Goal: Communication & Community: Answer question/provide support

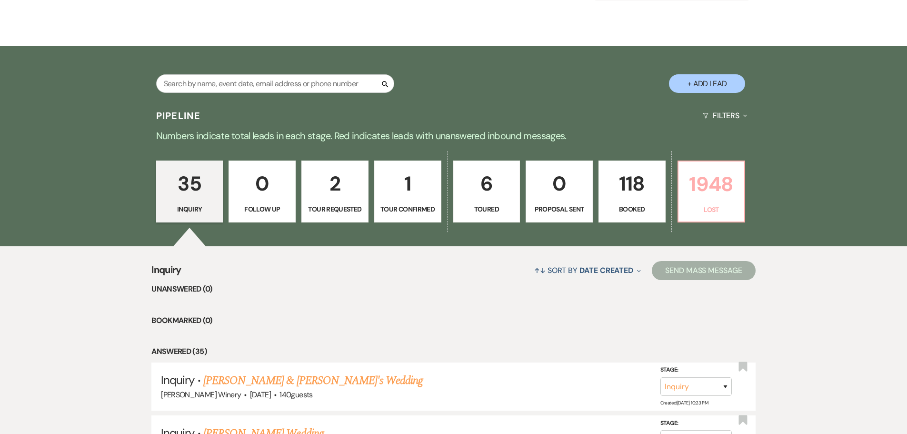
click at [703, 193] on p "1948" at bounding box center [711, 184] width 55 height 32
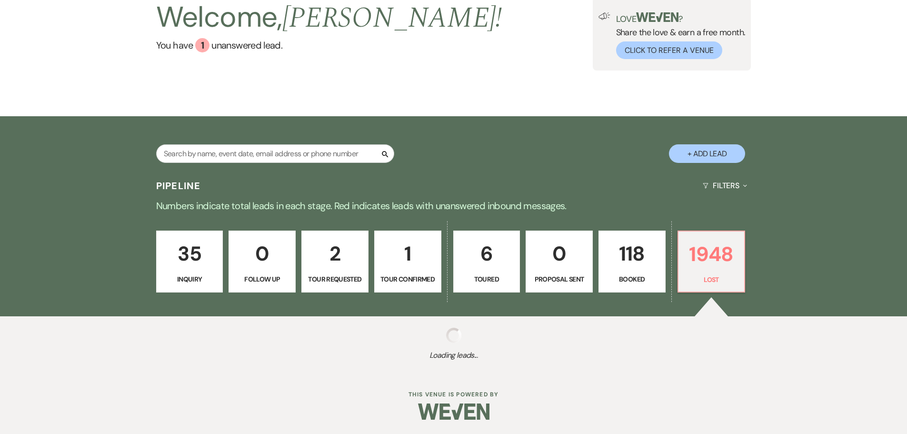
scroll to position [73, 0]
select select "8"
select select "5"
select select "8"
select select "6"
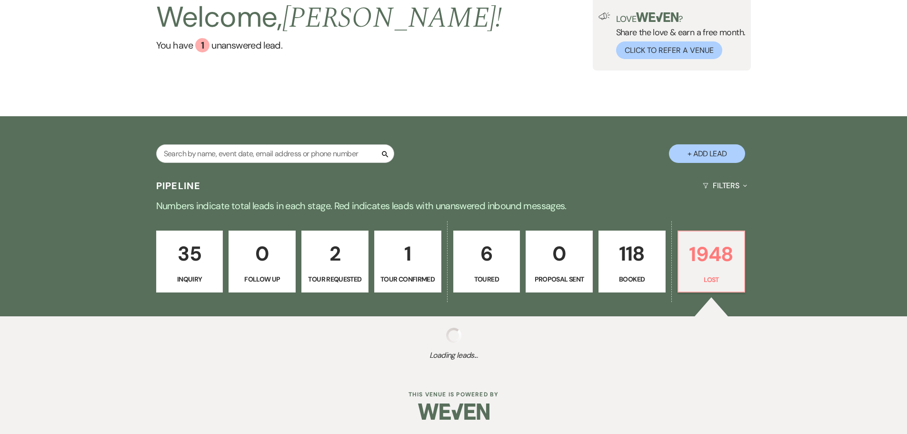
select select "8"
select select "5"
select select "8"
select select "5"
select select "8"
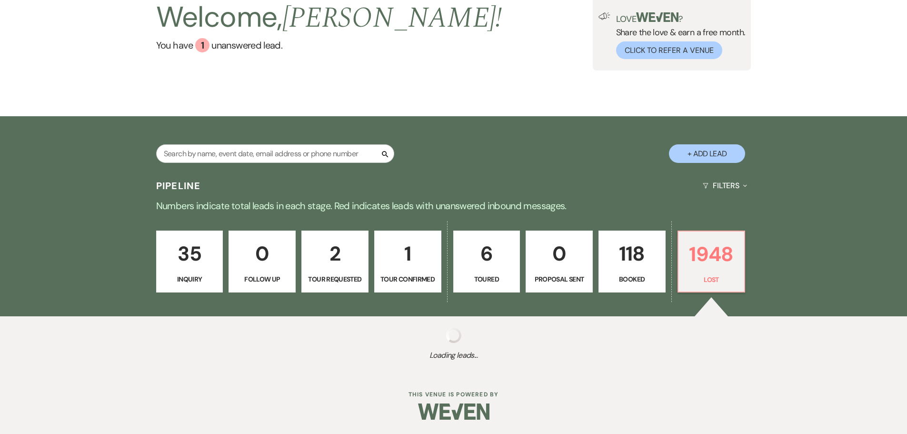
select select "5"
select select "8"
select select "5"
select select "8"
select select "11"
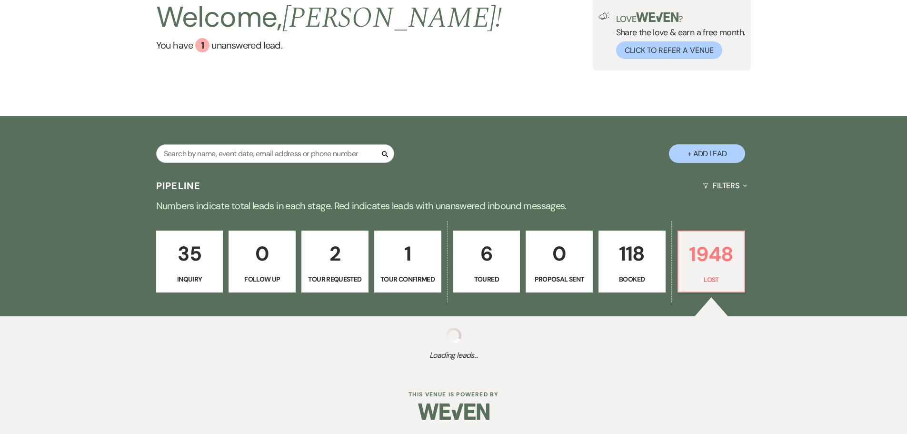
select select "8"
select select "6"
select select "8"
select select "10"
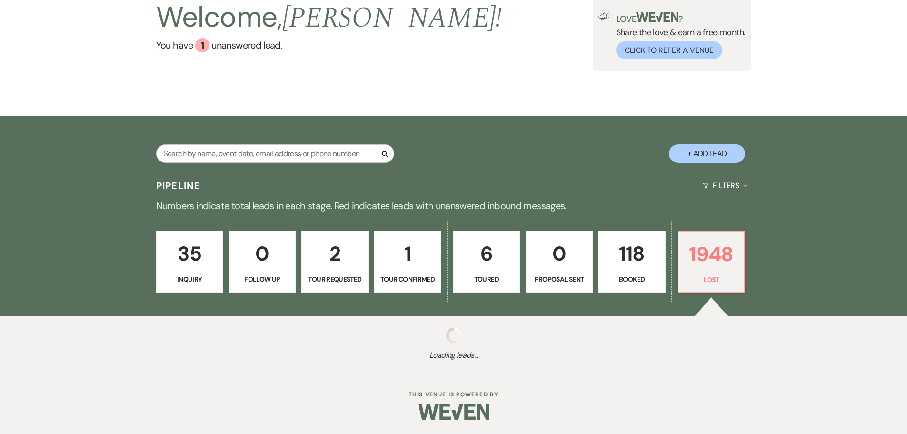
select select "8"
select select "5"
select select "8"
select select "9"
select select "8"
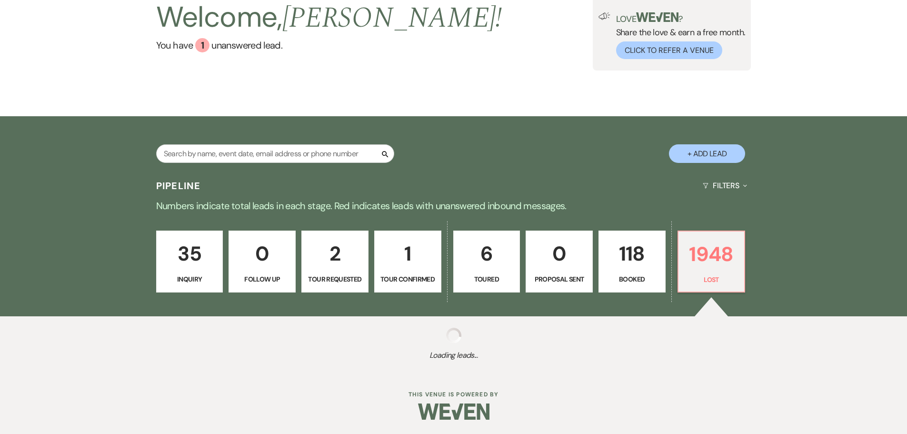
select select "8"
select select "5"
select select "8"
select select "5"
select select "8"
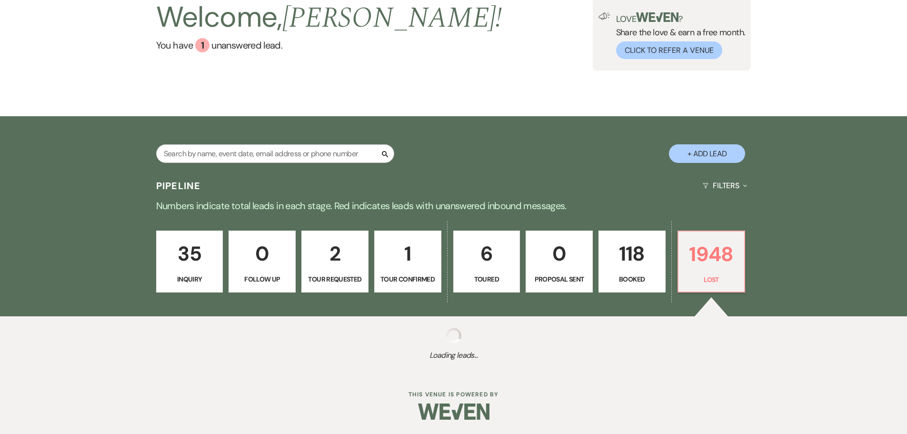
select select "5"
select select "8"
select select "5"
select select "8"
select select "5"
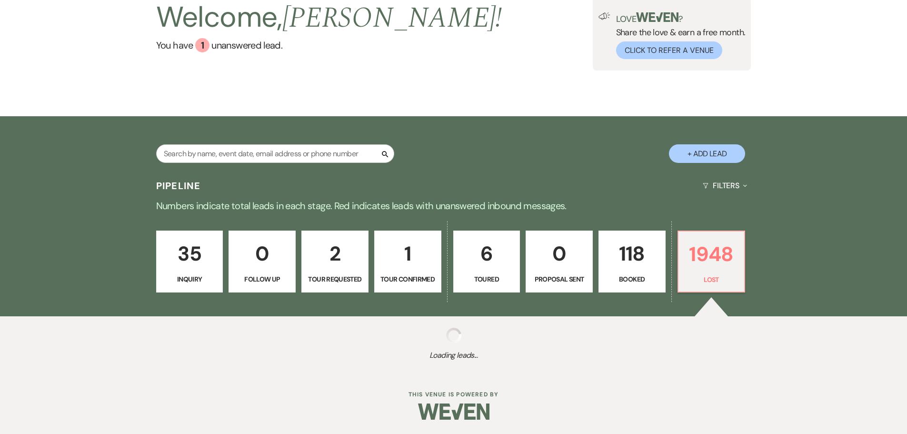
select select "8"
select select "5"
select select "8"
select select "5"
select select "8"
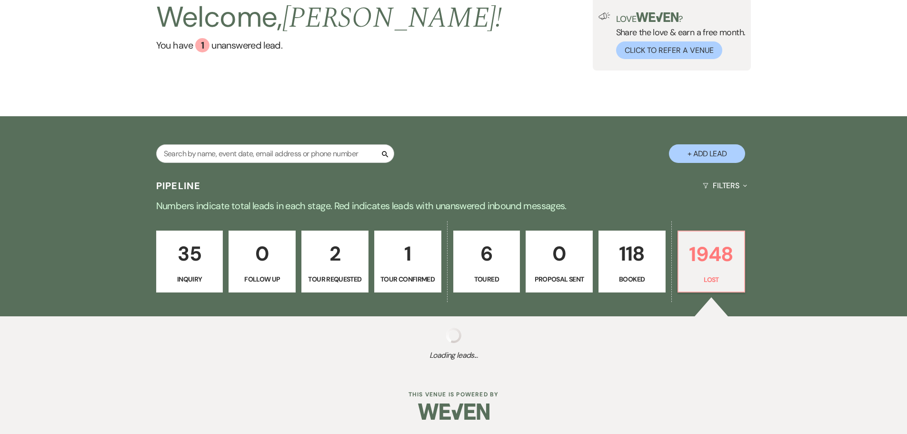
select select "5"
select select "8"
select select "5"
select select "8"
select select "5"
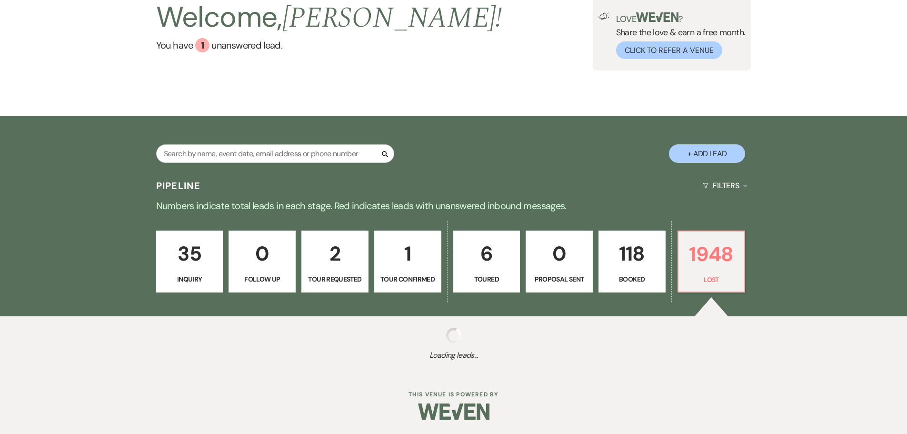
select select "8"
select select "5"
select select "8"
select select "5"
select select "8"
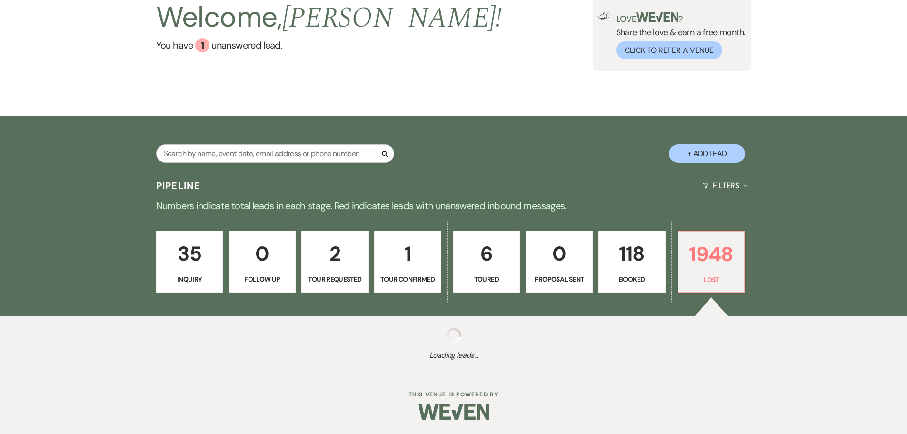
select select "5"
select select "8"
select select "5"
select select "8"
select select "5"
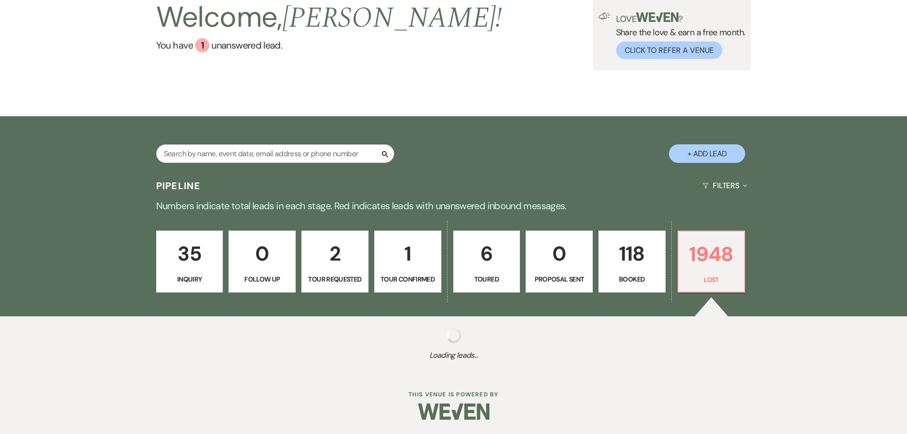
select select "8"
select select "9"
select select "8"
select select "5"
select select "8"
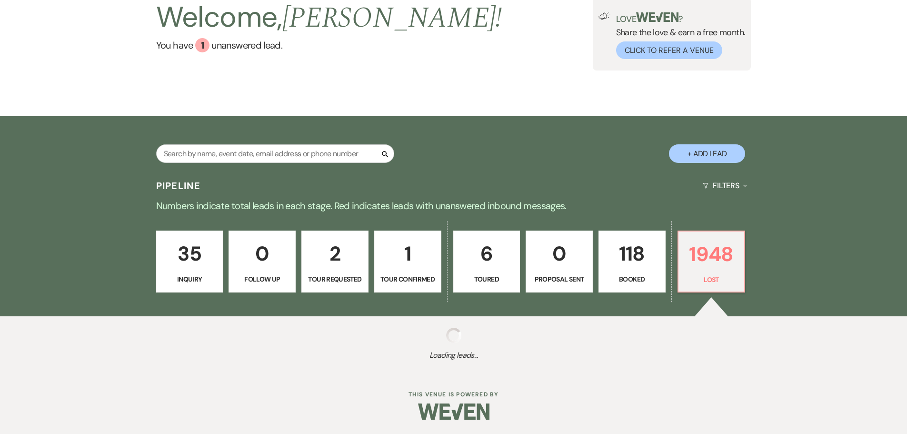
select select "5"
select select "8"
select select "5"
select select "8"
select select "5"
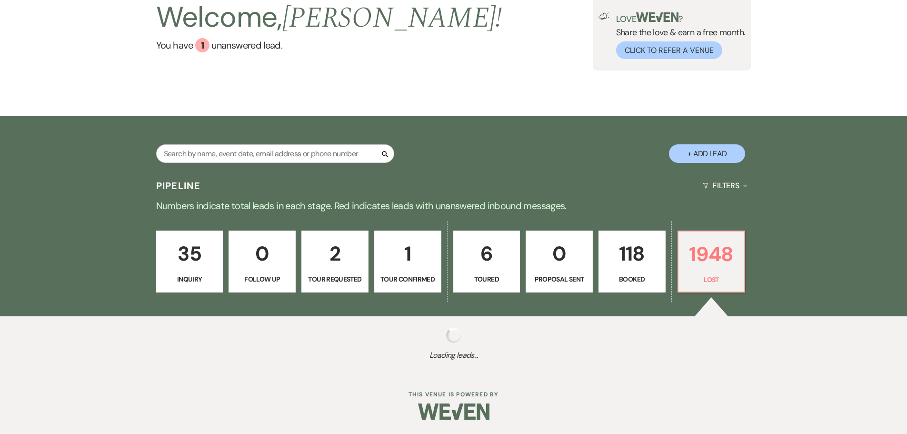
select select "8"
select select "5"
select select "8"
select select "5"
select select "8"
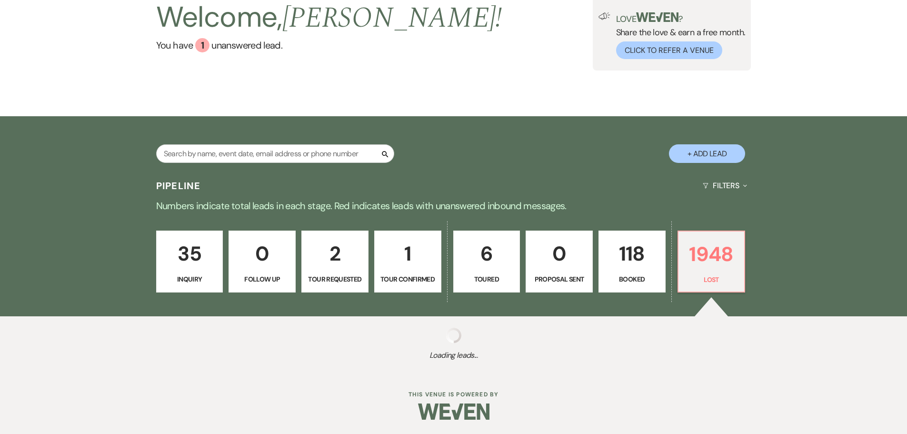
select select "5"
select select "8"
select select "5"
select select "8"
select select "5"
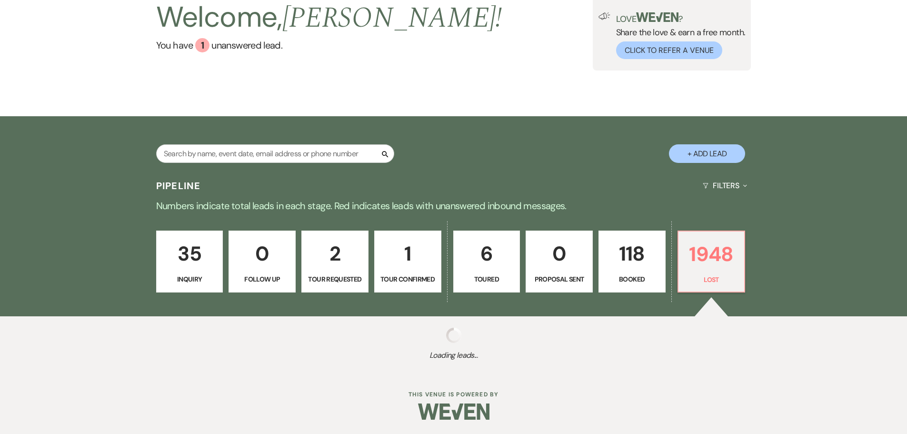
select select "8"
select select "5"
select select "8"
select select "5"
select select "8"
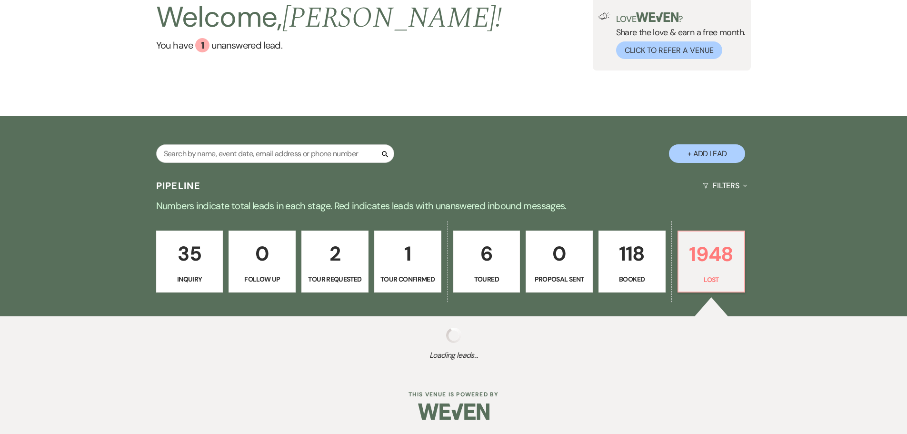
select select "5"
select select "8"
select select "5"
select select "8"
select select "5"
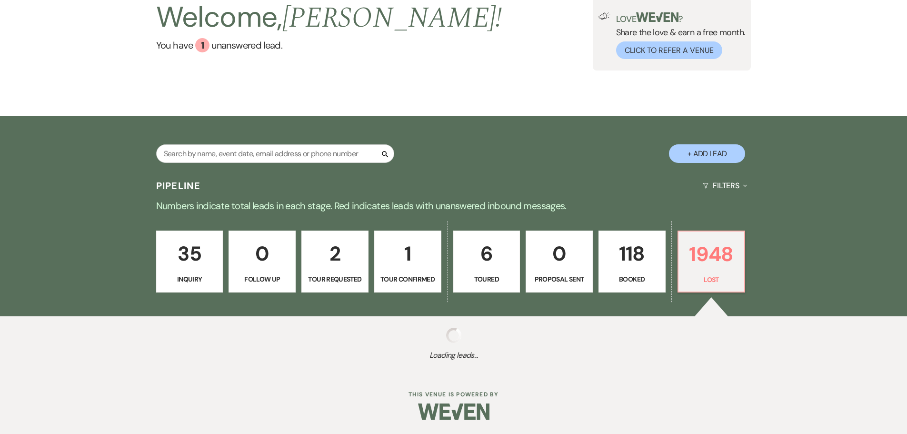
select select "8"
select select "5"
select select "8"
select select "5"
select select "8"
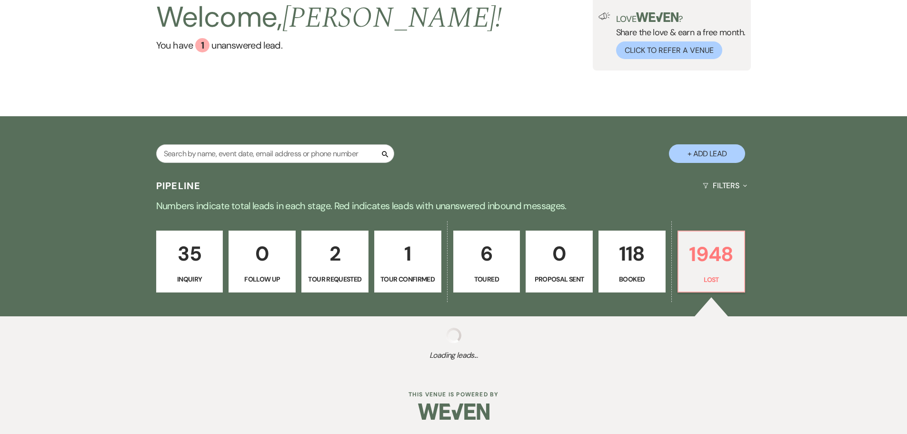
select select "5"
select select "8"
select select "5"
select select "8"
select select "5"
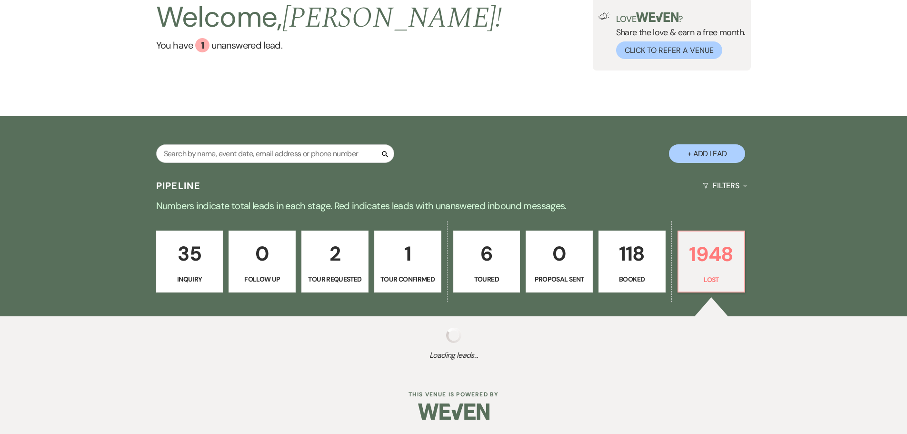
select select "8"
select select "5"
select select "8"
select select "10"
select select "8"
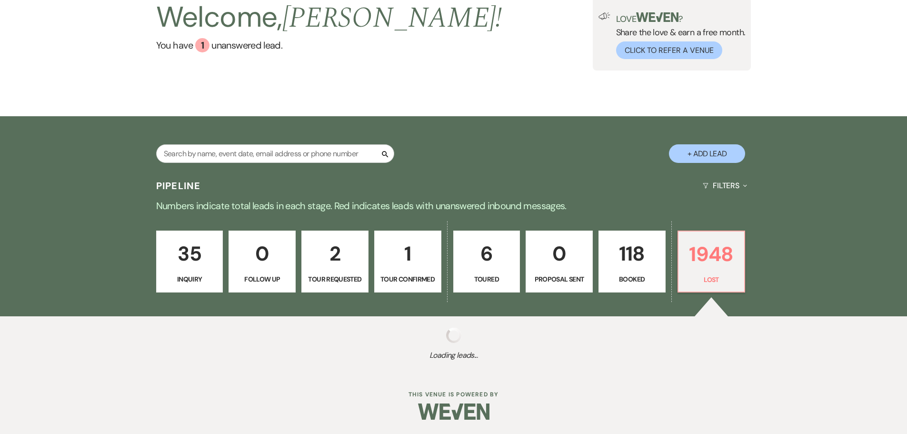
select select "5"
select select "8"
select select "5"
select select "8"
select select "5"
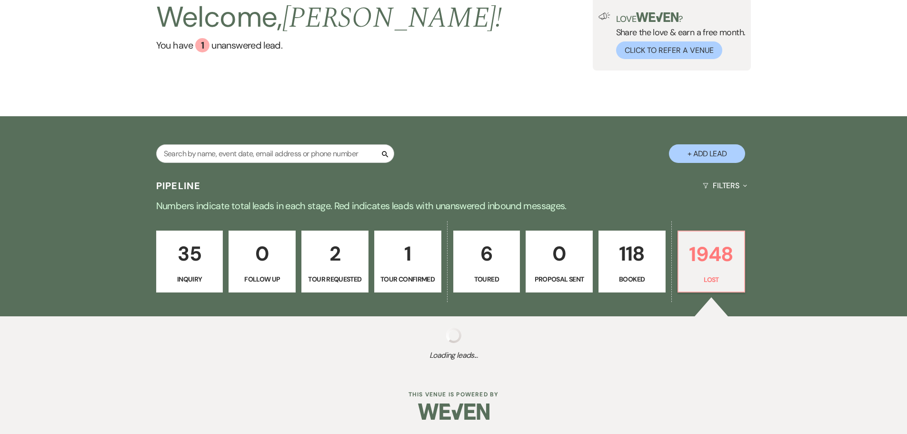
select select "8"
select select "5"
select select "8"
select select "5"
select select "8"
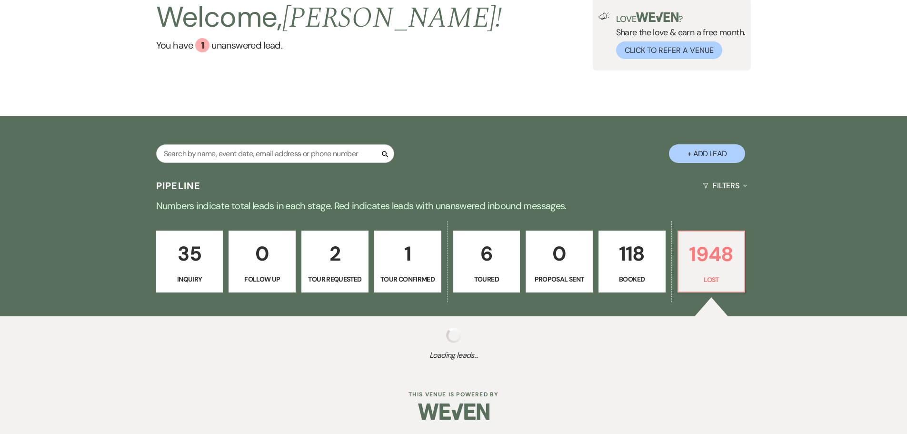
select select "5"
select select "8"
select select "6"
select select "8"
select select "5"
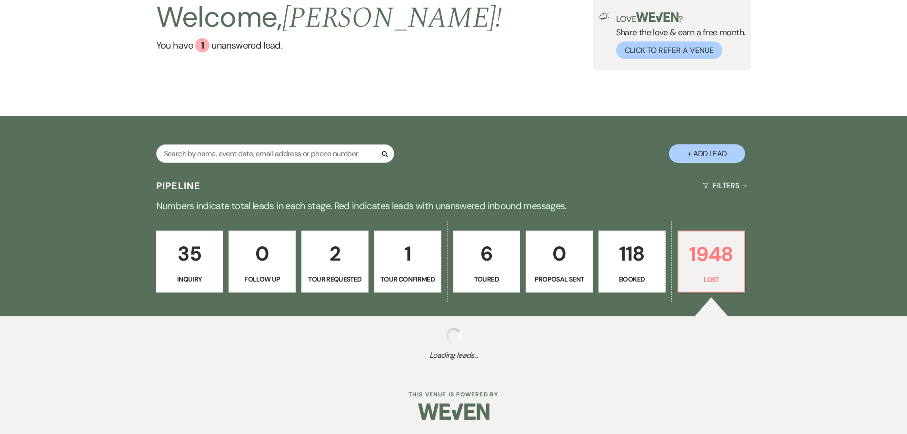
select select "8"
select select "5"
select select "8"
select select "5"
select select "8"
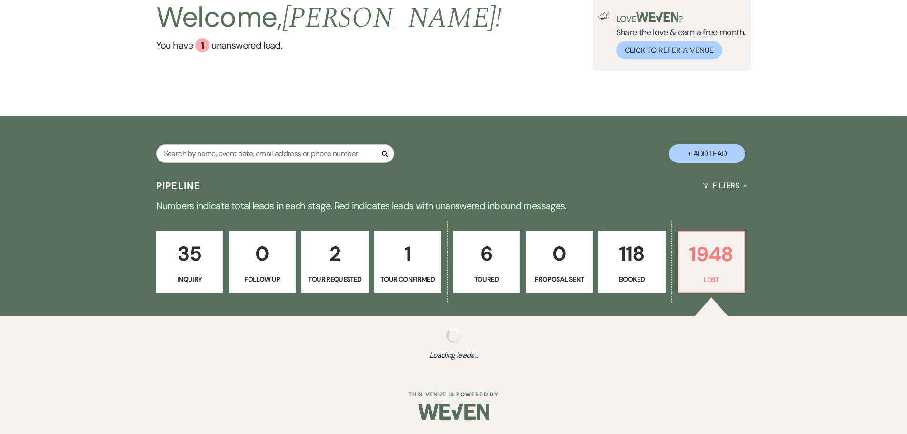
select select "5"
select select "8"
select select "9"
select select "8"
select select "5"
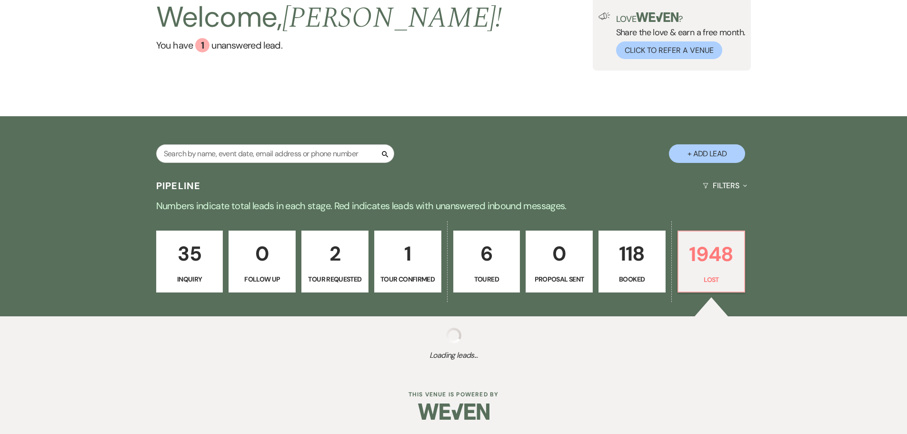
select select "8"
select select "5"
select select "8"
select select "5"
select select "8"
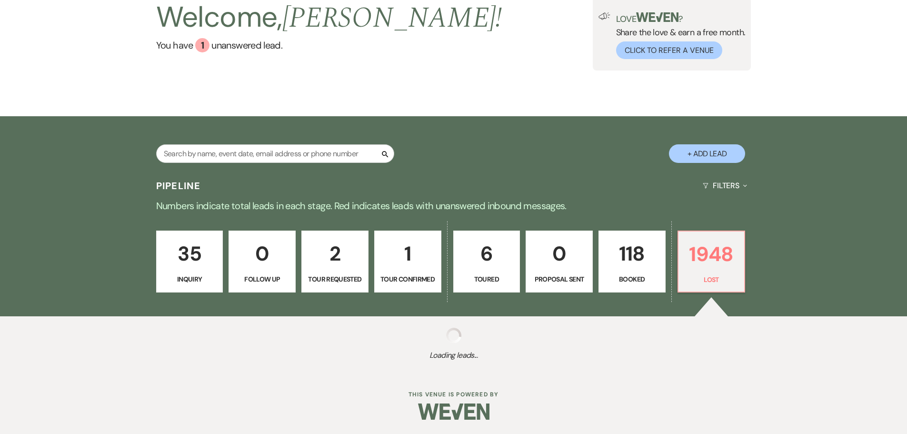
select select "5"
select select "8"
select select "5"
select select "8"
select select "5"
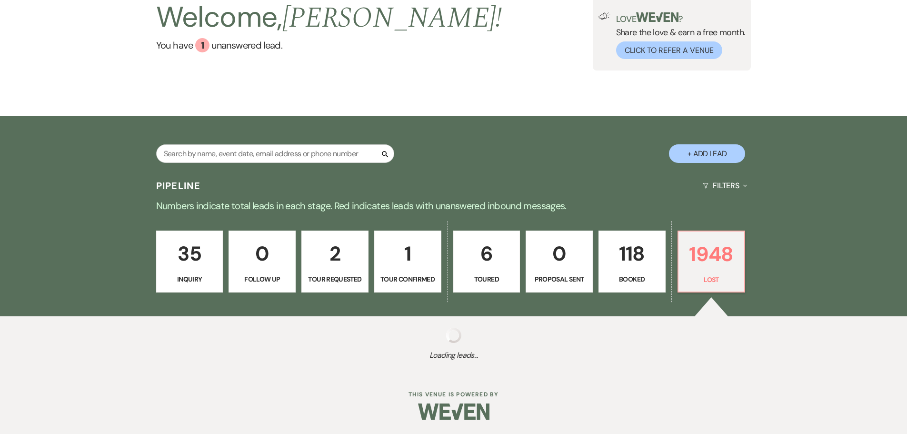
select select "8"
select select "5"
select select "8"
select select "5"
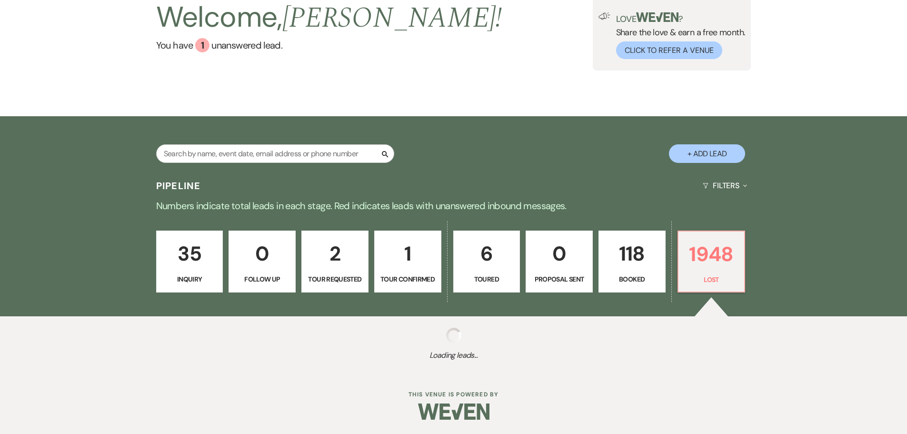
select select "8"
select select "5"
select select "8"
select select "5"
select select "8"
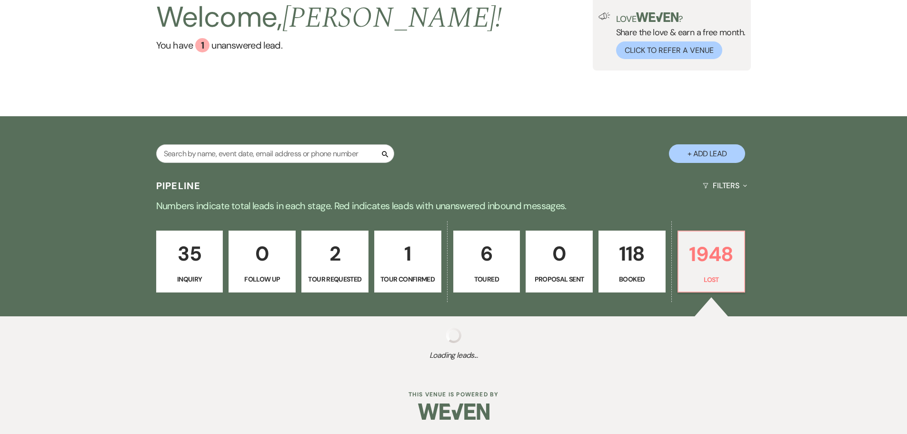
select select "5"
select select "8"
select select "5"
select select "8"
select select "5"
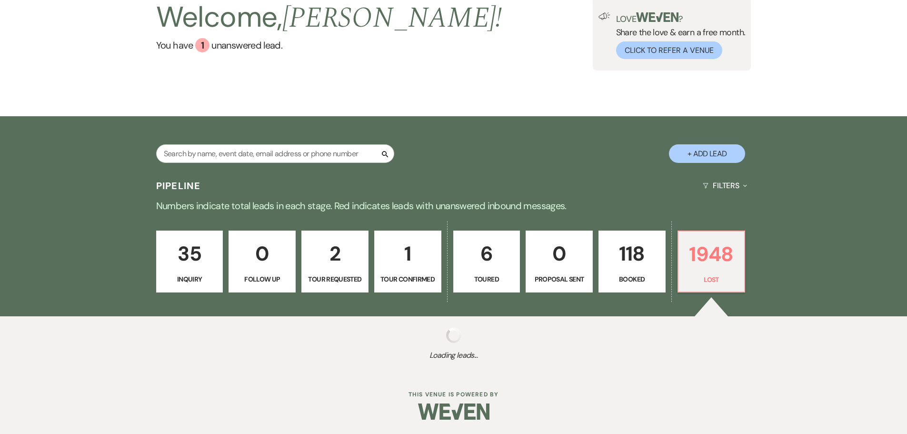
select select "8"
select select "5"
select select "8"
select select "5"
select select "8"
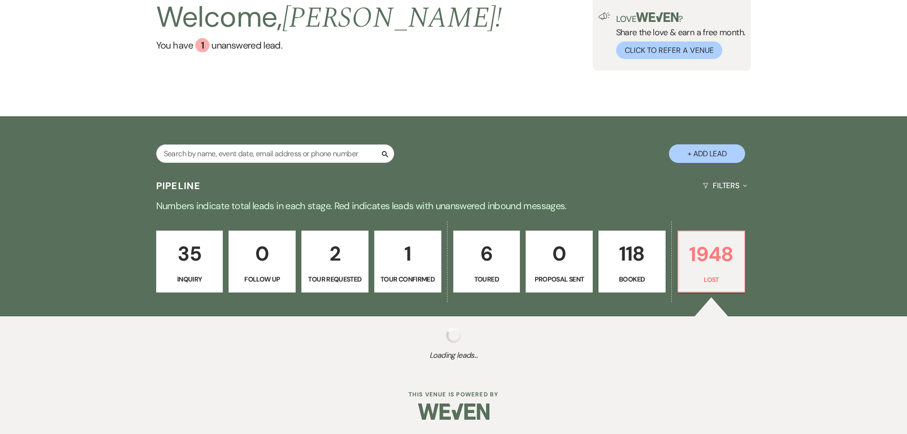
select select "5"
select select "8"
select select "5"
select select "8"
select select "5"
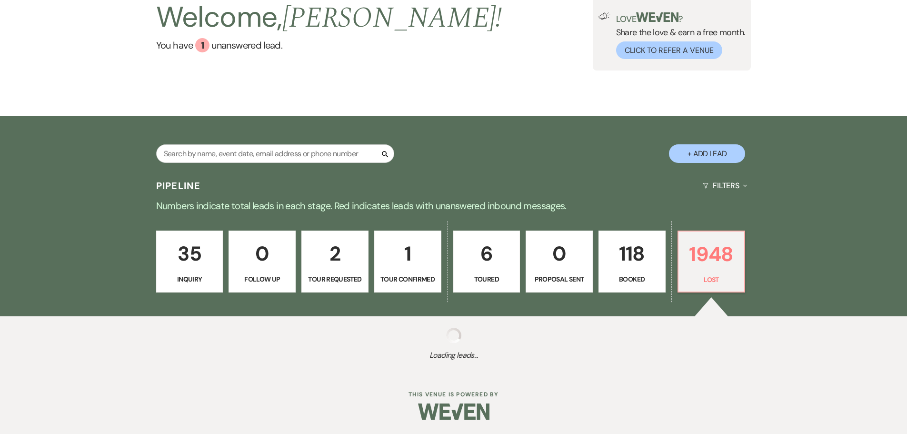
select select "8"
select select "5"
select select "8"
select select "5"
select select "8"
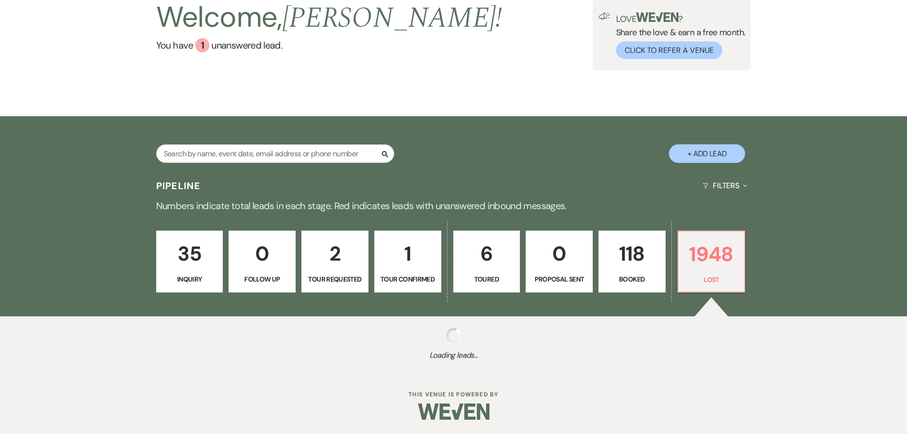
select select "5"
select select "8"
select select "5"
select select "8"
select select "5"
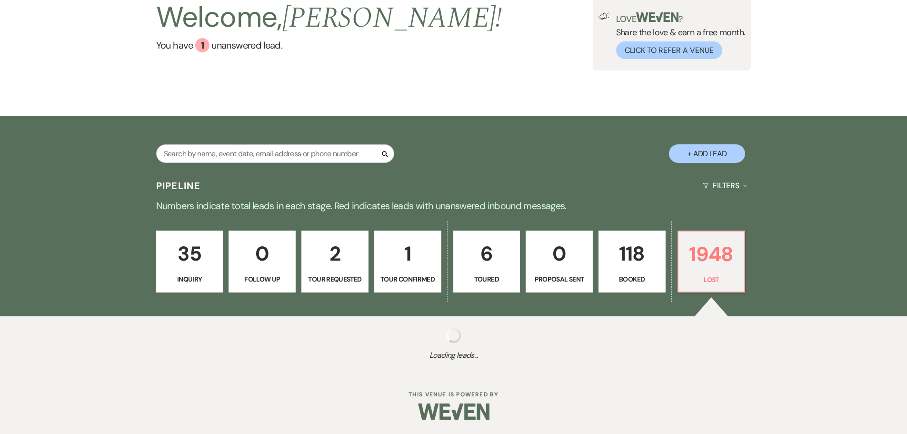
select select "8"
select select "5"
select select "8"
select select "5"
select select "8"
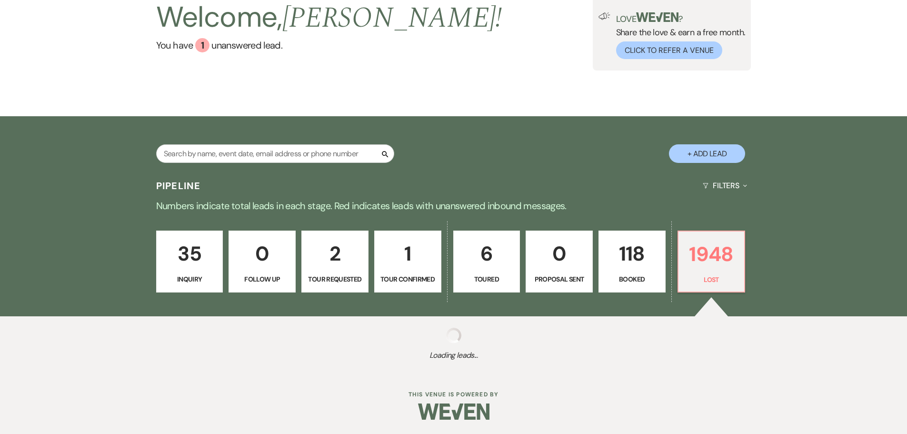
select select "5"
select select "8"
select select "5"
select select "8"
select select "5"
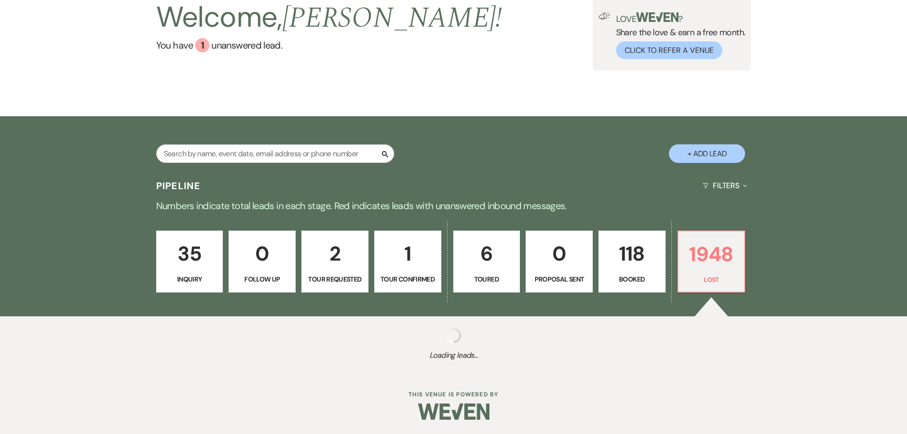
select select "8"
select select "1"
select select "8"
select select "10"
select select "8"
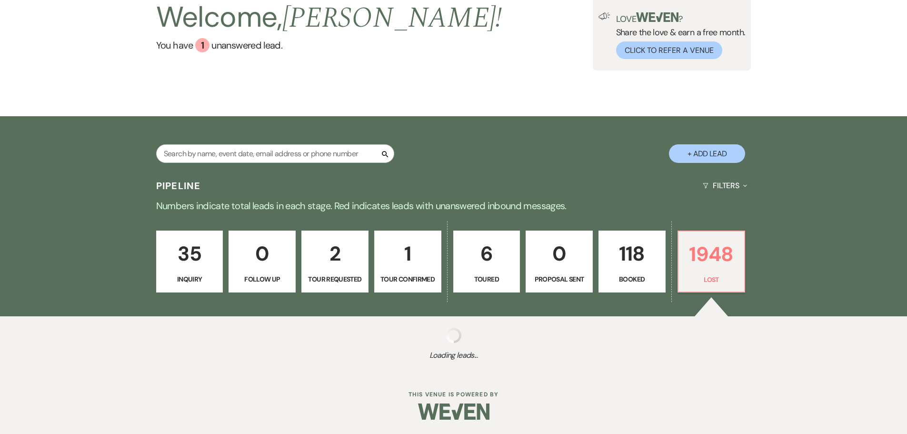
select select "5"
select select "8"
select select "5"
select select "8"
select select "5"
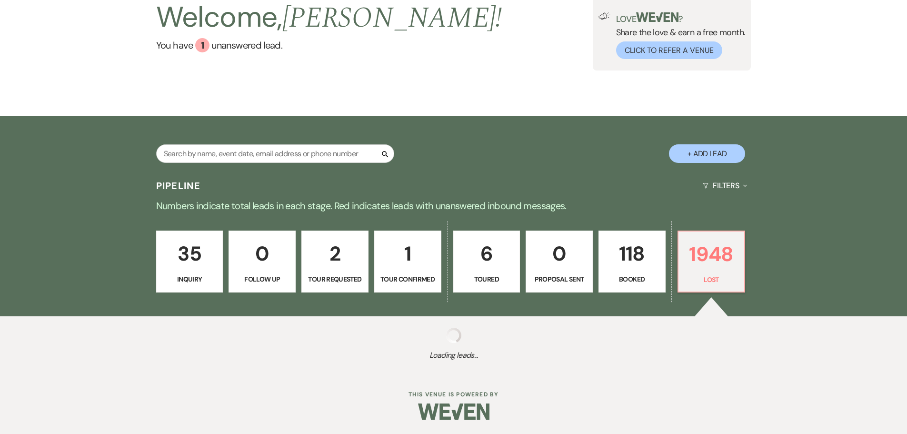
select select "8"
select select "5"
select select "8"
select select "5"
select select "8"
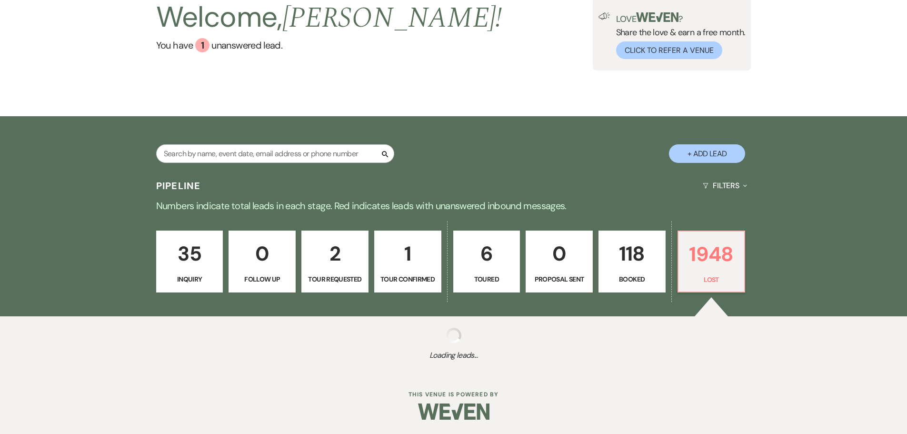
select select "5"
select select "8"
select select "5"
select select "8"
select select "7"
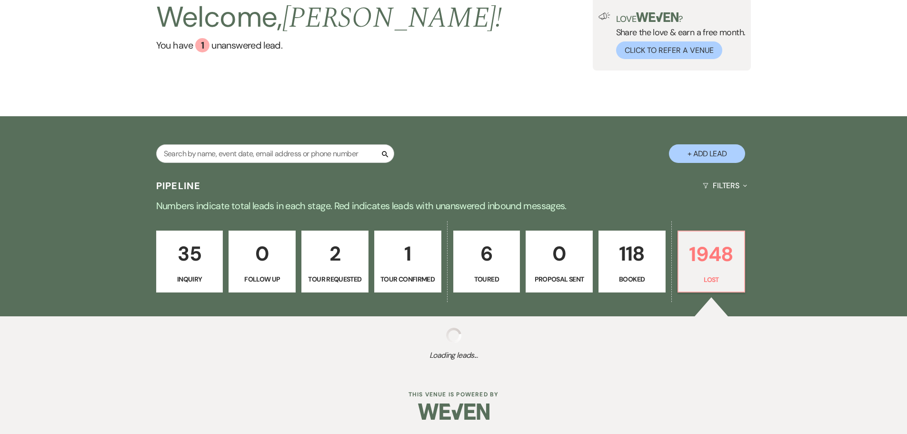
select select "8"
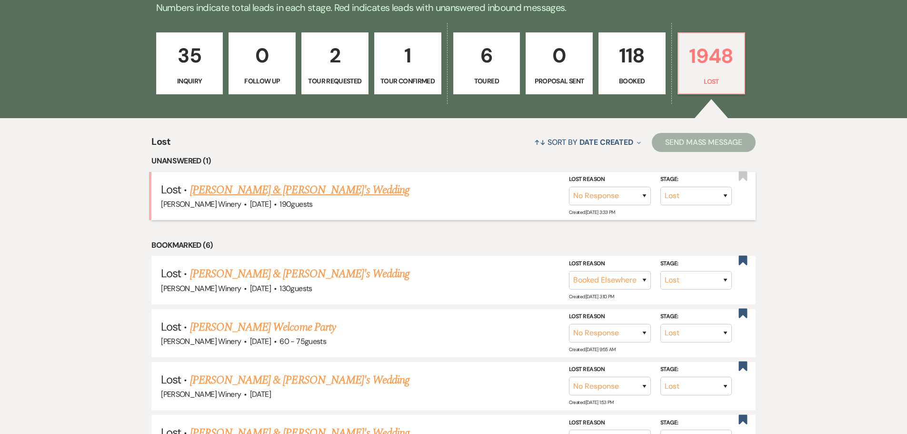
scroll to position [286, 0]
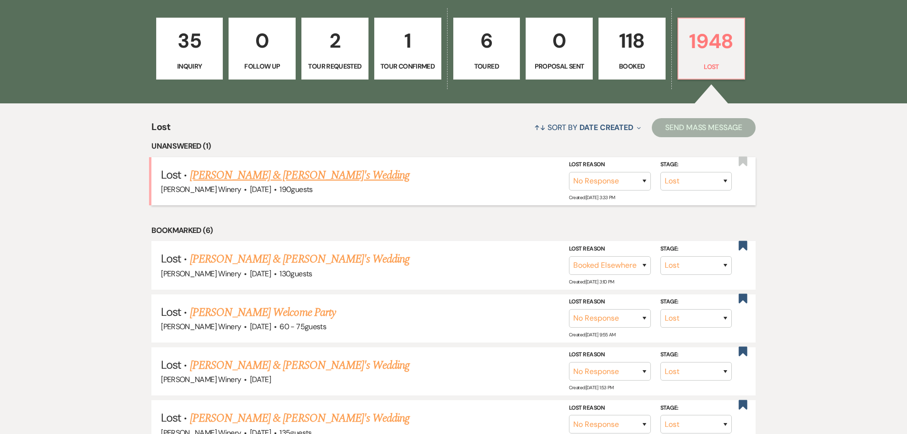
click at [274, 173] on link "[PERSON_NAME] & [PERSON_NAME]'s Wedding" at bounding box center [300, 175] width 220 height 17
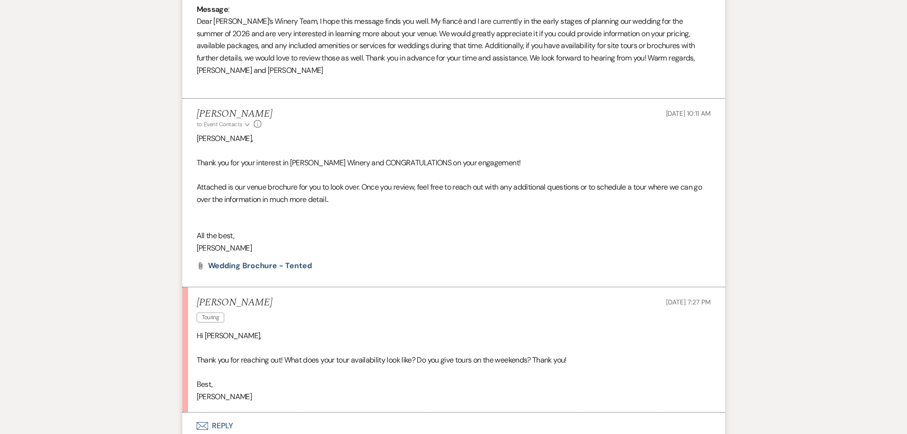
scroll to position [585, 0]
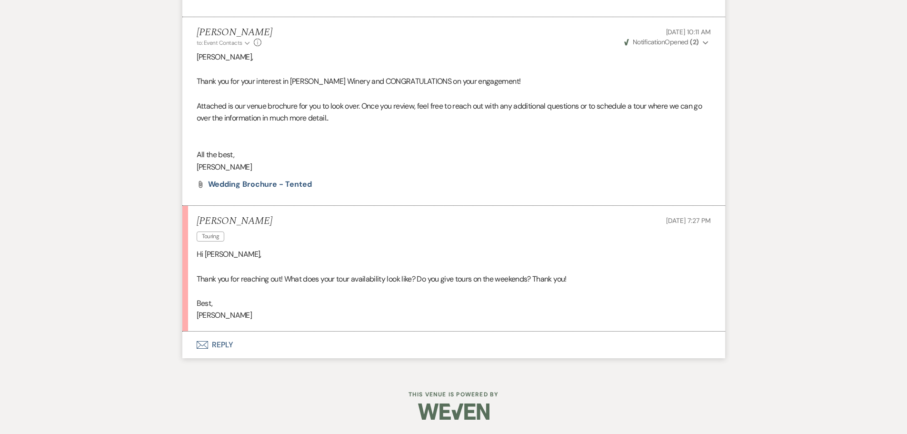
click at [226, 346] on button "Envelope Reply" at bounding box center [453, 344] width 543 height 27
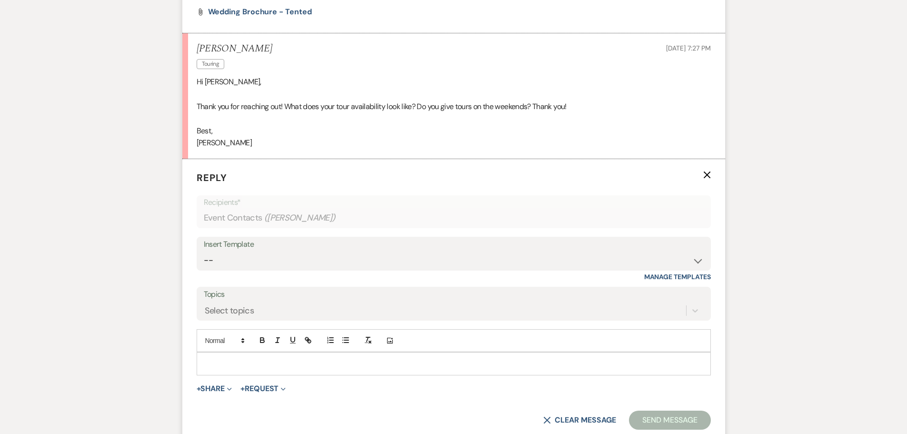
scroll to position [767, 0]
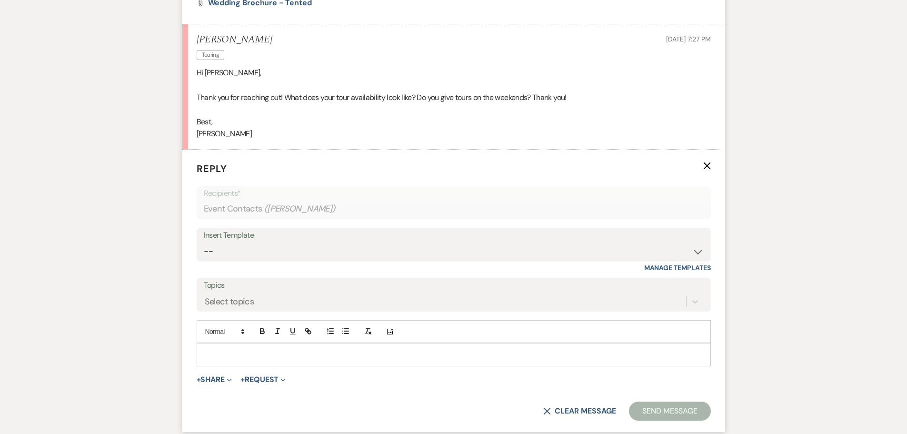
click at [210, 348] on div at bounding box center [453, 354] width 513 height 22
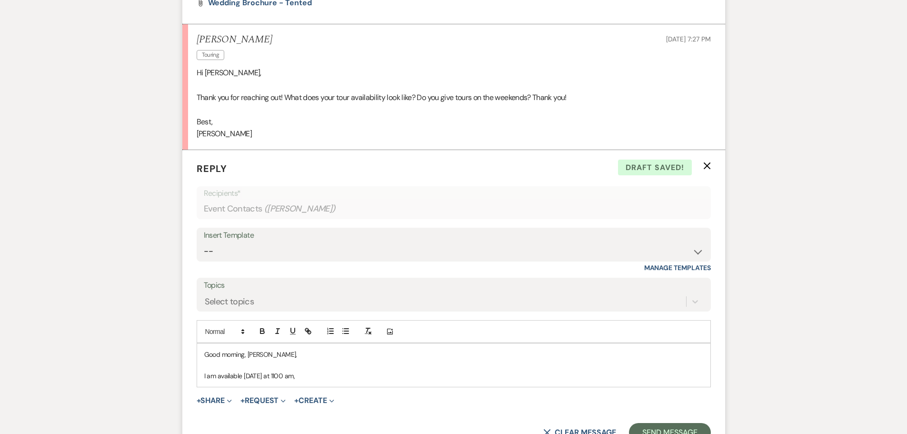
click at [283, 374] on p "I am available [DATE] at 1100 am," at bounding box center [453, 376] width 499 height 10
click at [282, 374] on p "I am available [DATE] at 1100 am," at bounding box center [453, 376] width 499 height 10
click at [336, 373] on p "I am available [DATE] 9/27at 1100 am," at bounding box center [453, 376] width 499 height 10
click at [407, 374] on p "I am available [DATE] 9/27at 1100 am, and [DATE]" at bounding box center [453, 376] width 499 height 10
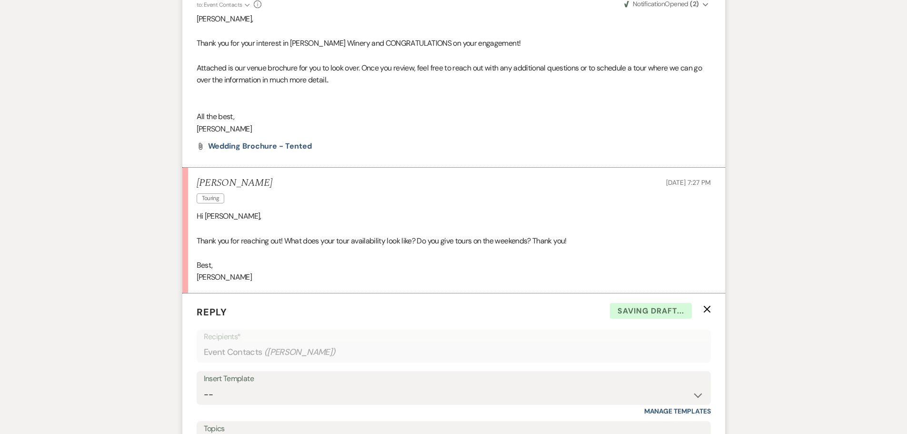
scroll to position [290, 0]
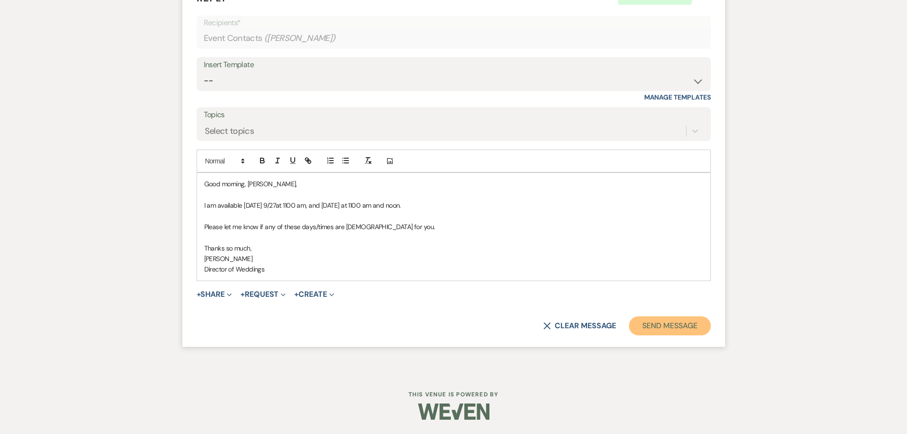
click at [662, 323] on button "Send Message" at bounding box center [669, 325] width 81 height 19
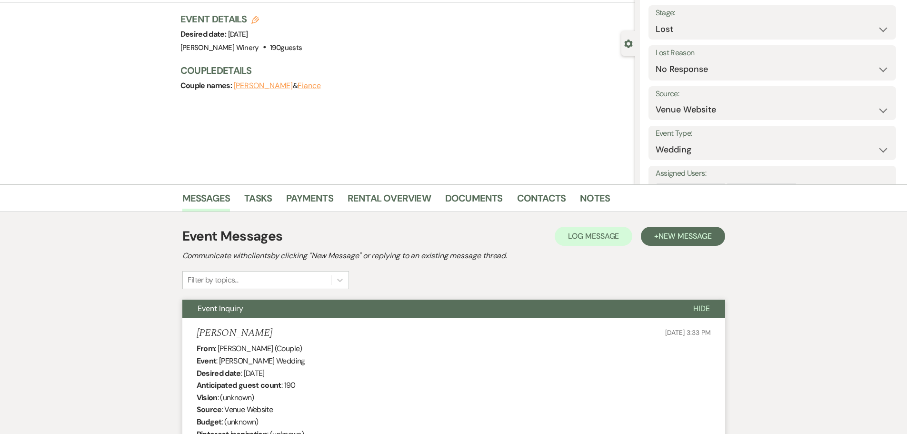
scroll to position [0, 0]
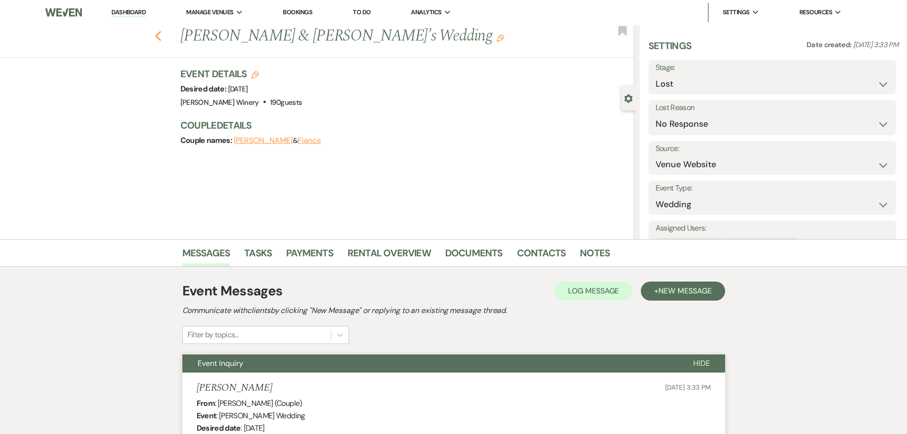
click at [162, 37] on icon "Previous" at bounding box center [158, 35] width 7 height 11
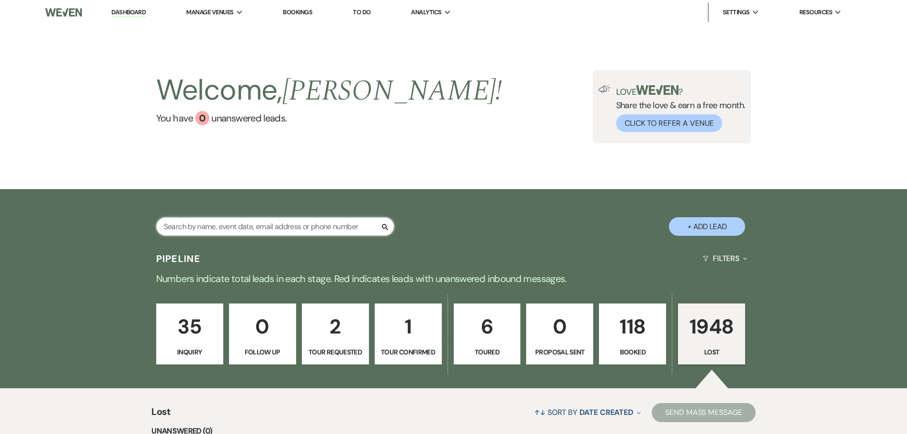
click at [285, 226] on input "text" at bounding box center [275, 226] width 238 height 19
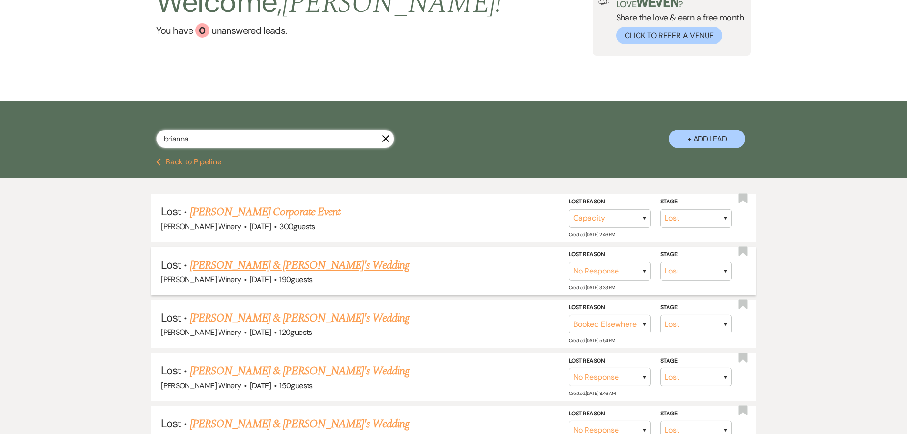
scroll to position [95, 0]
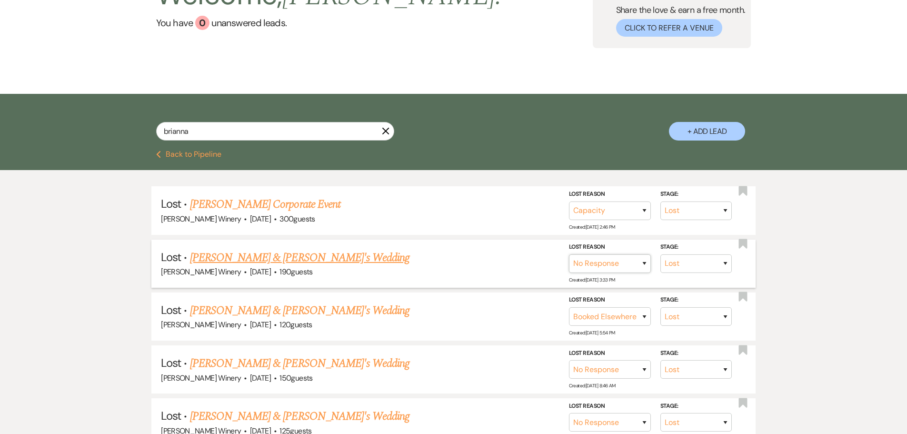
click at [645, 262] on select "Booked Elsewhere Budget Date Unavailable No Response Not a Good Match Capacity …" at bounding box center [610, 263] width 82 height 19
click at [691, 259] on select "Inquiry Follow Up Tour Requested Tour Confirmed Toured Proposal Sent Booked Lost" at bounding box center [696, 263] width 71 height 19
click at [661, 254] on select "Inquiry Follow Up Tour Requested Tour Confirmed Toured Proposal Sent Booked Lost" at bounding box center [696, 263] width 71 height 19
click at [712, 259] on button "Save" at bounding box center [713, 263] width 48 height 19
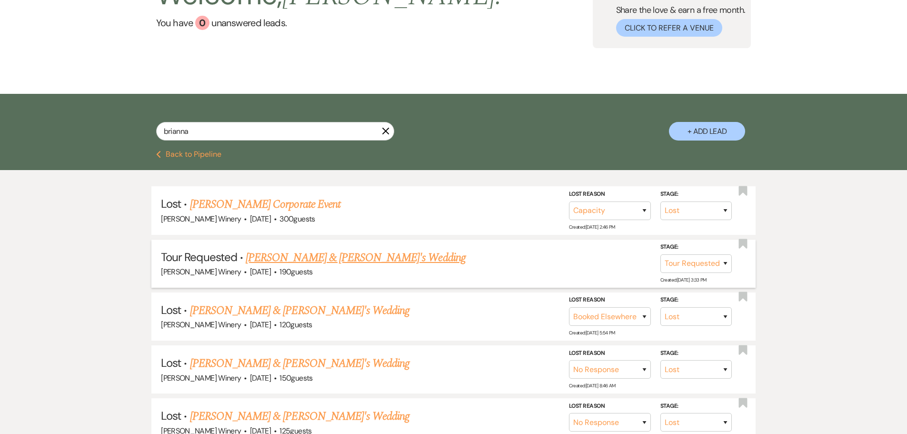
scroll to position [0, 0]
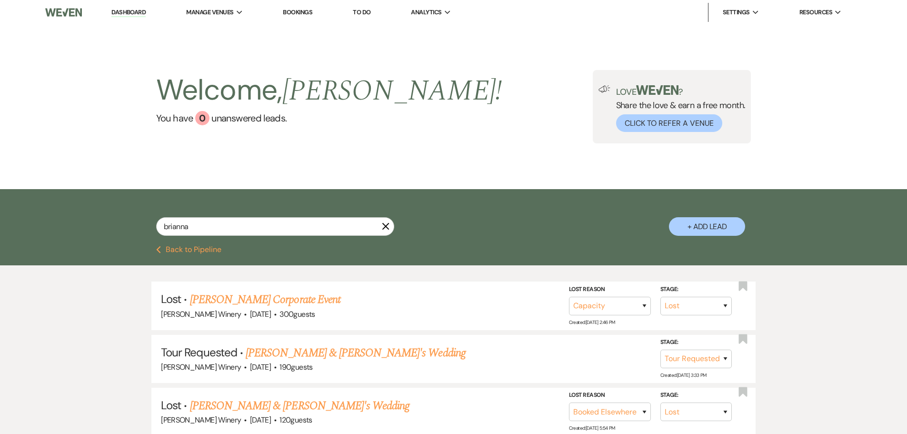
click at [121, 10] on link "Dashboard" at bounding box center [128, 12] width 34 height 9
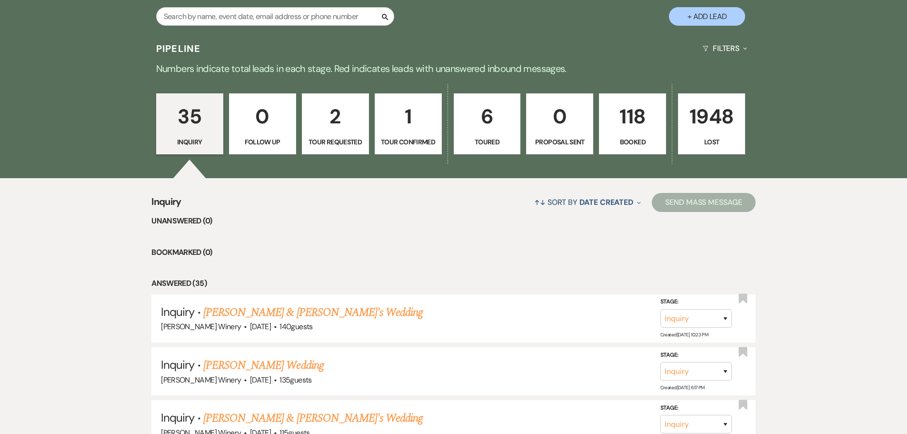
scroll to position [190, 0]
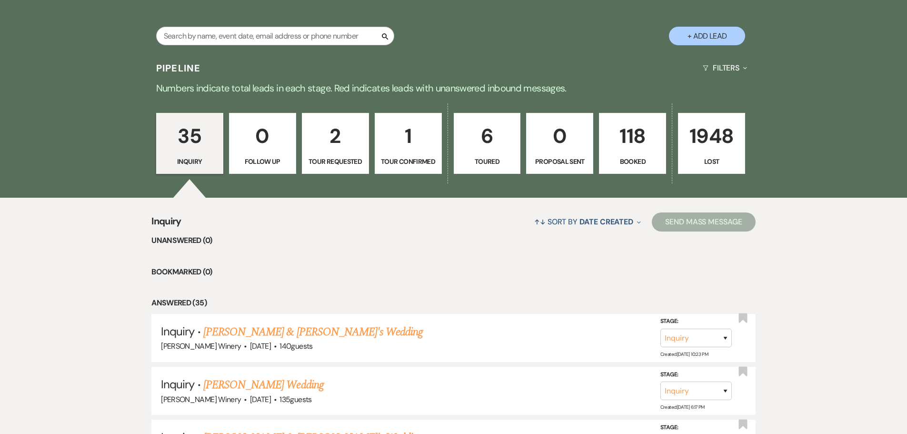
click at [350, 149] on p "2" at bounding box center [335, 136] width 55 height 32
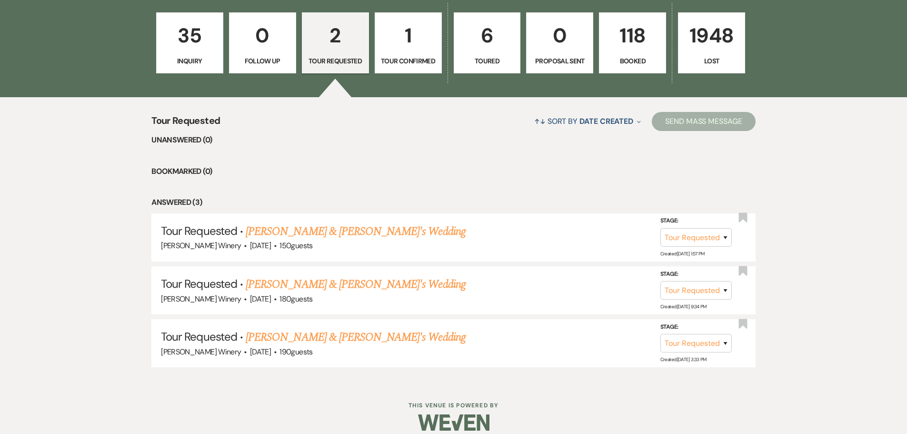
scroll to position [302, 0]
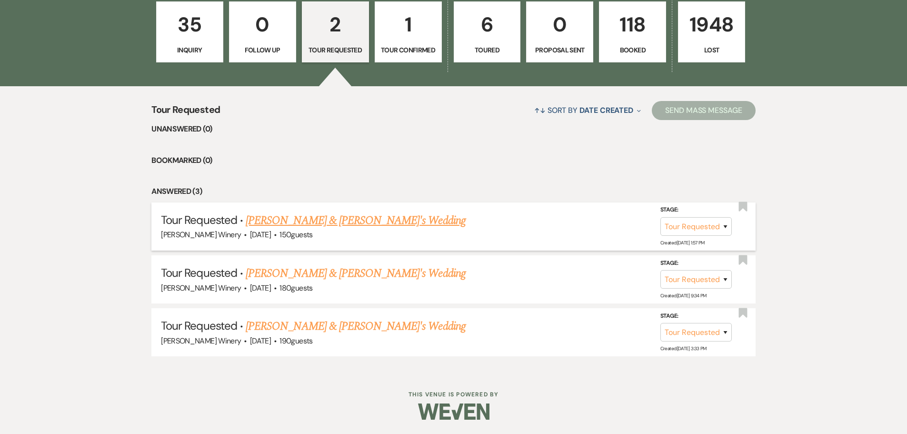
click at [295, 218] on link "[PERSON_NAME] & [PERSON_NAME]'s Wedding" at bounding box center [356, 220] width 220 height 17
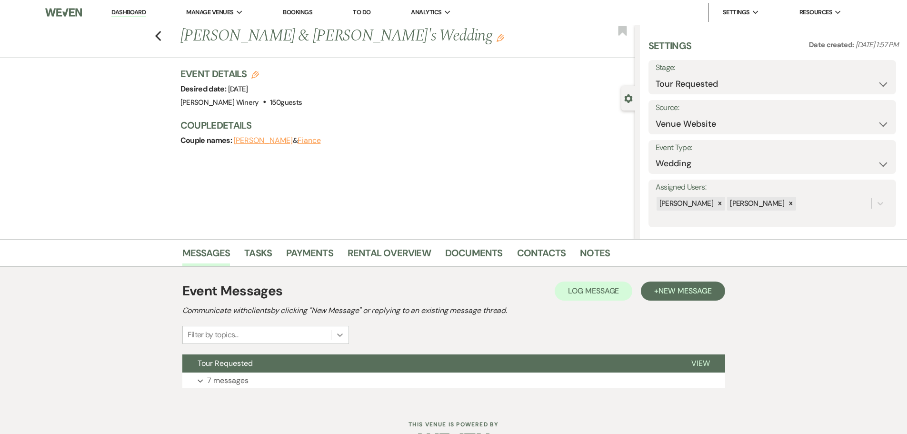
scroll to position [30, 0]
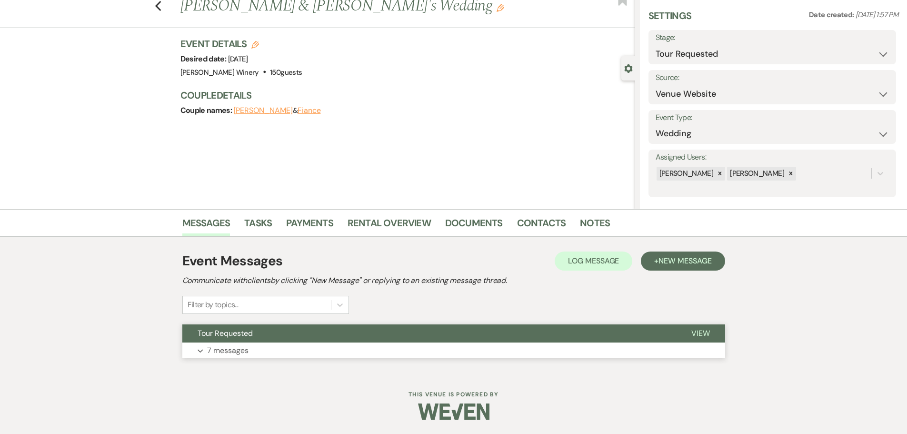
click at [313, 342] on div "Tour Requested View Expand 7 messages" at bounding box center [453, 341] width 543 height 34
click at [244, 344] on p "7 messages" at bounding box center [227, 350] width 41 height 12
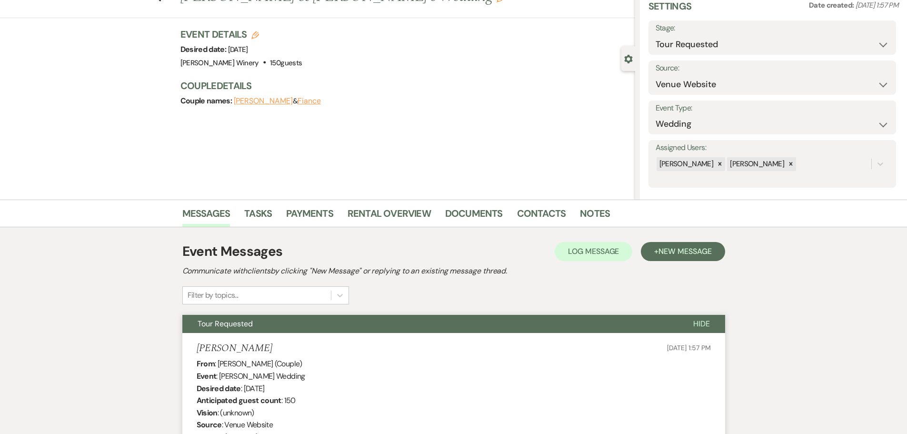
scroll to position [0, 0]
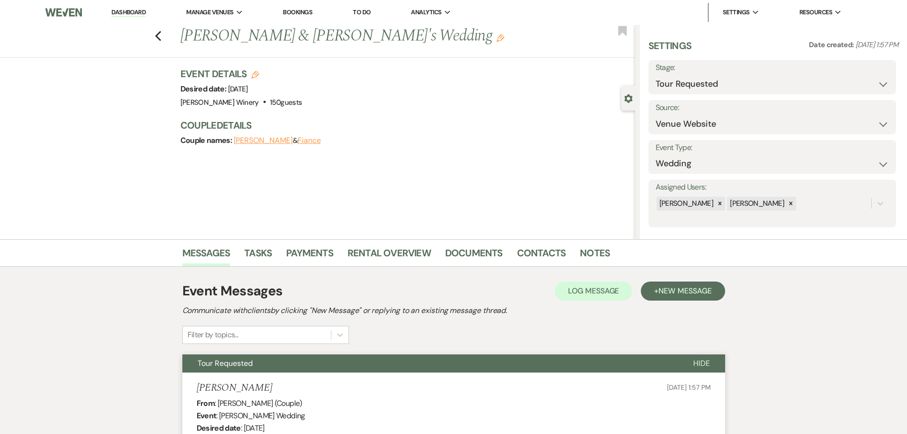
click at [140, 14] on link "Dashboard" at bounding box center [128, 12] width 34 height 9
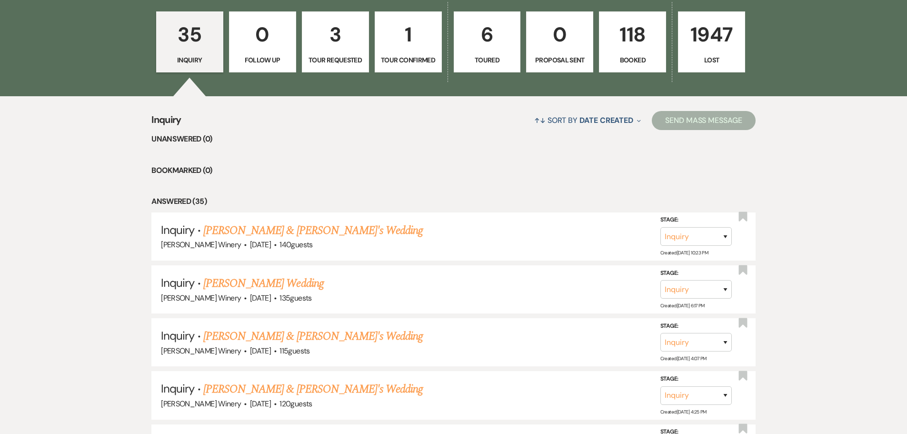
scroll to position [95, 0]
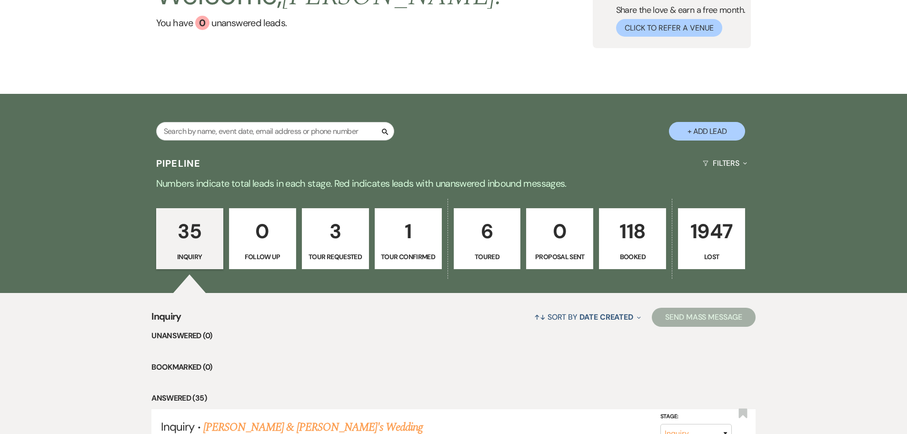
click at [631, 240] on p "118" at bounding box center [632, 231] width 55 height 32
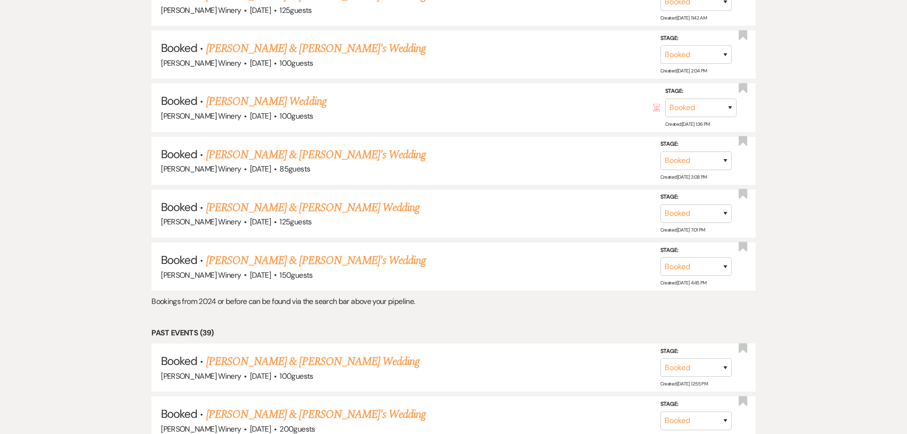
scroll to position [810, 0]
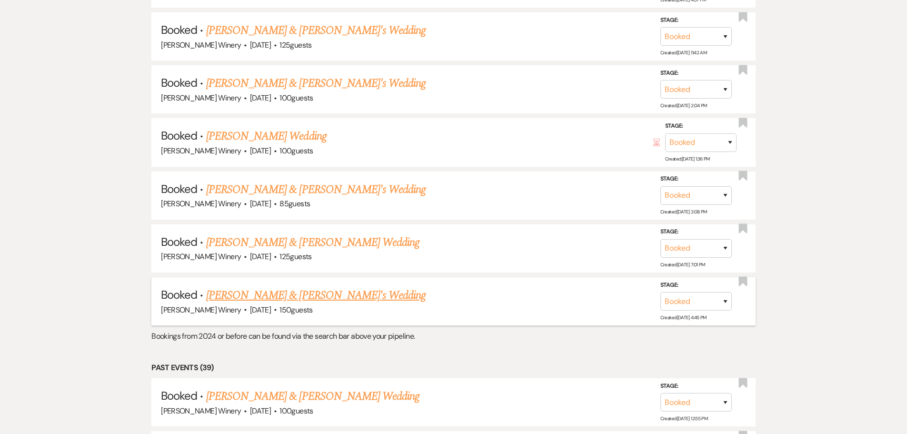
click at [270, 297] on link "[PERSON_NAME] & [PERSON_NAME]'s Wedding" at bounding box center [316, 295] width 220 height 17
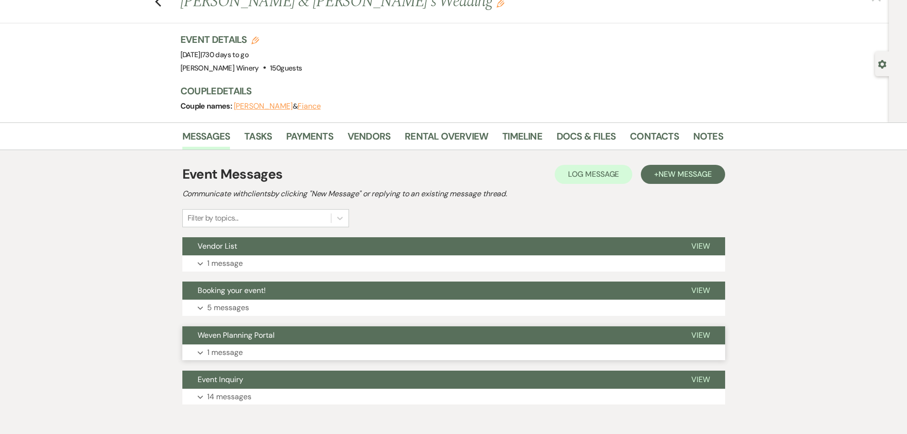
scroll to position [80, 0]
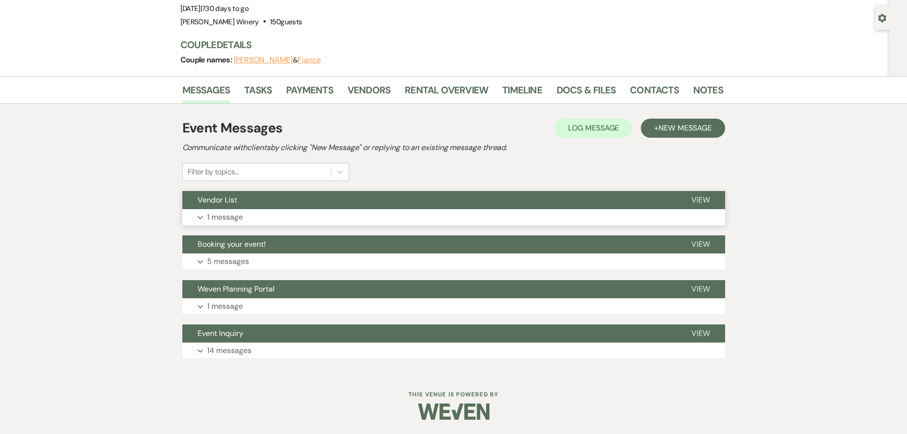
click at [228, 215] on p "1 message" at bounding box center [225, 217] width 36 height 12
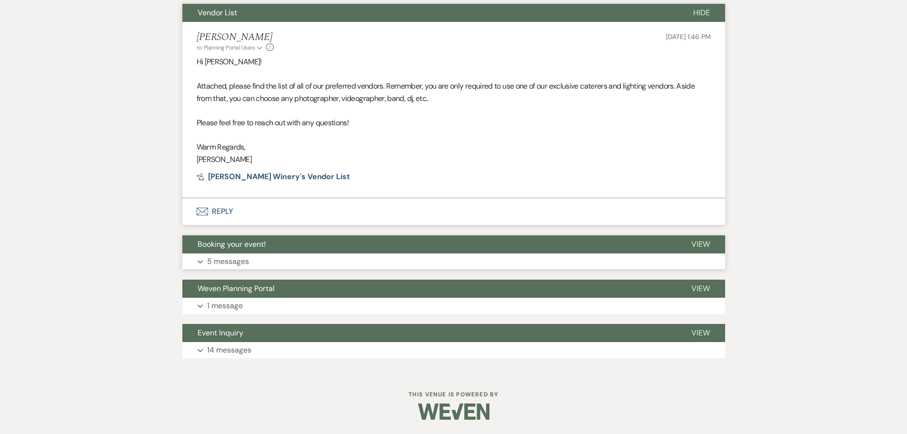
click at [231, 251] on button "Booking your event!" at bounding box center [429, 244] width 494 height 18
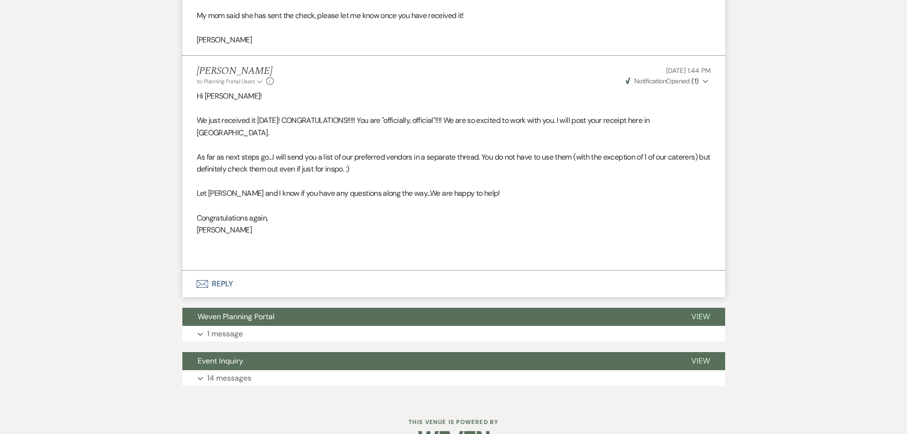
scroll to position [1186, 0]
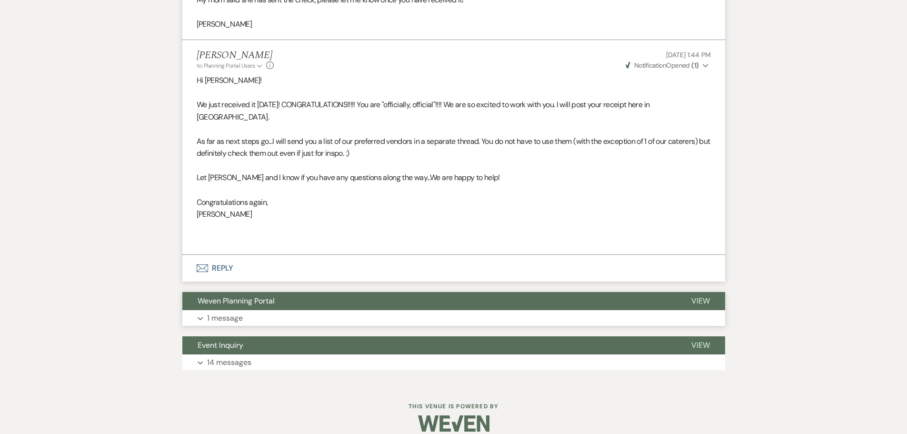
click at [220, 312] on p "1 message" at bounding box center [225, 318] width 36 height 12
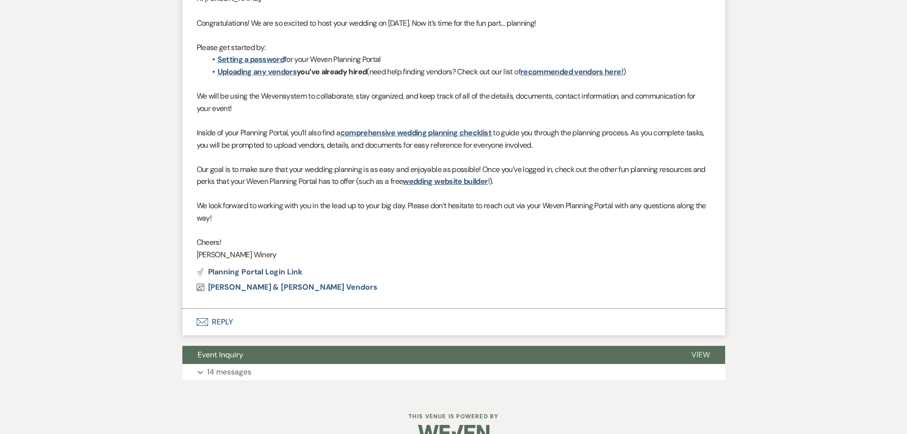
scroll to position [1547, 0]
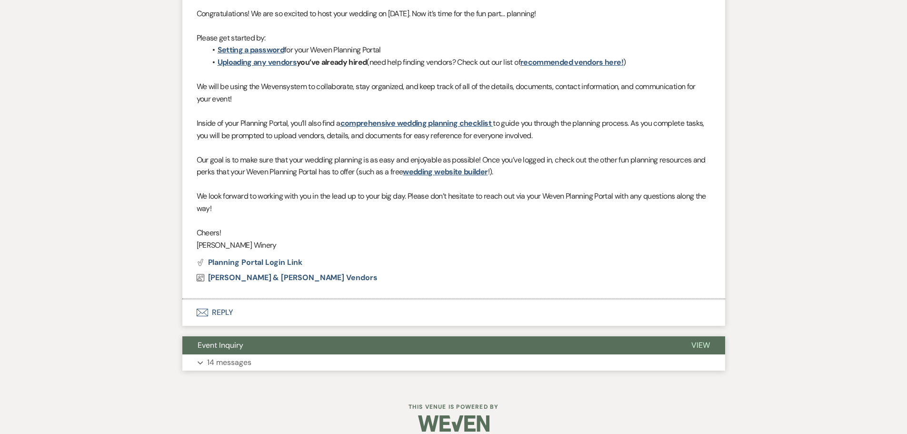
click at [233, 356] on p "14 messages" at bounding box center [229, 362] width 44 height 12
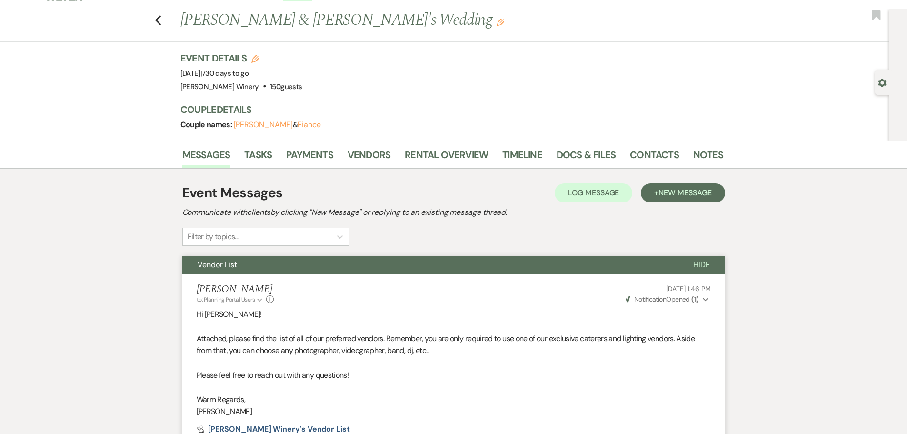
scroll to position [0, 0]
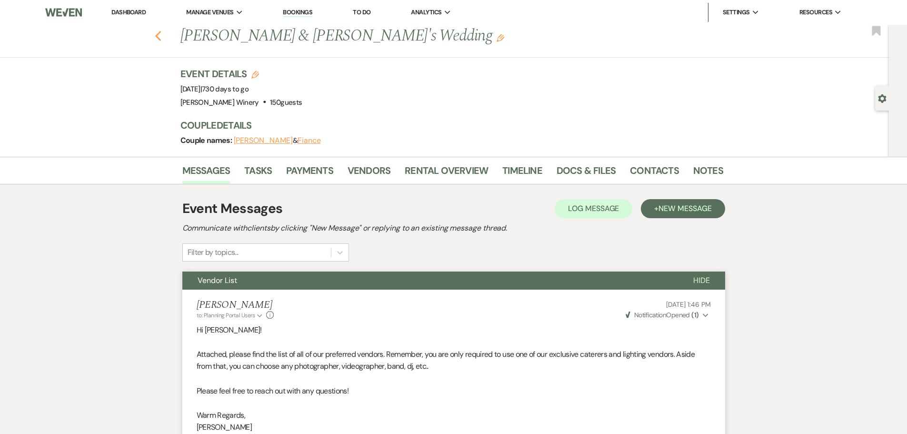
click at [161, 35] on use "button" at bounding box center [158, 36] width 6 height 10
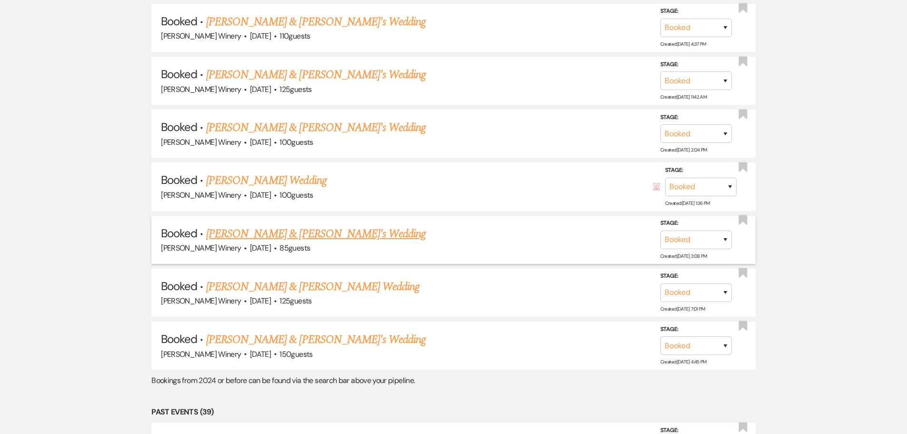
scroll to position [714, 0]
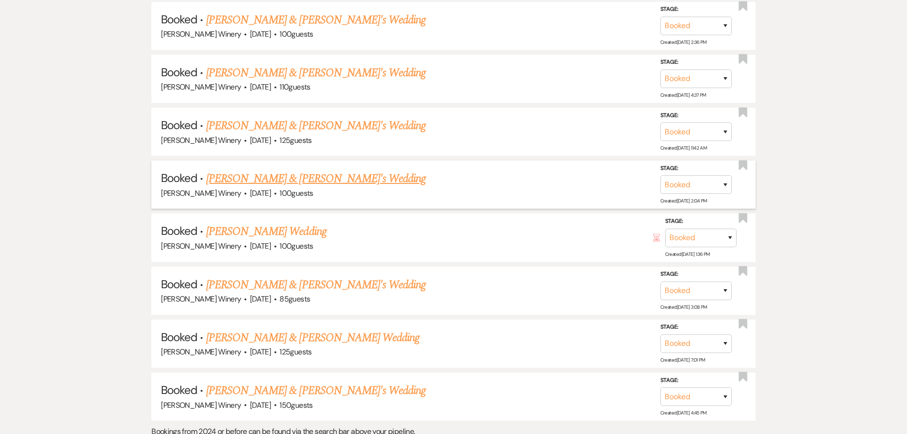
click at [278, 182] on link "[PERSON_NAME] & [PERSON_NAME]'s Wedding" at bounding box center [316, 178] width 220 height 17
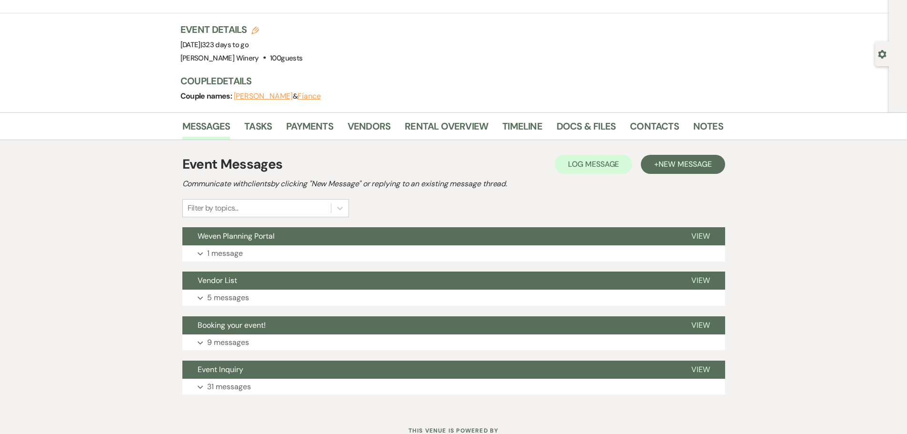
scroll to position [80, 0]
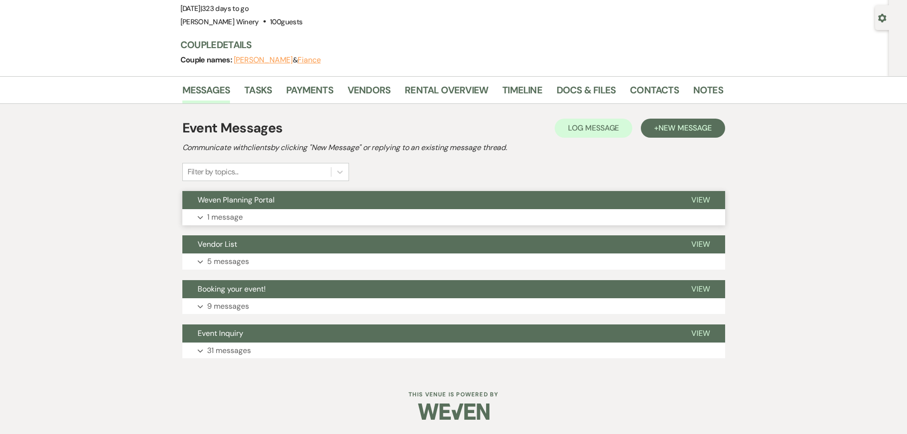
click at [243, 210] on button "Expand 1 message" at bounding box center [453, 217] width 543 height 16
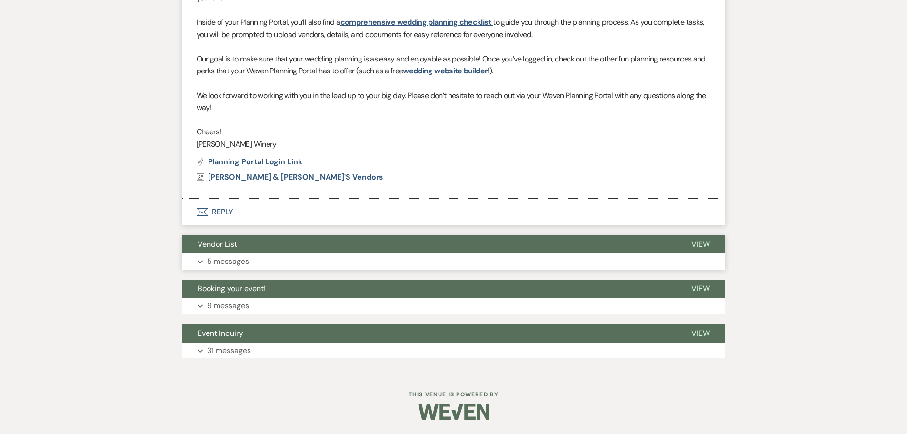
click at [243, 258] on p "5 messages" at bounding box center [228, 261] width 42 height 12
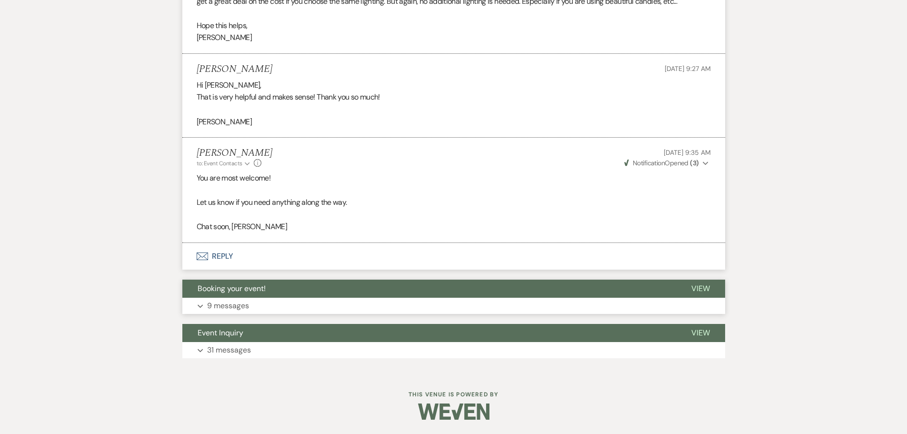
click at [223, 301] on p "9 messages" at bounding box center [228, 306] width 42 height 12
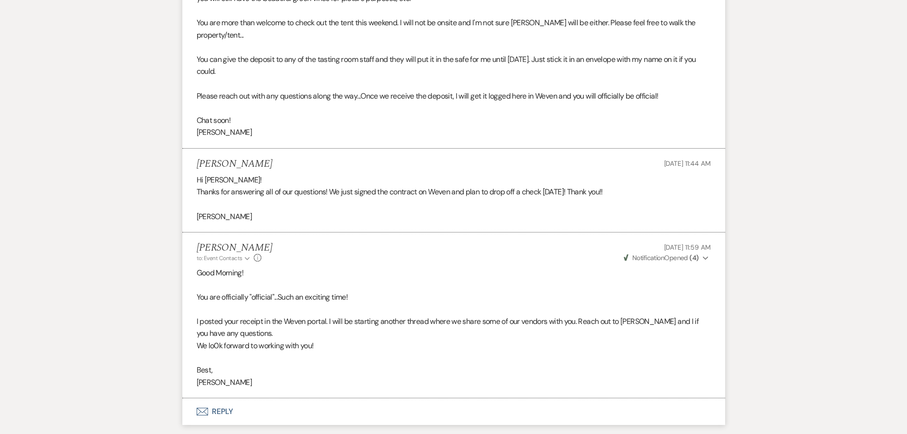
scroll to position [2287, 0]
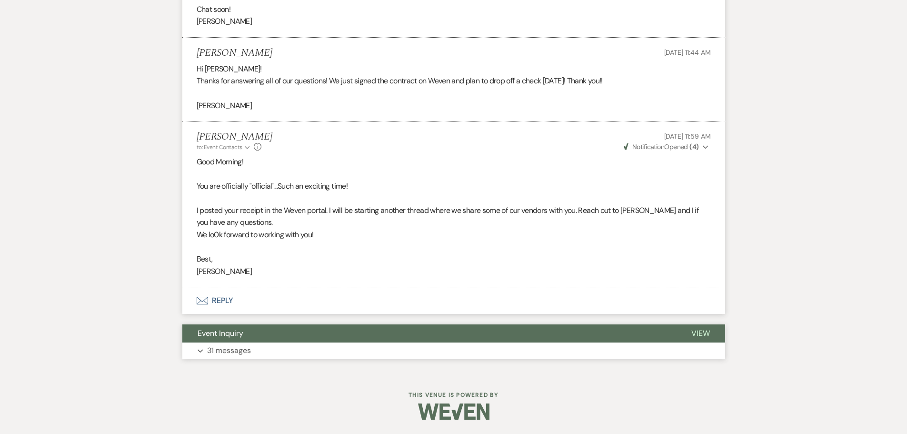
click at [242, 351] on p "31 messages" at bounding box center [229, 350] width 44 height 12
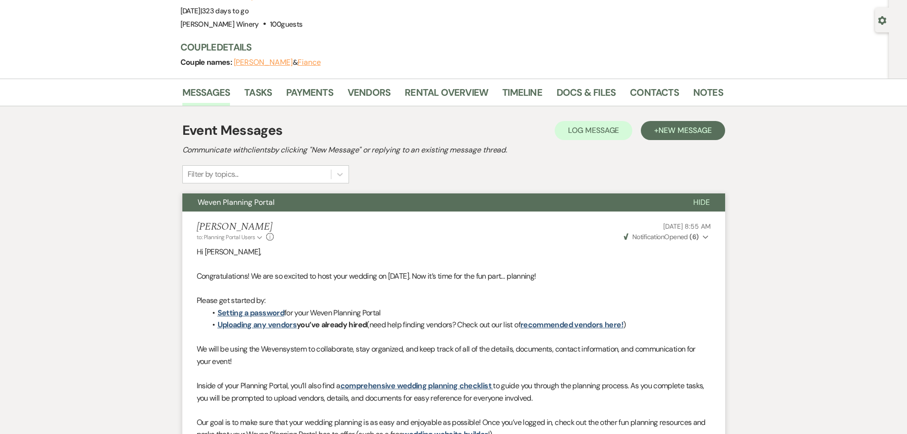
scroll to position [0, 0]
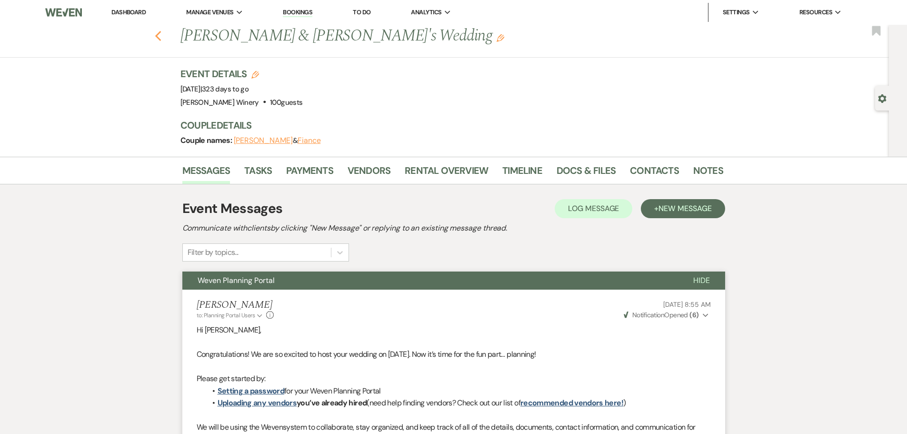
click at [162, 38] on icon "Previous" at bounding box center [158, 35] width 7 height 11
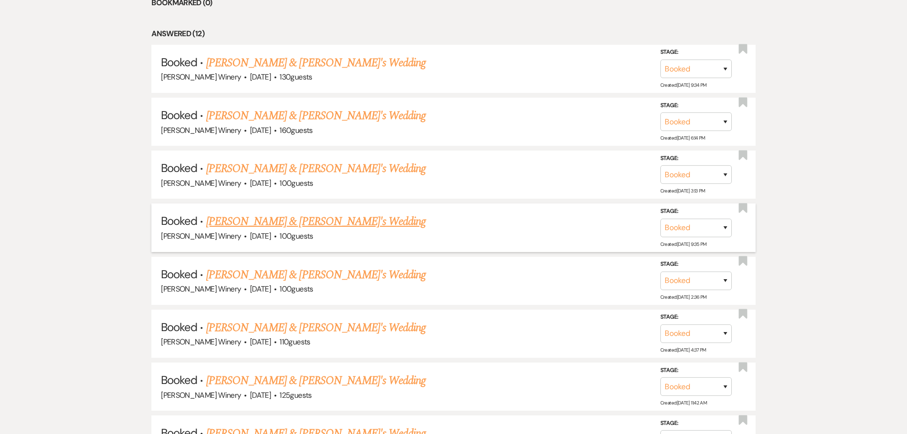
scroll to position [476, 0]
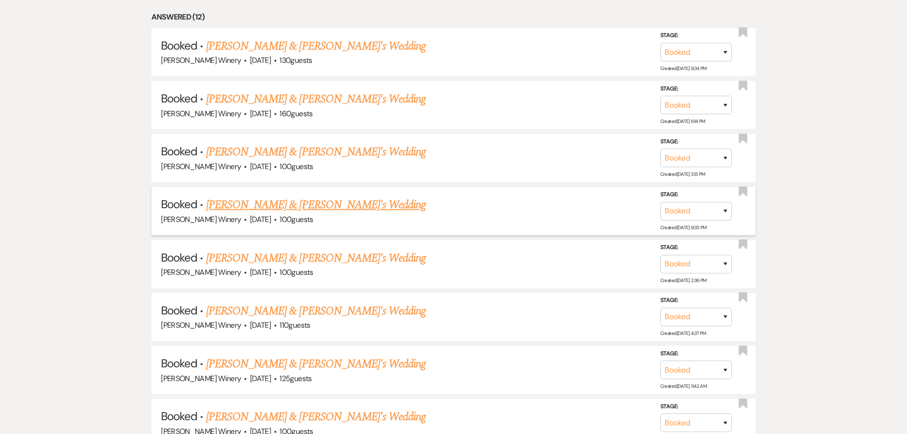
click at [265, 204] on link "[PERSON_NAME] & [PERSON_NAME]'s Wedding" at bounding box center [316, 204] width 220 height 17
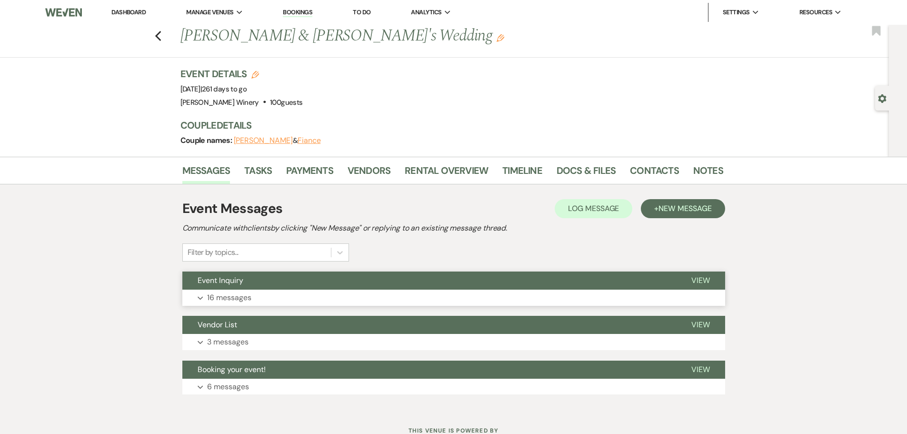
click at [270, 285] on button "Event Inquiry" at bounding box center [429, 280] width 494 height 18
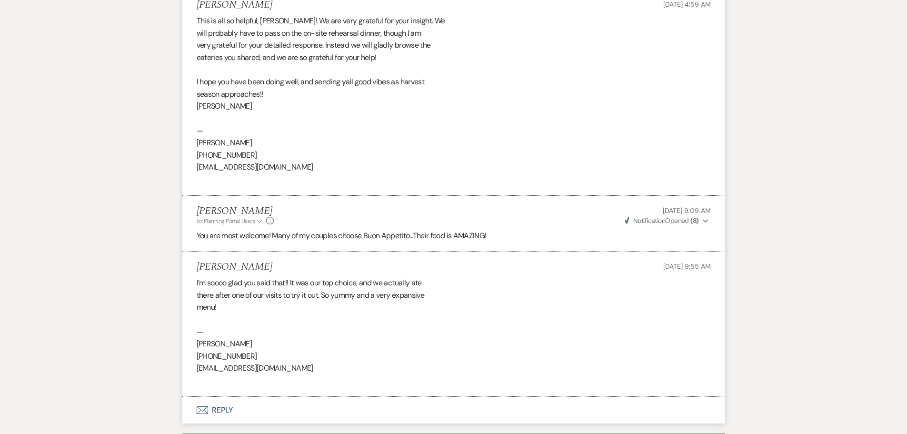
scroll to position [3607, 0]
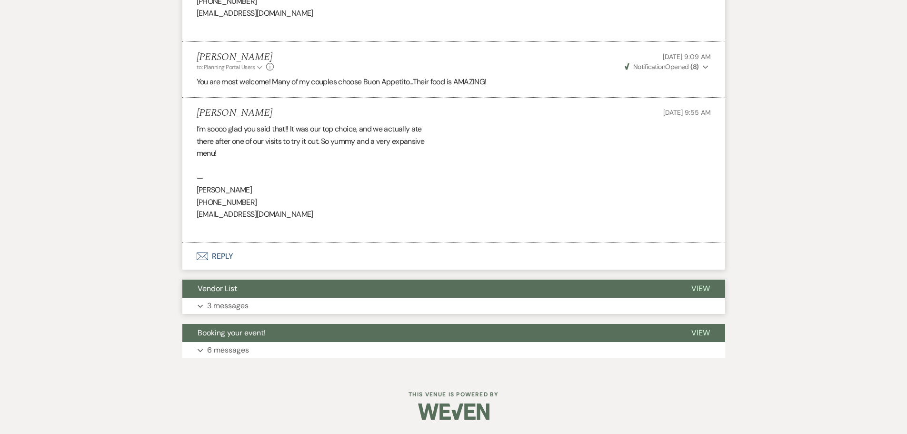
click at [243, 307] on p "3 messages" at bounding box center [227, 306] width 41 height 12
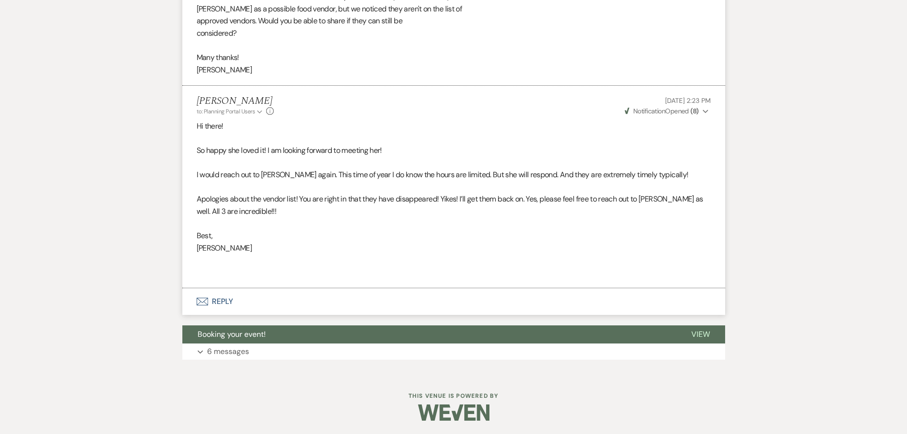
scroll to position [4312, 0]
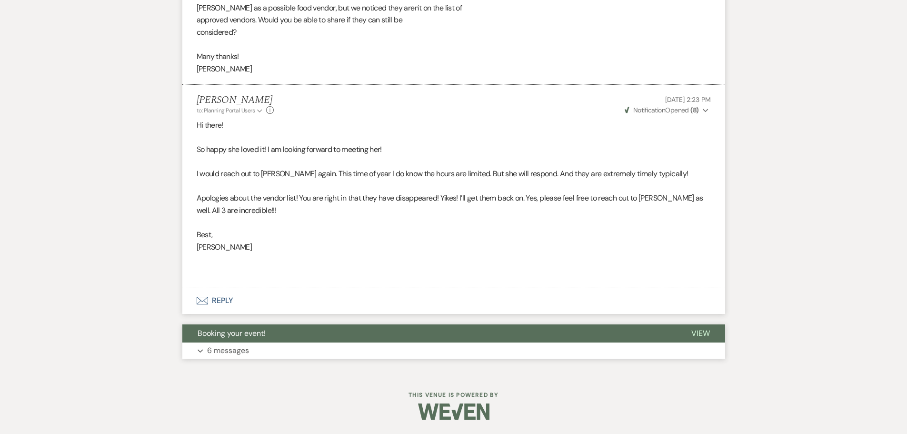
click at [244, 353] on p "6 messages" at bounding box center [228, 350] width 42 height 12
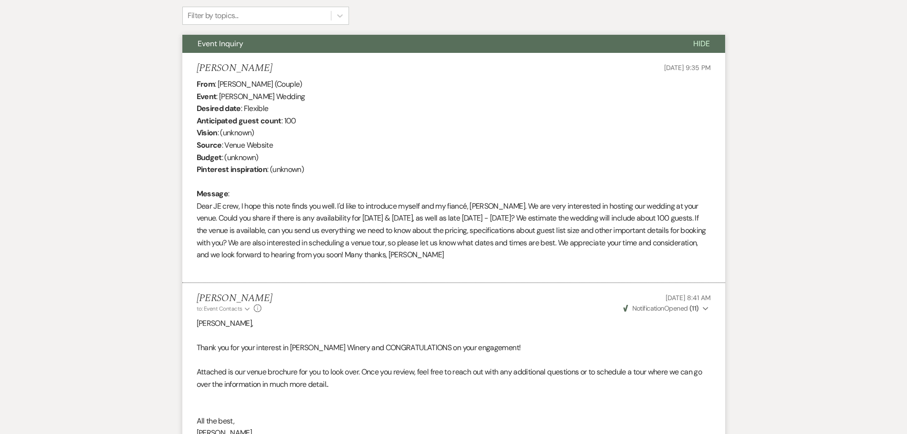
scroll to position [0, 0]
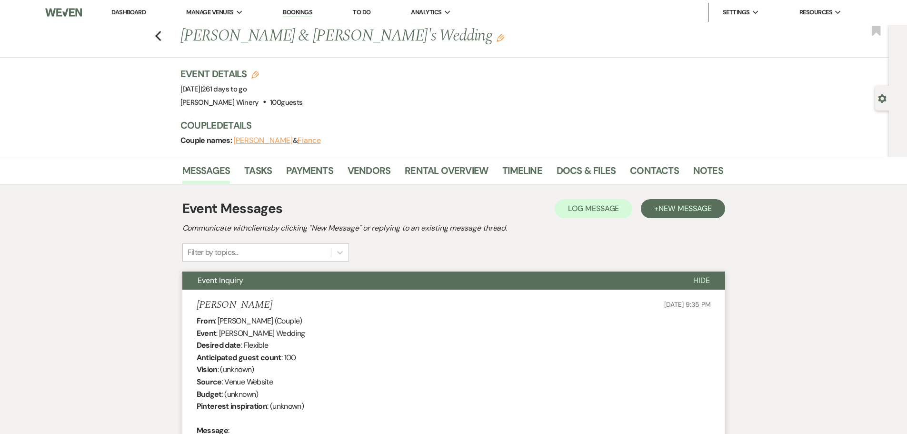
click at [166, 31] on div "Previous [PERSON_NAME] & [PERSON_NAME]'s Wedding Edit Bookmark" at bounding box center [442, 41] width 894 height 33
click at [162, 34] on icon "Previous" at bounding box center [158, 35] width 7 height 11
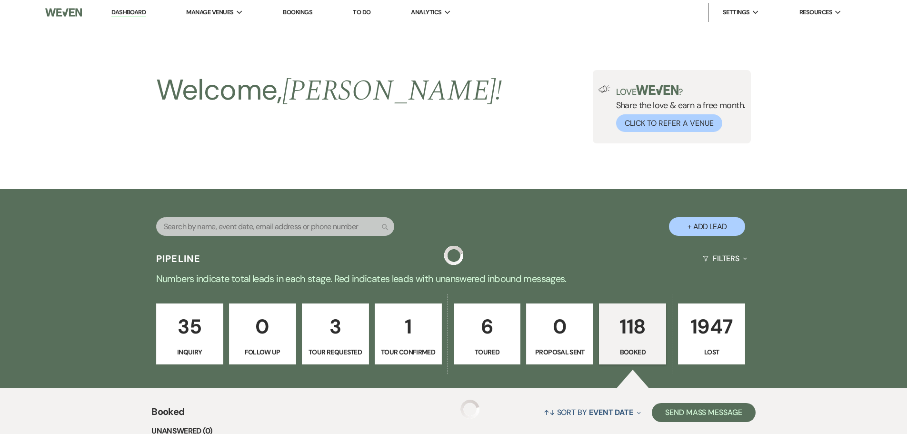
scroll to position [476, 0]
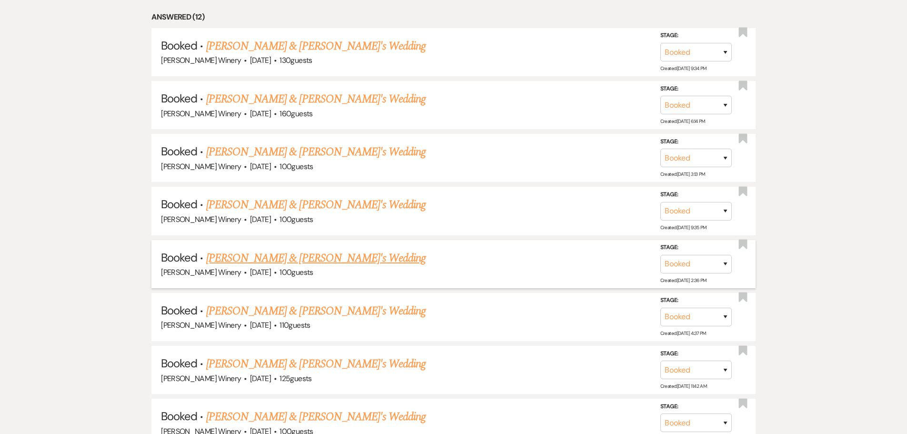
click at [274, 260] on link "[PERSON_NAME] & [PERSON_NAME]'s Wedding" at bounding box center [316, 258] width 220 height 17
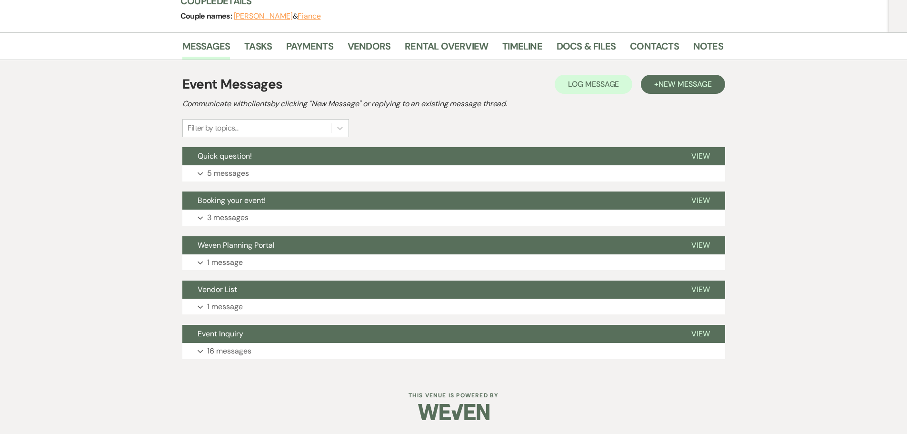
scroll to position [125, 0]
click at [252, 171] on button "Expand 5 messages" at bounding box center [453, 173] width 543 height 16
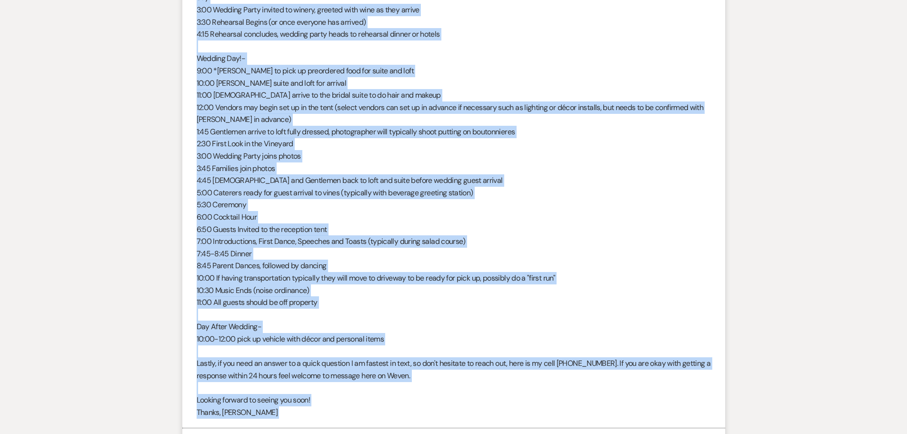
scroll to position [1374, 0]
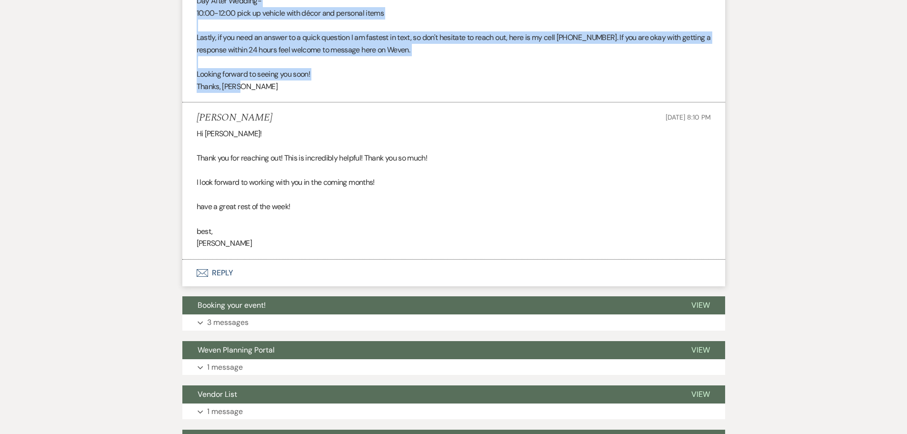
drag, startPoint x: 195, startPoint y: 154, endPoint x: 293, endPoint y: 69, distance: 129.3
copy div "Lo Ipsum & Dolor! Sita co adipi el sedd eiu! :) T in utlabor etdo magnaaliqua e…"
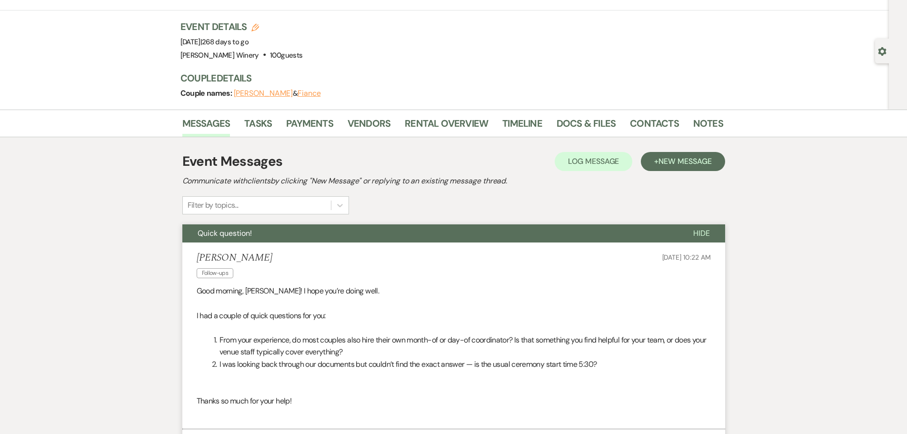
scroll to position [0, 0]
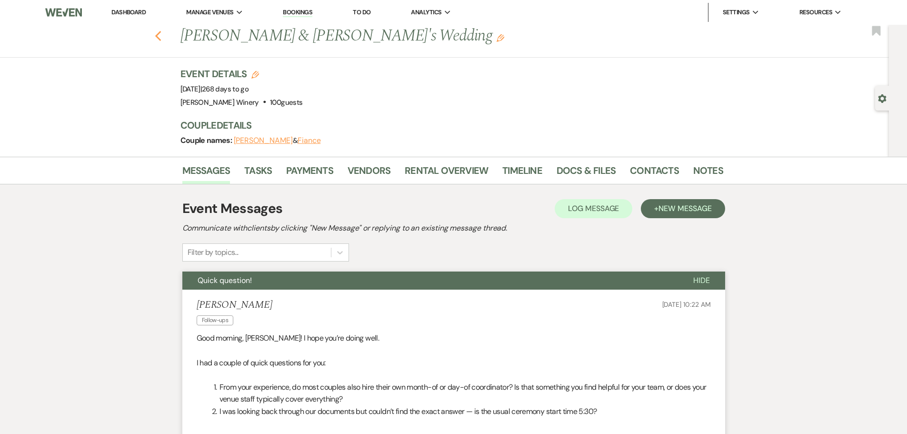
click at [160, 36] on use "button" at bounding box center [158, 36] width 6 height 10
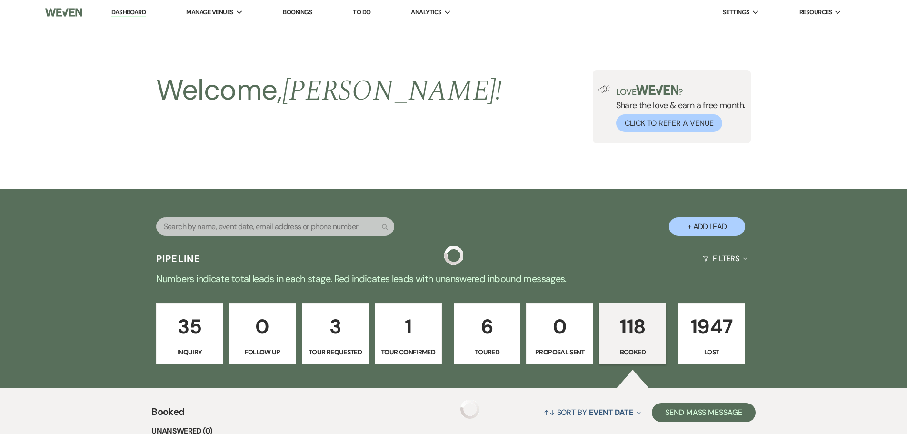
scroll to position [476, 0]
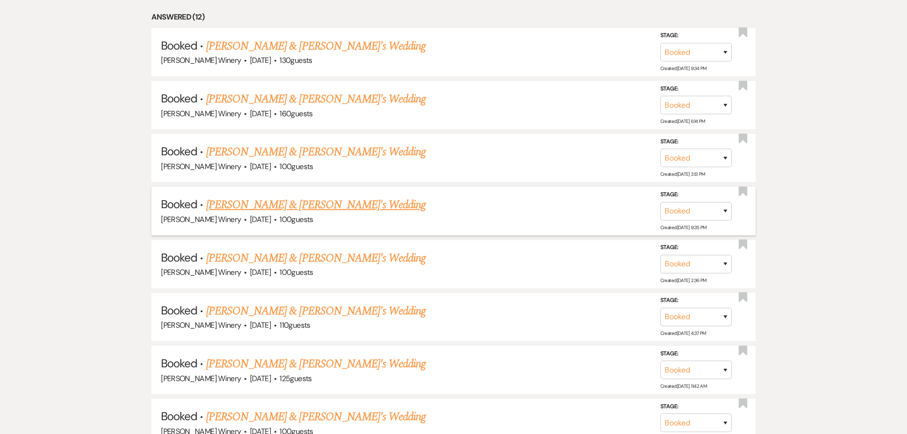
click at [337, 201] on link "[PERSON_NAME] & [PERSON_NAME]'s Wedding" at bounding box center [316, 204] width 220 height 17
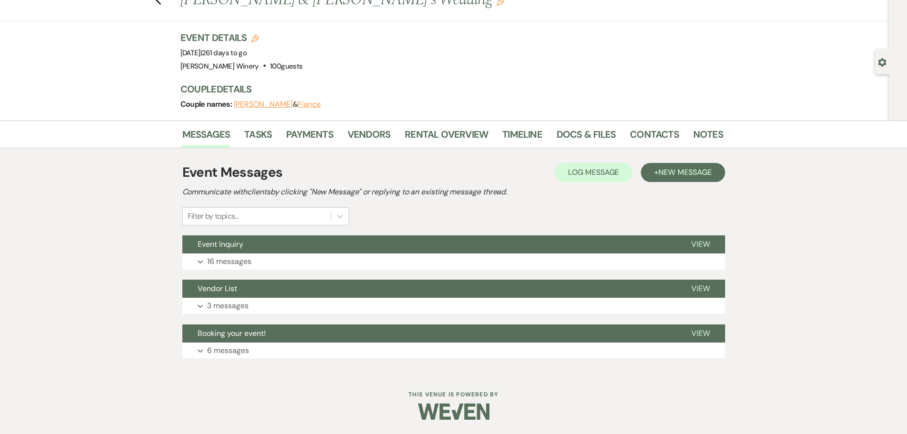
scroll to position [36, 0]
click at [241, 257] on p "16 messages" at bounding box center [229, 261] width 44 height 12
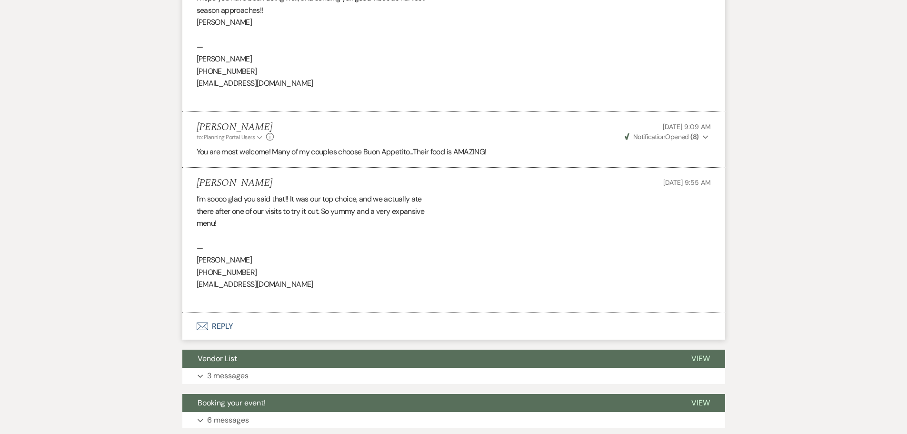
scroll to position [3607, 0]
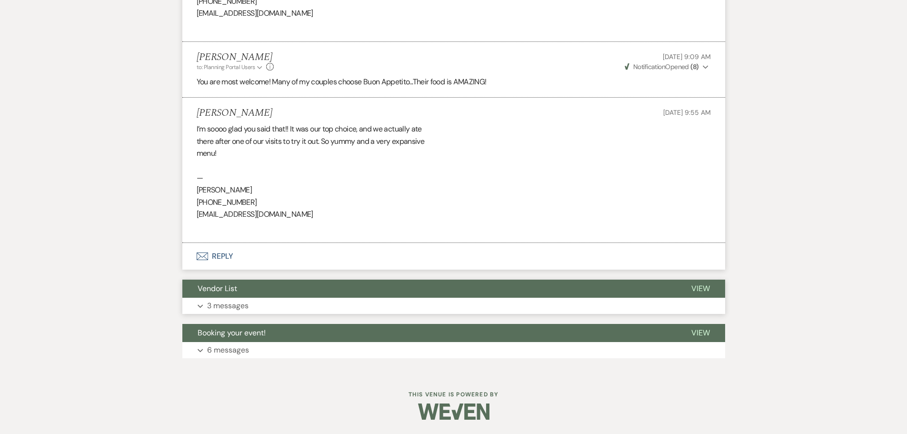
click at [240, 300] on p "3 messages" at bounding box center [227, 306] width 41 height 12
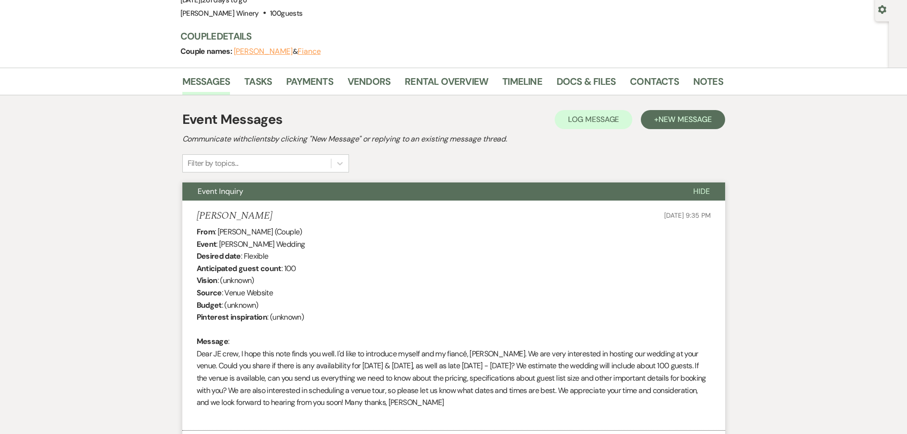
scroll to position [0, 0]
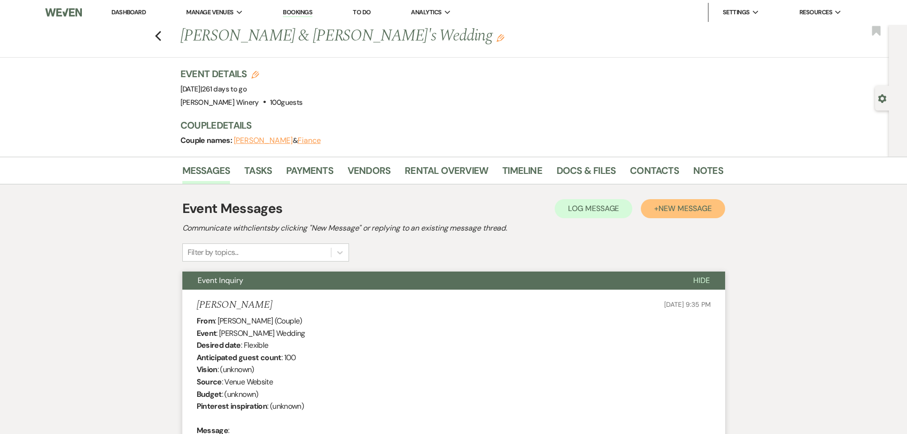
click at [661, 204] on span "New Message" at bounding box center [685, 208] width 53 height 10
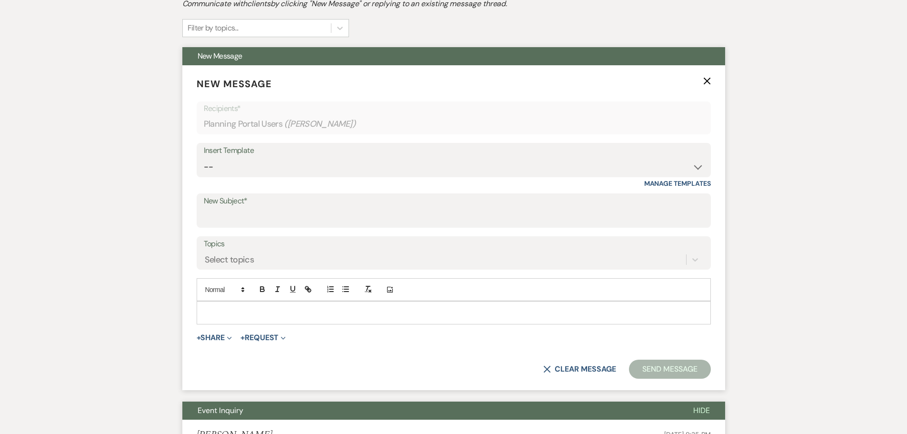
scroll to position [238, 0]
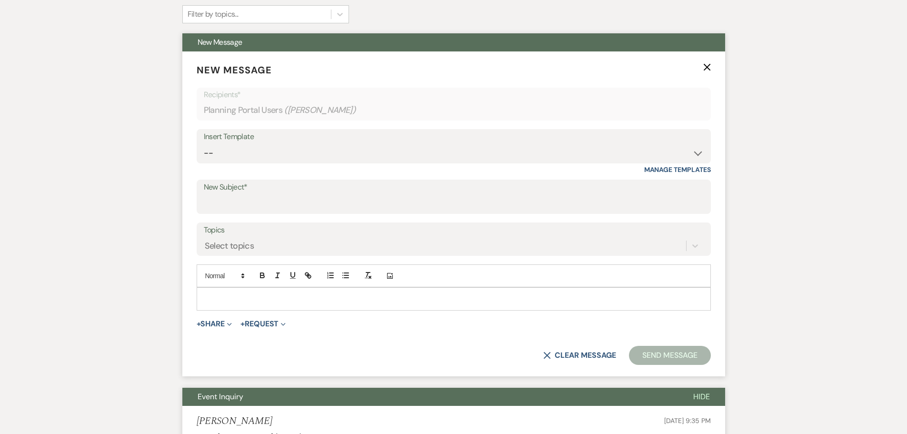
click at [217, 299] on p at bounding box center [453, 298] width 499 height 10
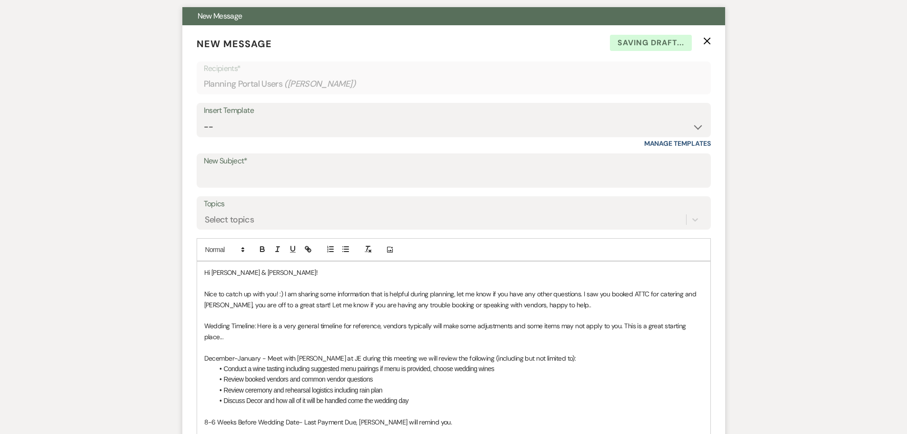
scroll to position [286, 0]
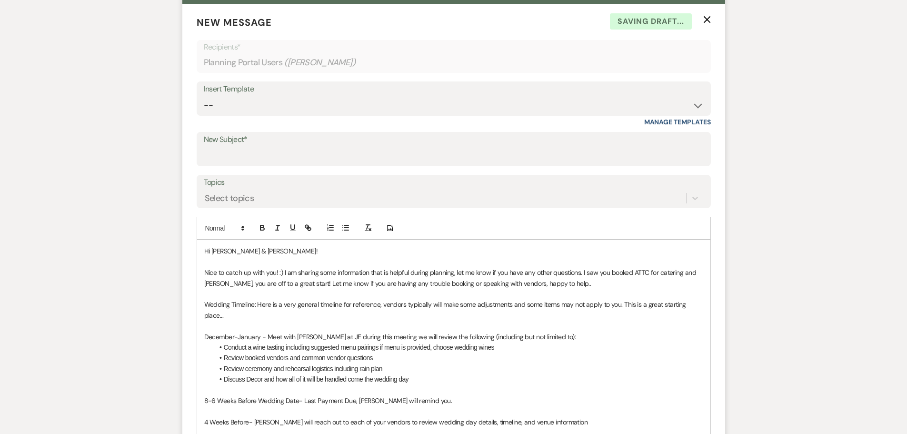
click at [250, 250] on span "Hi [PERSON_NAME] & [PERSON_NAME]!" at bounding box center [261, 251] width 114 height 9
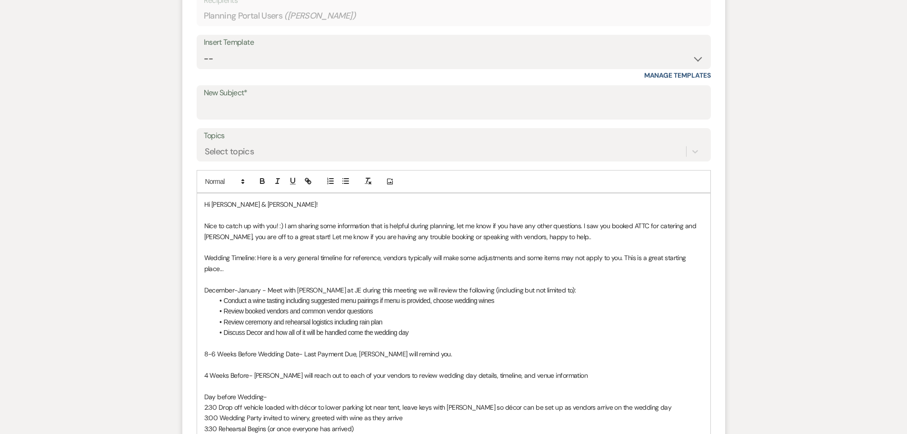
scroll to position [333, 0]
click at [276, 222] on span "Nice to catch up with you! :) I am sharing some information that is helpful dur…" at bounding box center [451, 229] width 494 height 19
click at [264, 221] on span "Nice to catch up with you! :) I am sharing some information that is helpful dur…" at bounding box center [451, 229] width 494 height 19
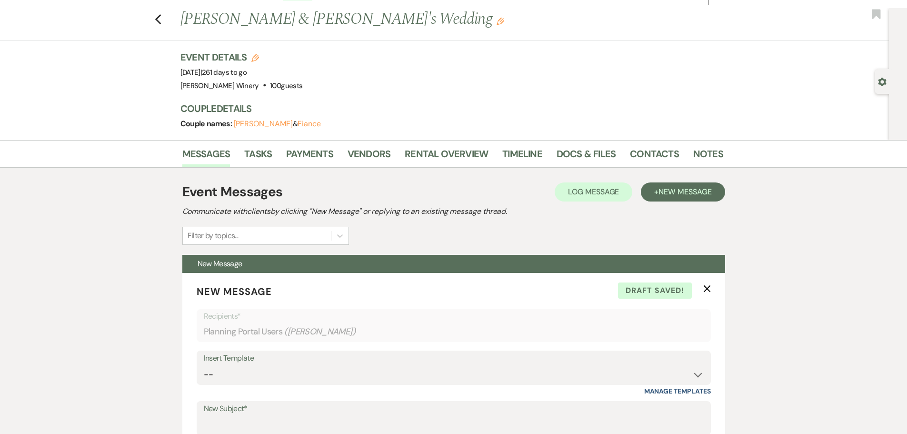
scroll to position [0, 0]
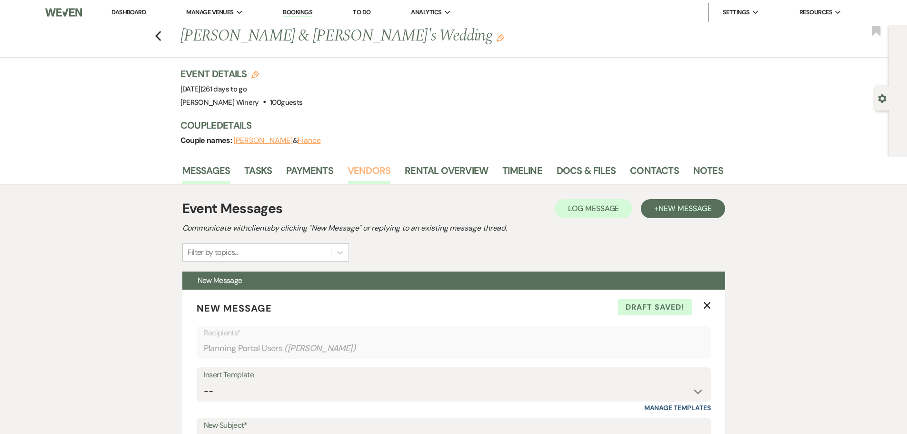
click at [383, 172] on link "Vendors" at bounding box center [369, 173] width 43 height 21
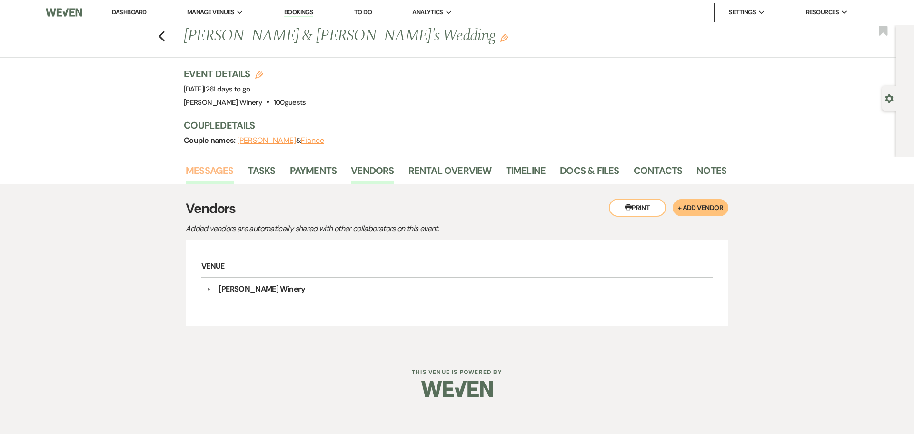
click at [202, 173] on link "Messages" at bounding box center [210, 173] width 48 height 21
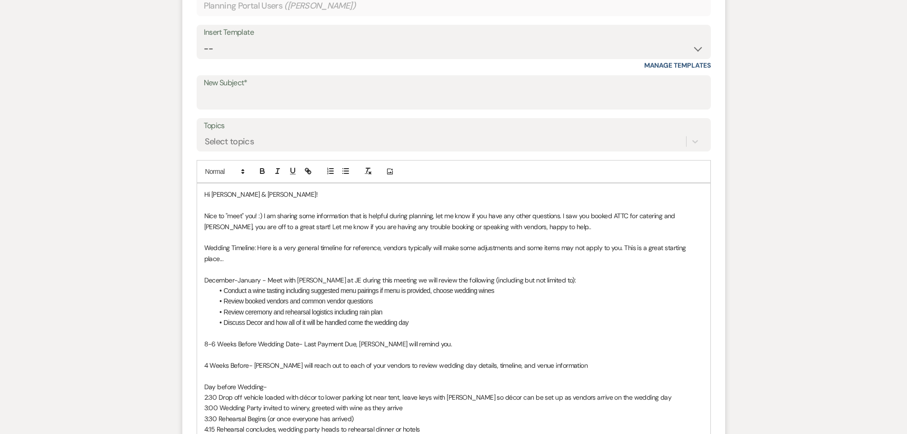
scroll to position [429, 0]
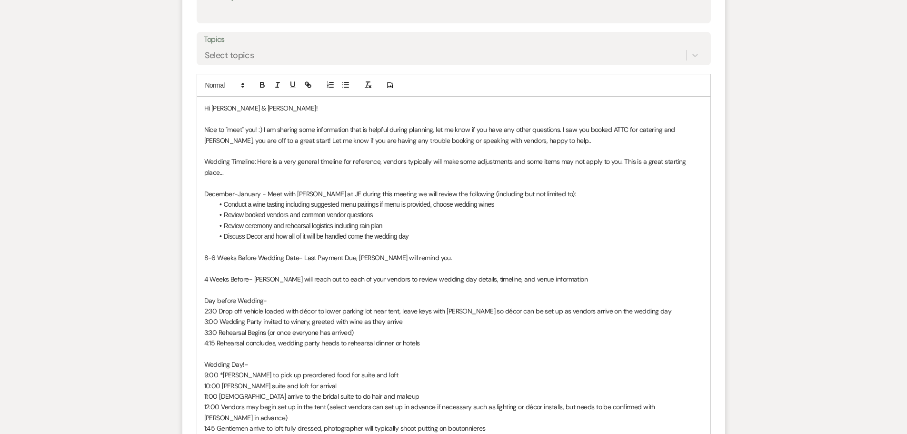
click at [562, 127] on p "Nice to "meet" you! :) I am sharing some information that is helpful during pla…" at bounding box center [453, 134] width 499 height 21
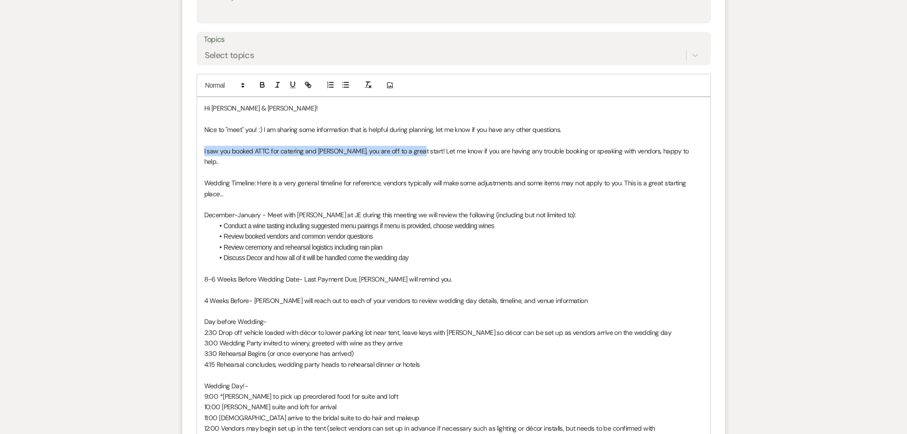
drag, startPoint x: 416, startPoint y: 149, endPoint x: 204, endPoint y: 149, distance: 211.9
click at [204, 149] on p "I saw you booked ATTC for catering and [PERSON_NAME], you are off to a great st…" at bounding box center [453, 156] width 499 height 21
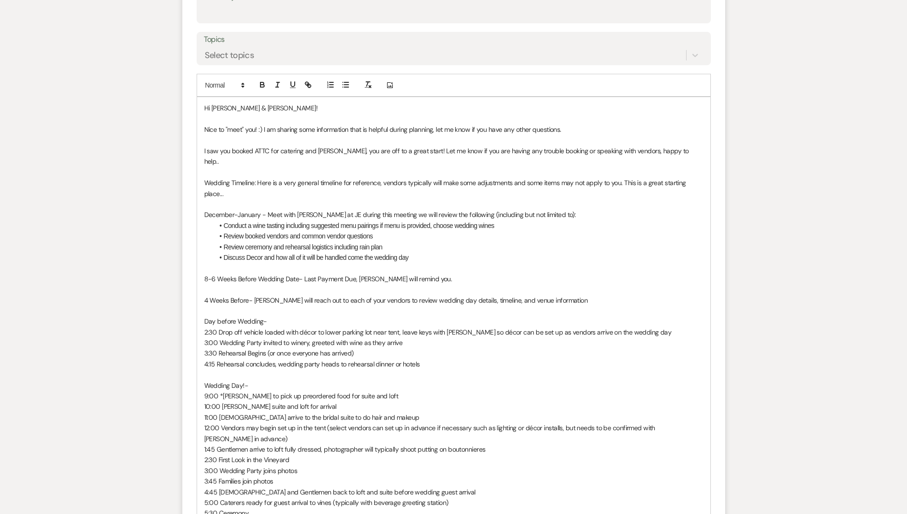
click at [238, 210] on p "December-January - Meet with [PERSON_NAME] at JE during this meeting we will re…" at bounding box center [453, 215] width 499 height 10
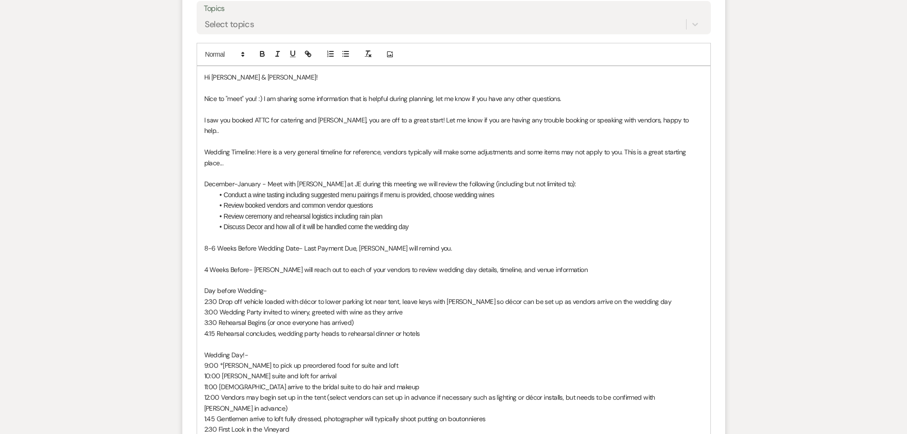
scroll to position [476, 0]
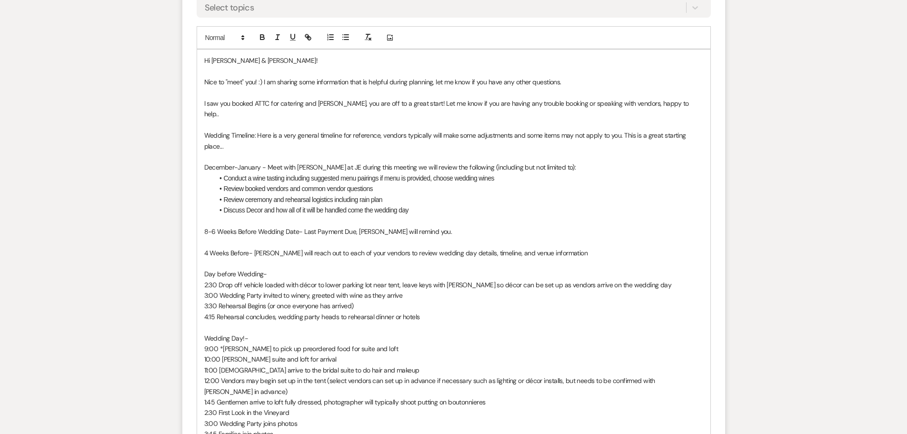
click at [318, 130] on p "Wedding Timeline: Here is a very general timeline for reference, vendors typica…" at bounding box center [453, 140] width 499 height 21
drag, startPoint x: 418, startPoint y: 102, endPoint x: 200, endPoint y: 100, distance: 217.2
click at [200, 100] on div "Hi [PERSON_NAME] & [PERSON_NAME]! Nice to "meet" you! :) I am sharing some info…" at bounding box center [453, 354] width 513 height 609
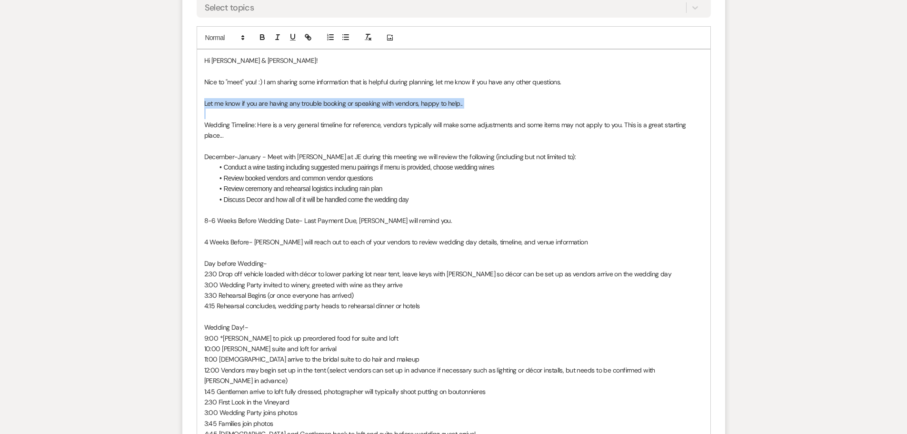
drag, startPoint x: 203, startPoint y: 101, endPoint x: 464, endPoint y: 108, distance: 261.1
click at [466, 108] on div "Hi [PERSON_NAME] & [PERSON_NAME]! Nice to "meet" you! :) I am sharing some info…" at bounding box center [453, 349] width 513 height 598
copy p "Let me know if you are having any trouble booking or speaking with vendors, hap…"
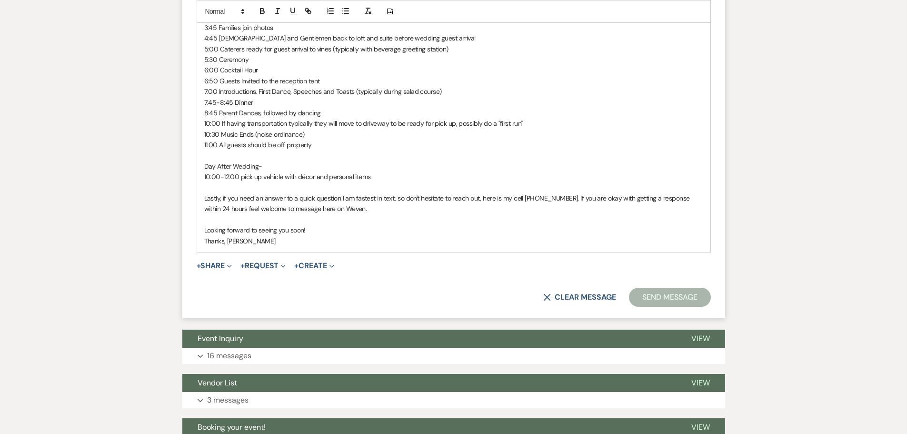
scroll to position [857, 0]
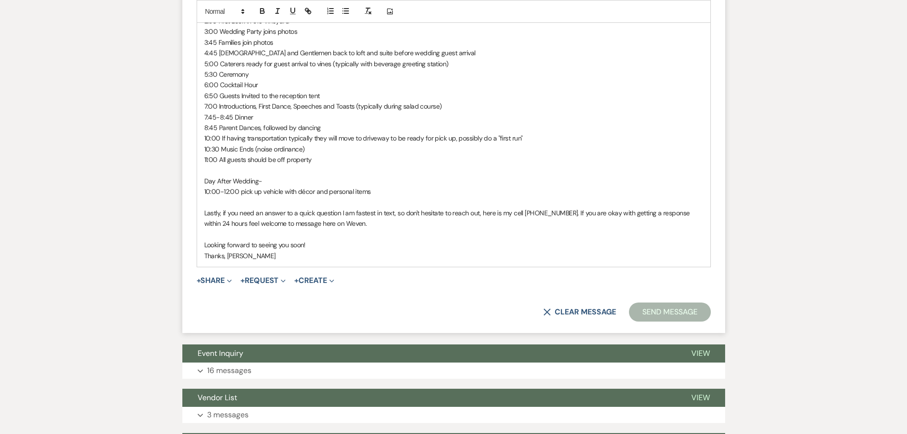
drag, startPoint x: 344, startPoint y: 214, endPoint x: 356, endPoint y: 212, distance: 12.0
click at [344, 213] on p "Lastly, if you need an answer to a quick question I am fastest in text, so don'…" at bounding box center [453, 218] width 499 height 21
click at [207, 197] on p at bounding box center [453, 202] width 499 height 10
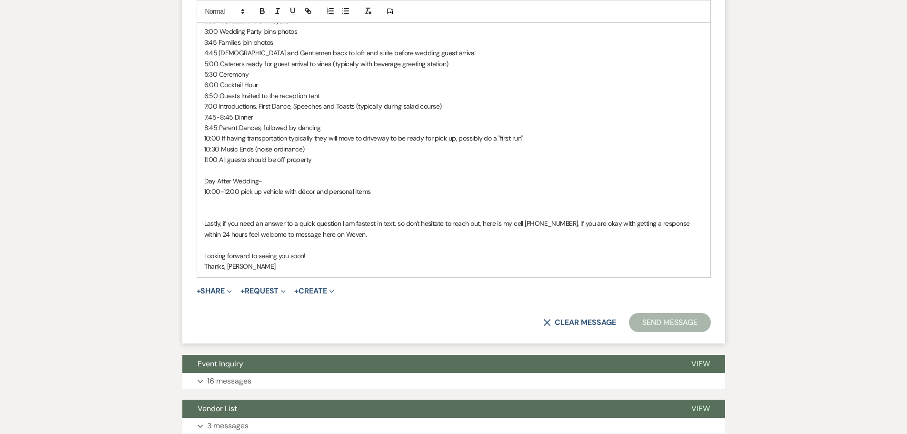
drag, startPoint x: 209, startPoint y: 207, endPoint x: 209, endPoint y: 200, distance: 7.1
click at [209, 208] on p at bounding box center [453, 213] width 499 height 10
drag, startPoint x: 470, startPoint y: 203, endPoint x: 494, endPoint y: 199, distance: 24.7
click at [470, 208] on p "Let me know if you are having any trouble booking or speaking with vendors, hap…" at bounding box center [453, 213] width 499 height 10
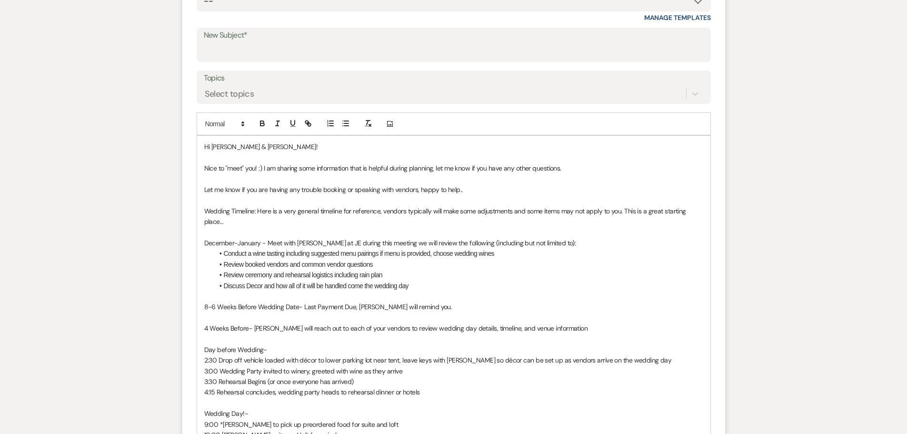
scroll to position [381, 0]
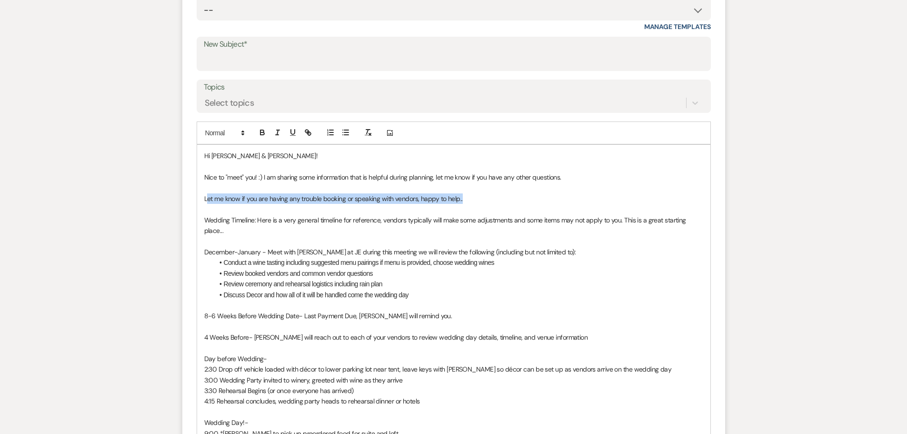
drag, startPoint x: 486, startPoint y: 196, endPoint x: 207, endPoint y: 202, distance: 278.7
click at [207, 202] on p "Let me know if you are having any trouble booking or speaking with vendors, hap…" at bounding box center [453, 198] width 499 height 10
drag, startPoint x: 200, startPoint y: 198, endPoint x: 474, endPoint y: 203, distance: 274.3
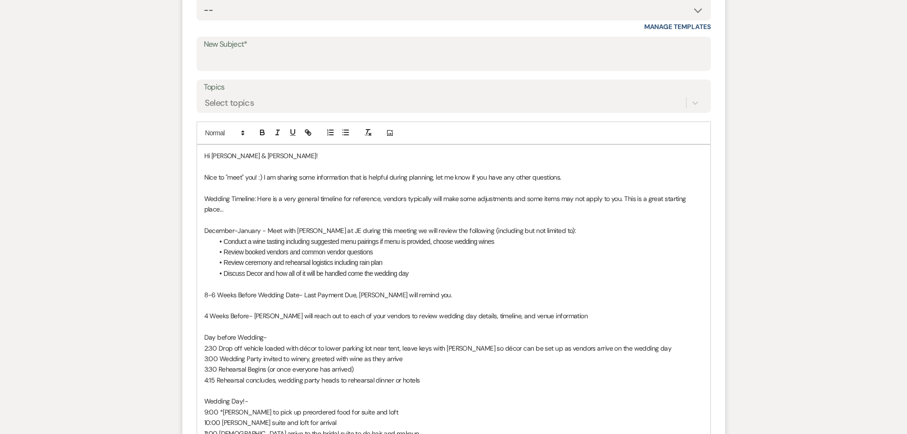
drag, startPoint x: 232, startPoint y: 196, endPoint x: 262, endPoint y: 190, distance: 30.5
click at [232, 195] on p "Wedding Timeline: Here is a very general timeline for reference, vendors typica…" at bounding box center [453, 203] width 499 height 21
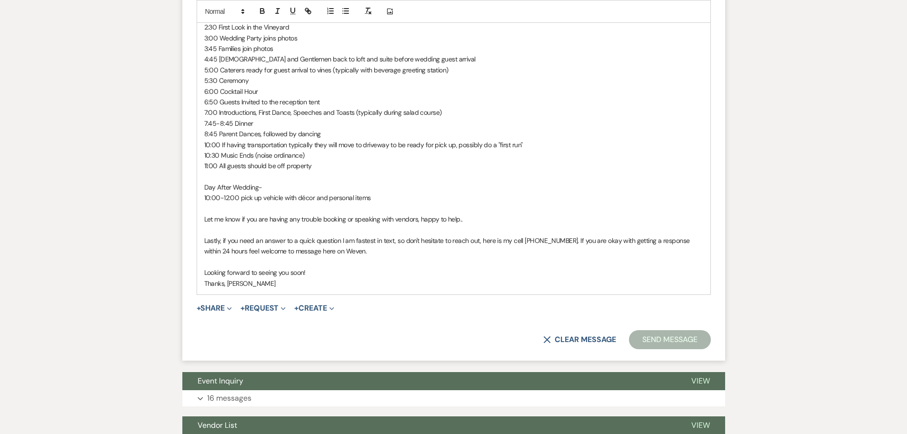
scroll to position [857, 0]
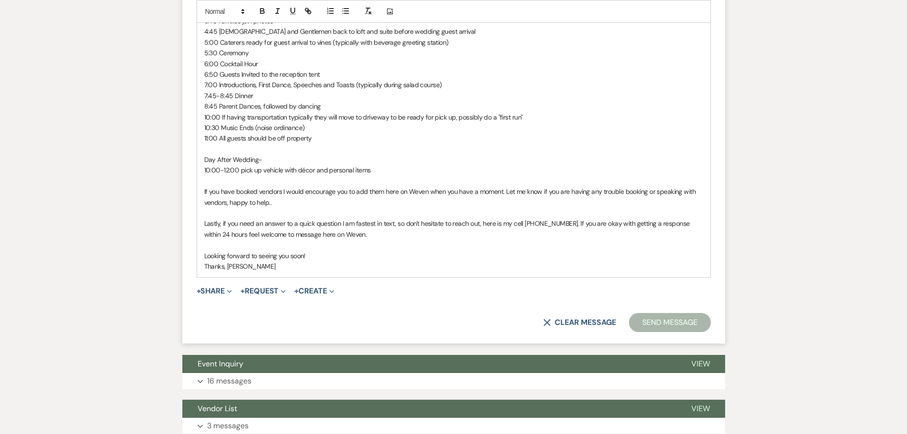
click at [514, 196] on p "If you have booked vendors I would encourage you to add them here on Weven when…" at bounding box center [453, 196] width 499 height 21
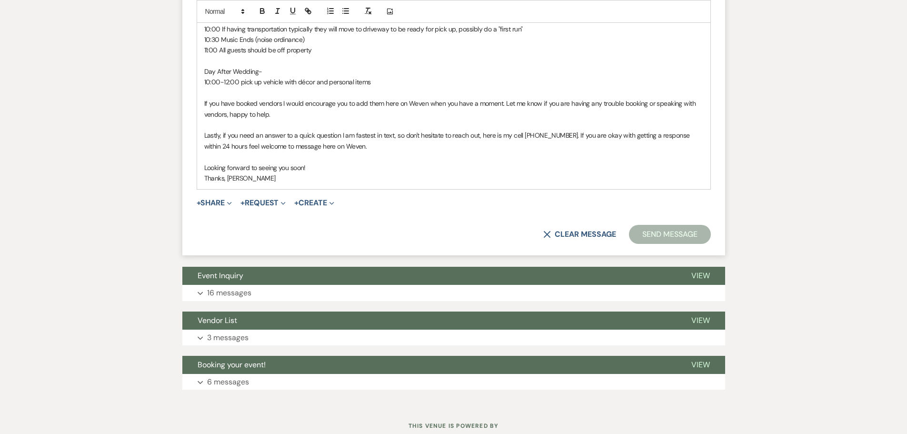
scroll to position [966, 0]
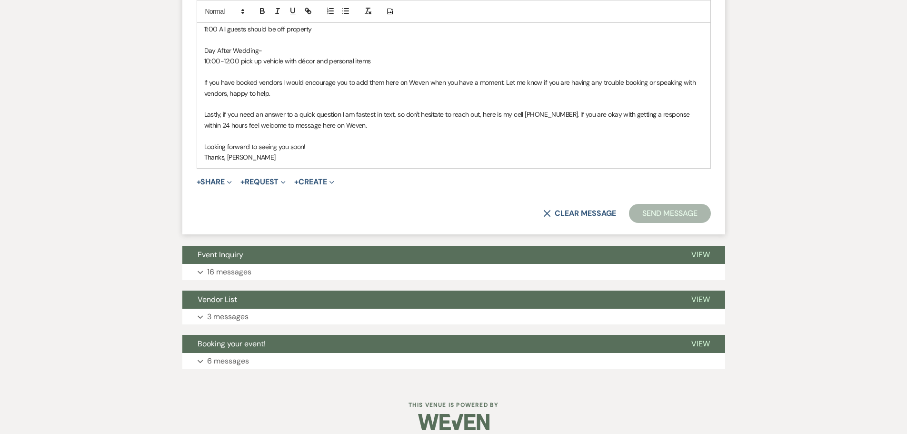
click at [254, 152] on p "Thanks, [PERSON_NAME]" at bounding box center [453, 157] width 499 height 10
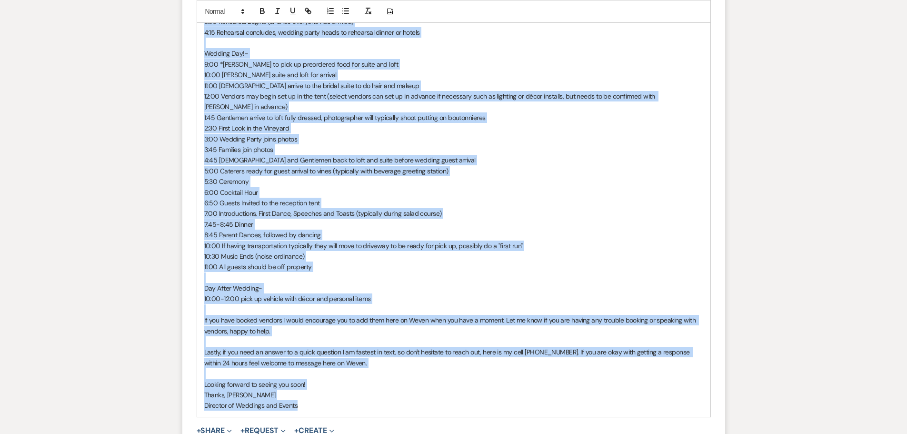
scroll to position [815, 0]
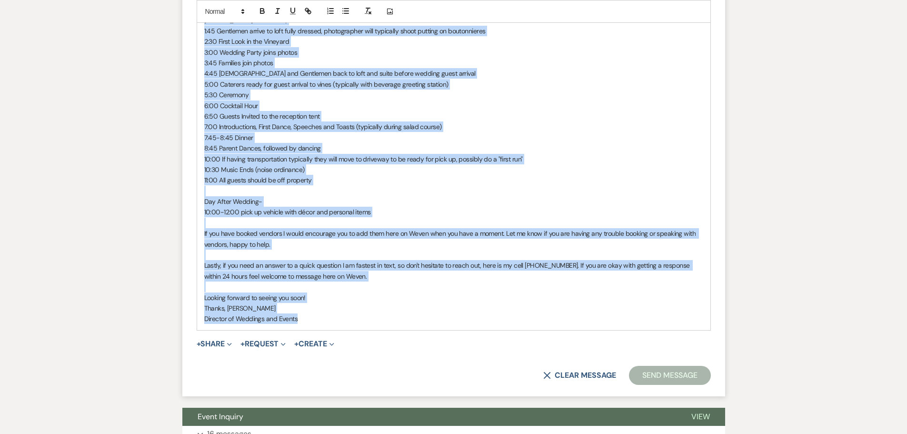
drag, startPoint x: 200, startPoint y: 90, endPoint x: 310, endPoint y: 312, distance: 246.8
click at [310, 312] on div "Hi [PERSON_NAME] & [PERSON_NAME]! Nice to "meet" you! :) I am sharing some info…" at bounding box center [453, 19] width 513 height 619
copy div "Lo Ipsum & Dolors! Amet co "adip" eli! :) S do eiusmod temp incididuntu labo et…"
click at [420, 303] on p "Thanks, [PERSON_NAME]" at bounding box center [453, 308] width 499 height 10
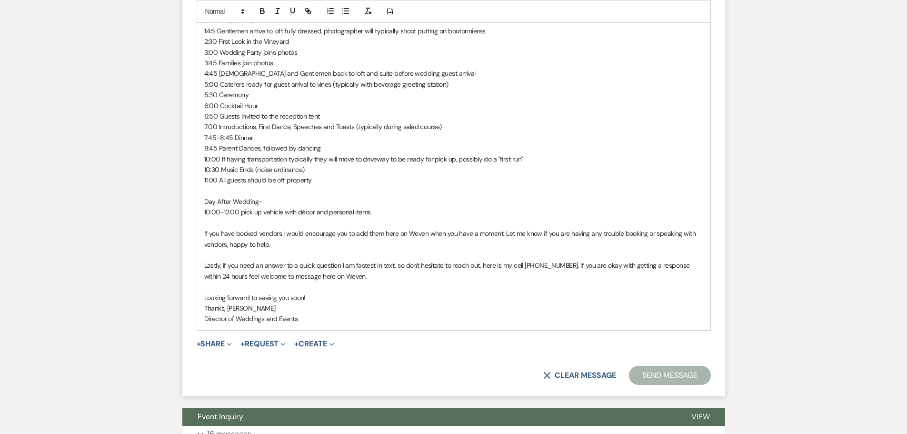
click at [603, 313] on p "Director of Weddings and Events" at bounding box center [453, 318] width 499 height 10
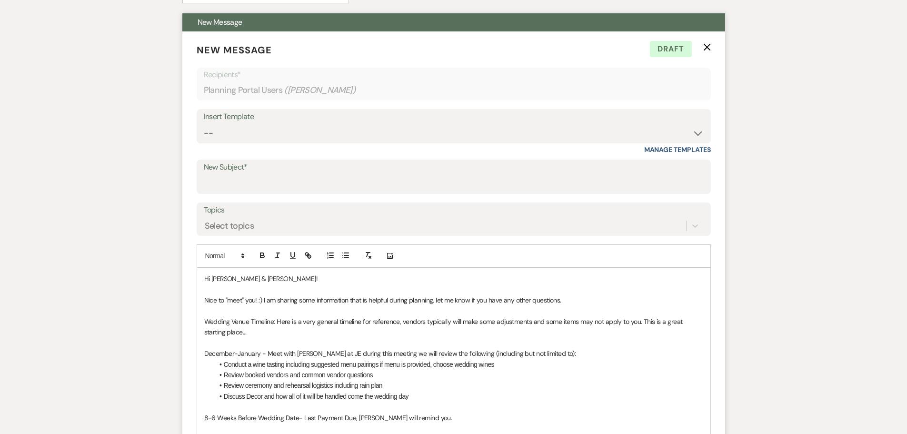
scroll to position [244, 0]
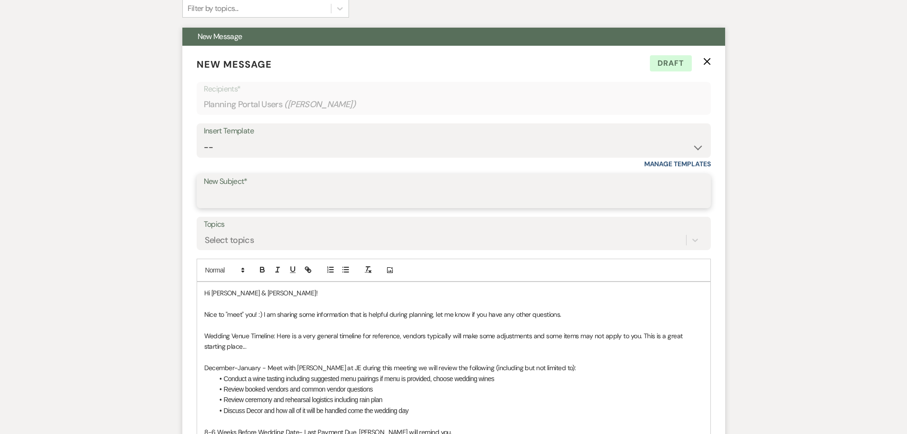
click at [244, 190] on input "New Subject*" at bounding box center [454, 198] width 500 height 19
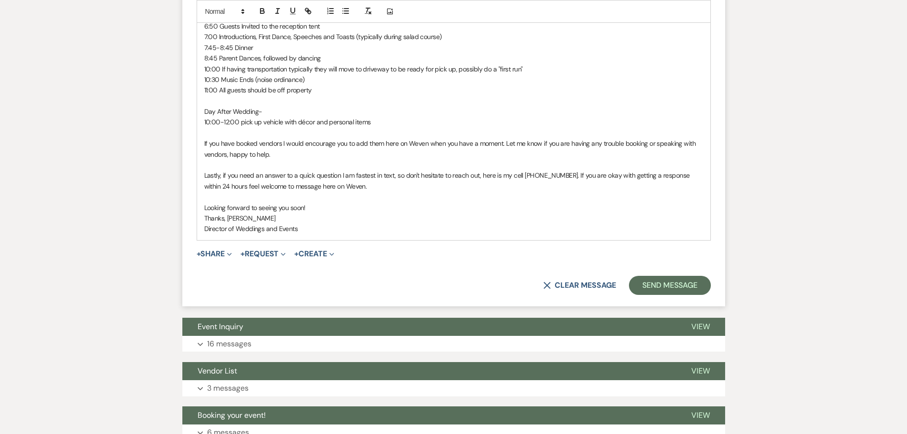
scroll to position [911, 0]
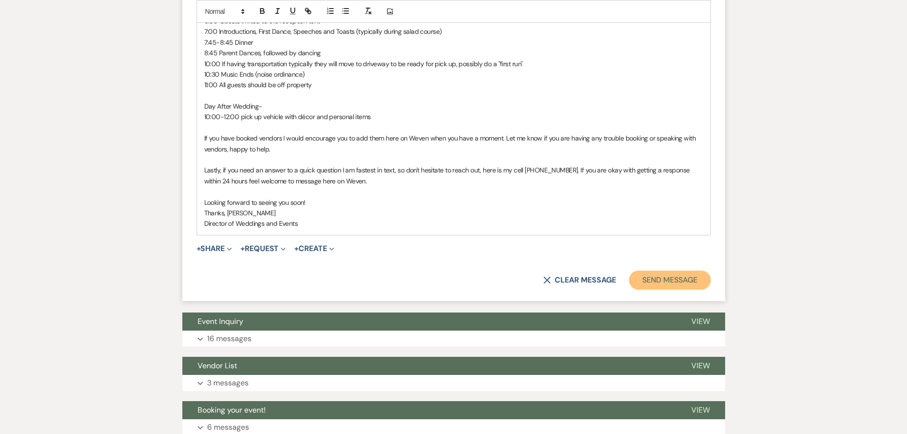
click at [681, 270] on button "Send Message" at bounding box center [669, 279] width 81 height 19
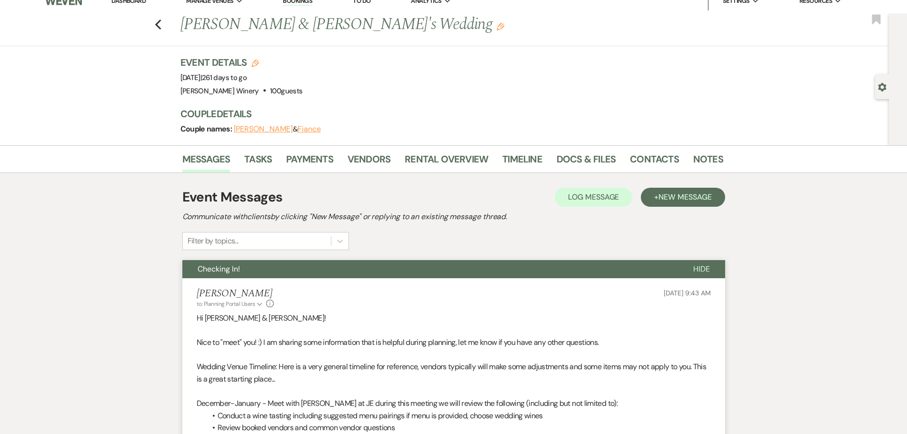
scroll to position [0, 0]
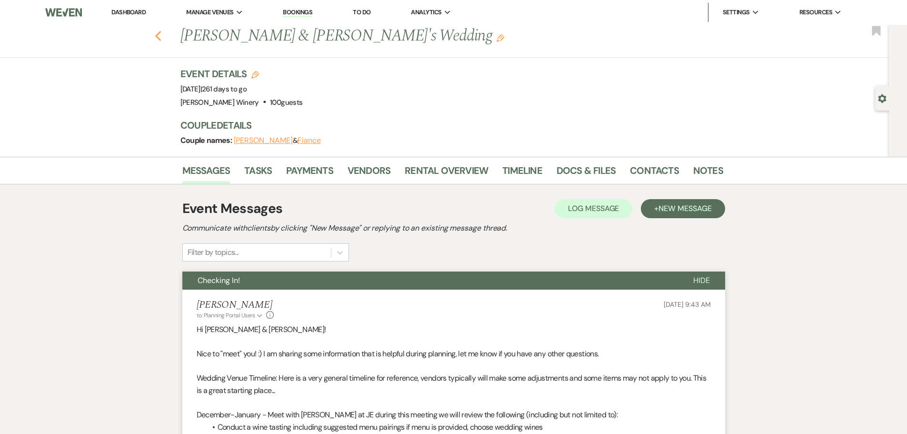
click at [162, 35] on icon "Previous" at bounding box center [158, 35] width 7 height 11
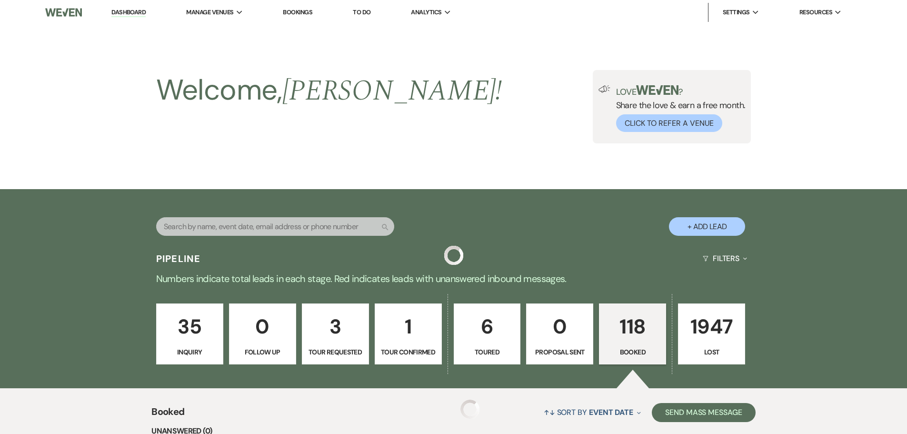
scroll to position [476, 0]
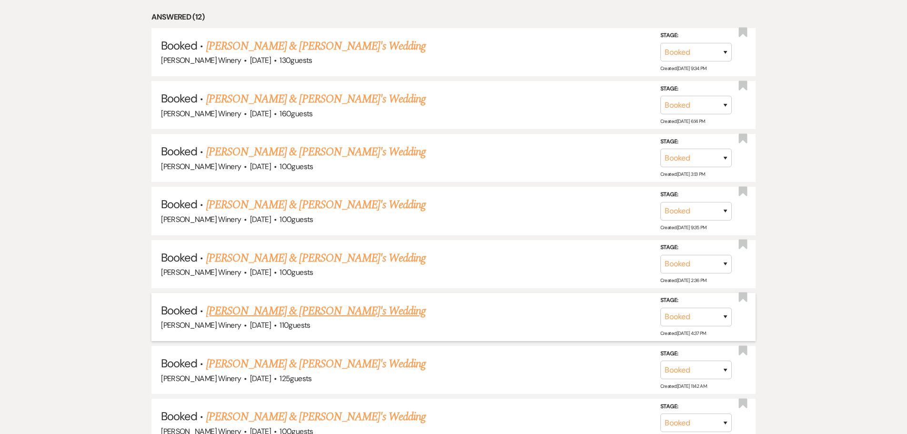
click at [289, 310] on link "[PERSON_NAME] & [PERSON_NAME]'s Wedding" at bounding box center [316, 310] width 220 height 17
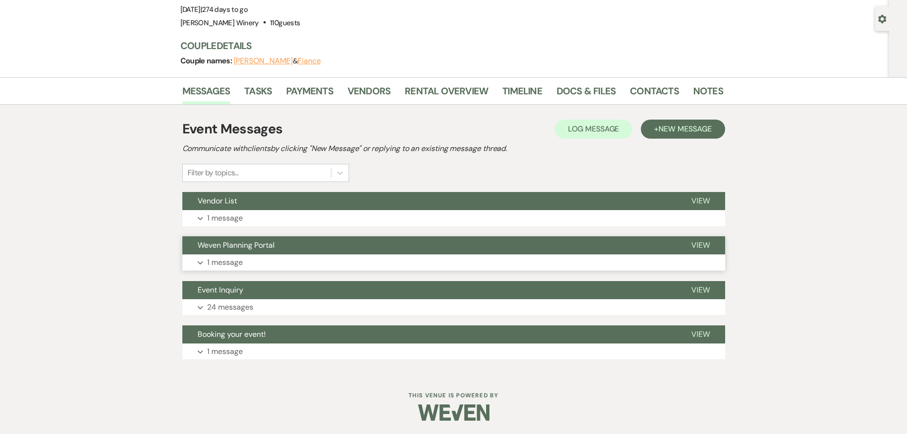
scroll to position [80, 0]
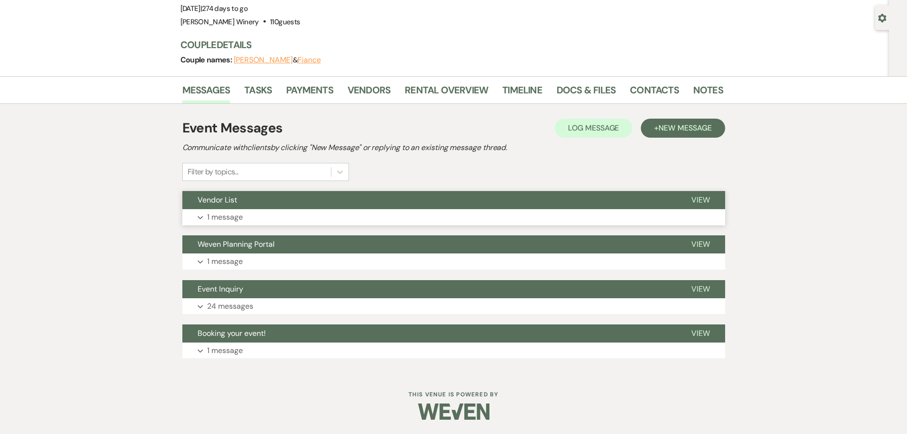
click at [237, 210] on button "Expand 1 message" at bounding box center [453, 217] width 543 height 16
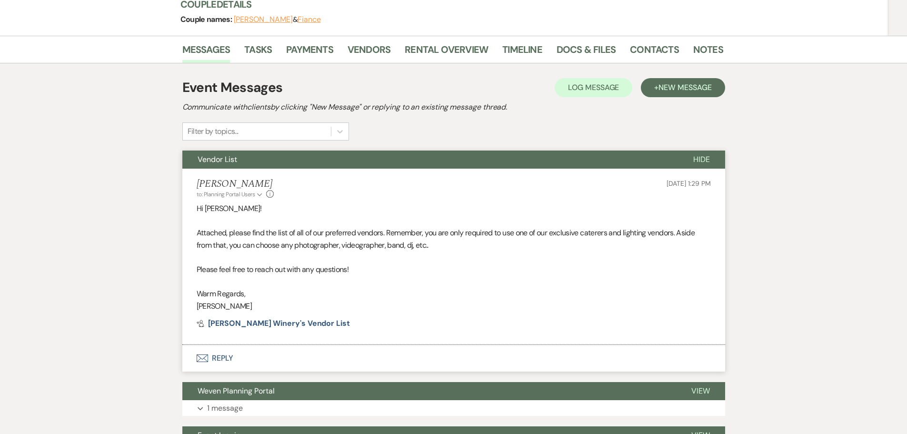
scroll to position [176, 0]
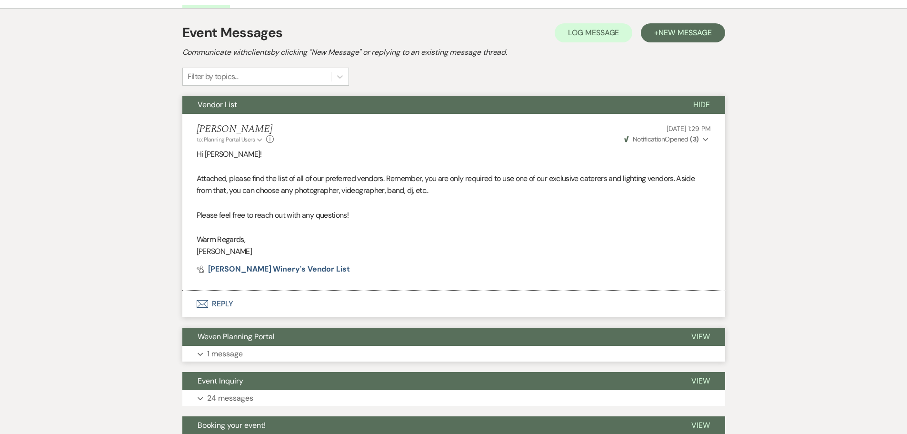
click at [248, 350] on button "Expand 1 message" at bounding box center [453, 354] width 543 height 16
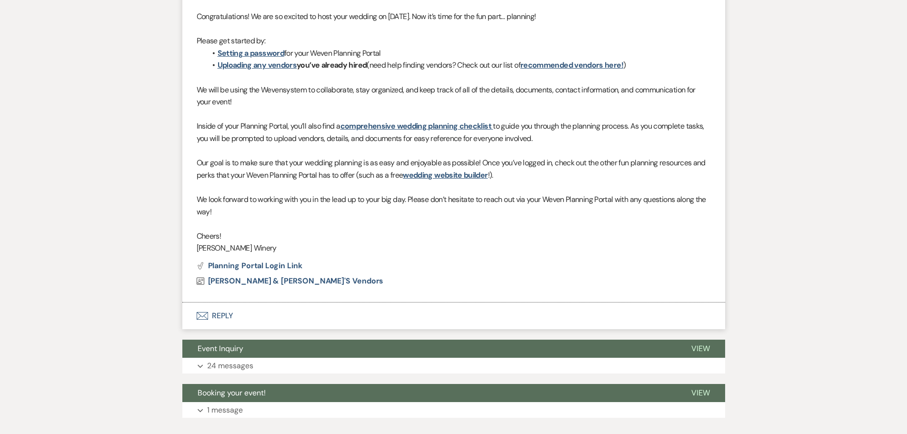
scroll to position [604, 0]
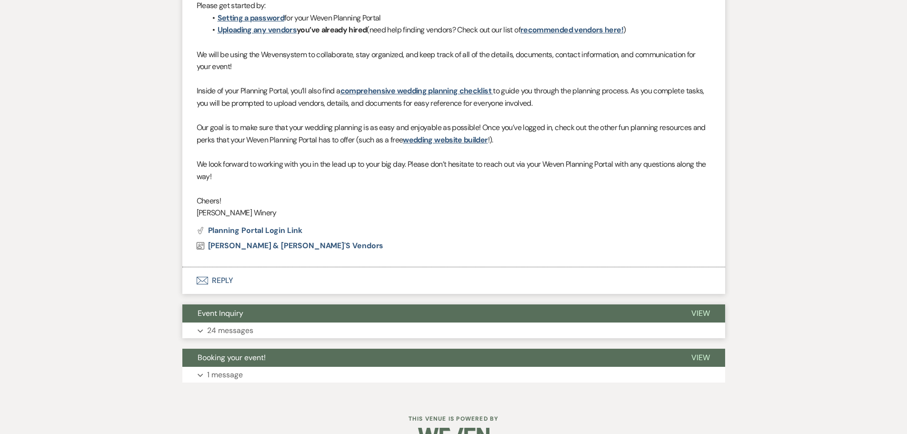
click at [258, 330] on button "Expand 24 messages" at bounding box center [453, 330] width 543 height 16
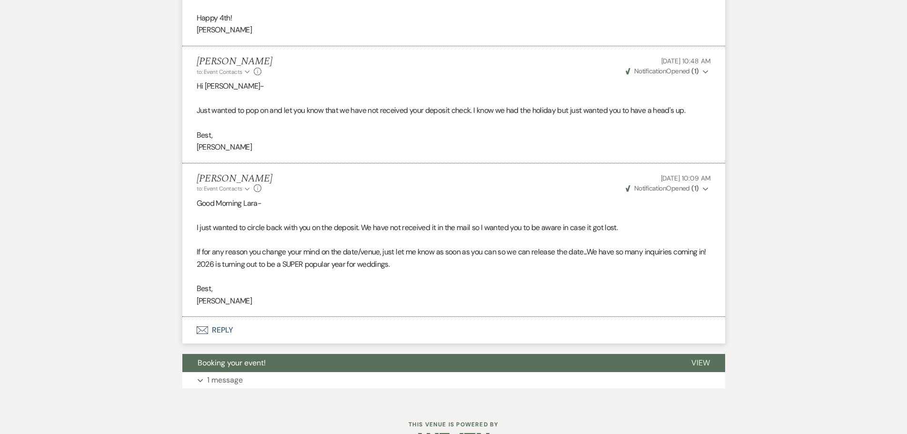
scroll to position [3644, 0]
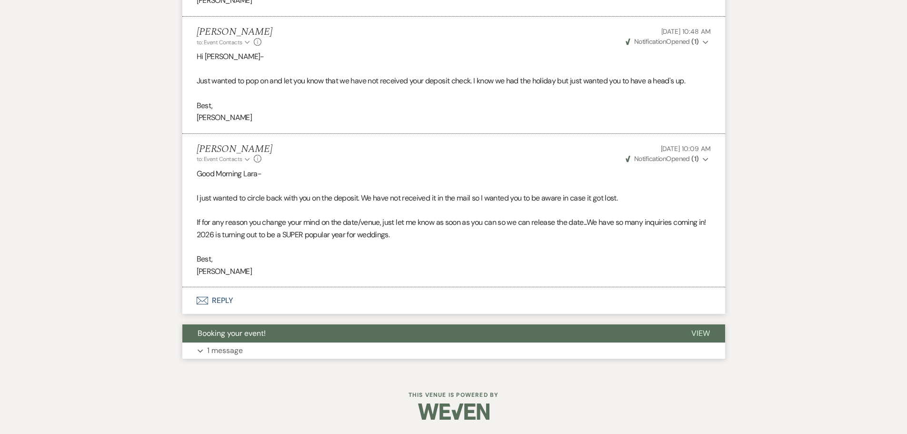
click at [240, 348] on p "1 message" at bounding box center [225, 350] width 36 height 12
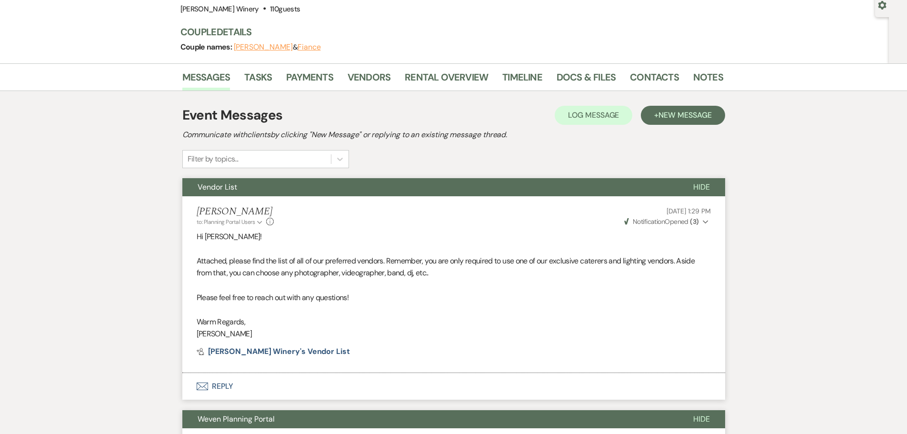
scroll to position [0, 0]
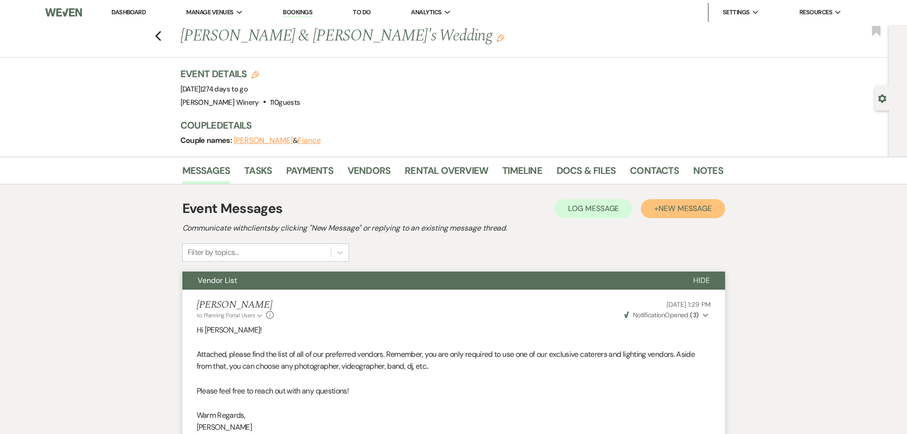
click at [670, 206] on span "New Message" at bounding box center [685, 208] width 53 height 10
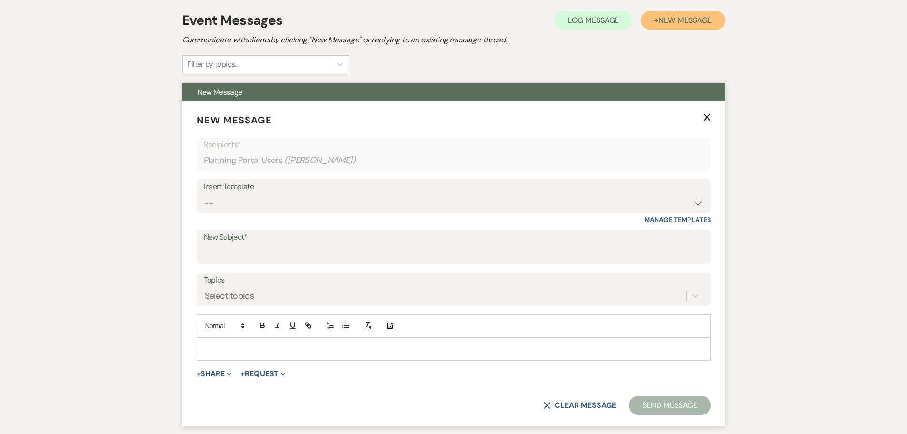
scroll to position [286, 0]
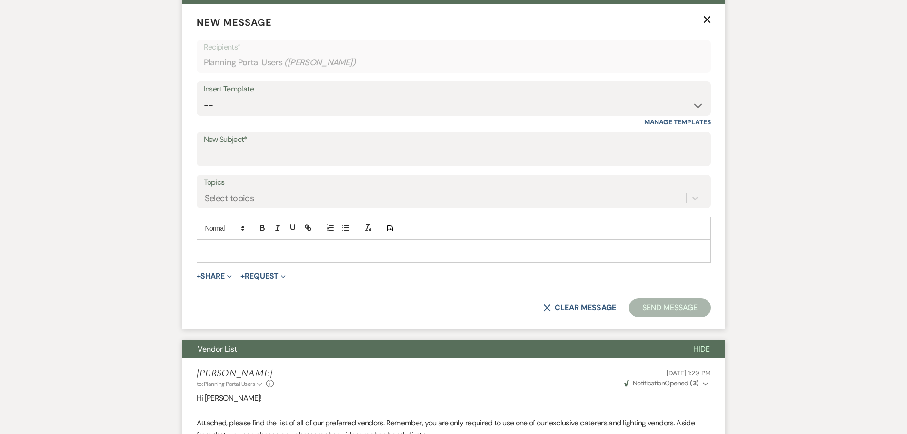
click at [226, 250] on p at bounding box center [453, 251] width 499 height 10
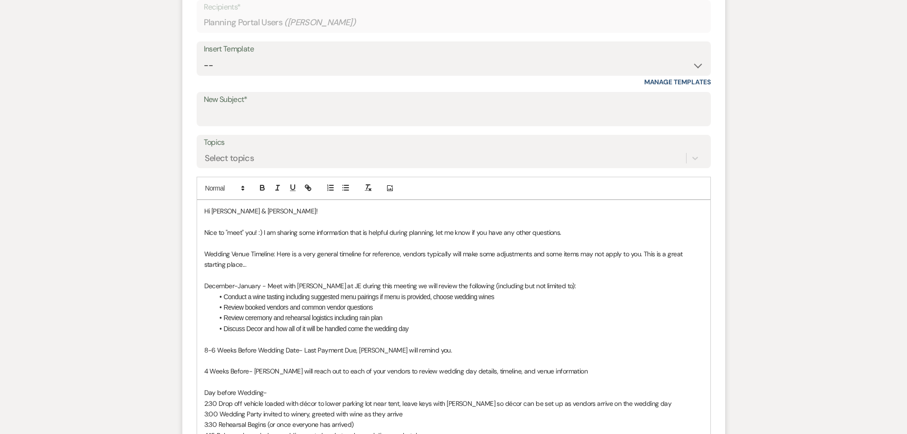
scroll to position [333, 0]
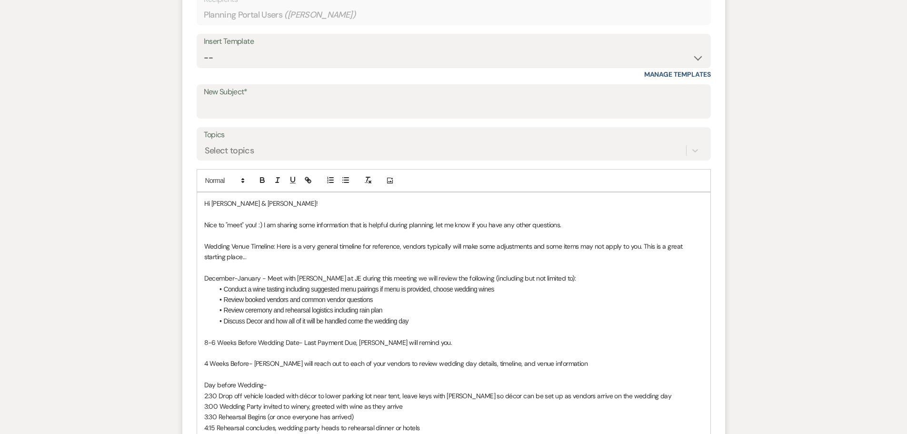
click at [256, 203] on p "Hi [PERSON_NAME] & [PERSON_NAME]!" at bounding box center [453, 203] width 499 height 10
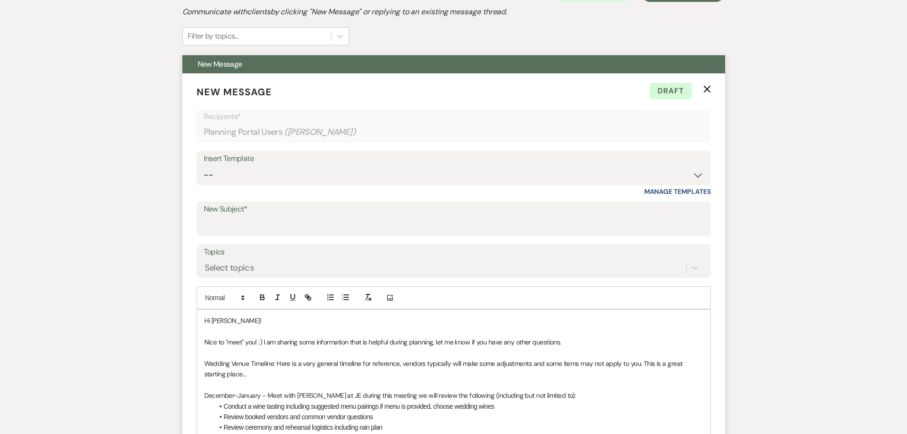
scroll to position [0, 0]
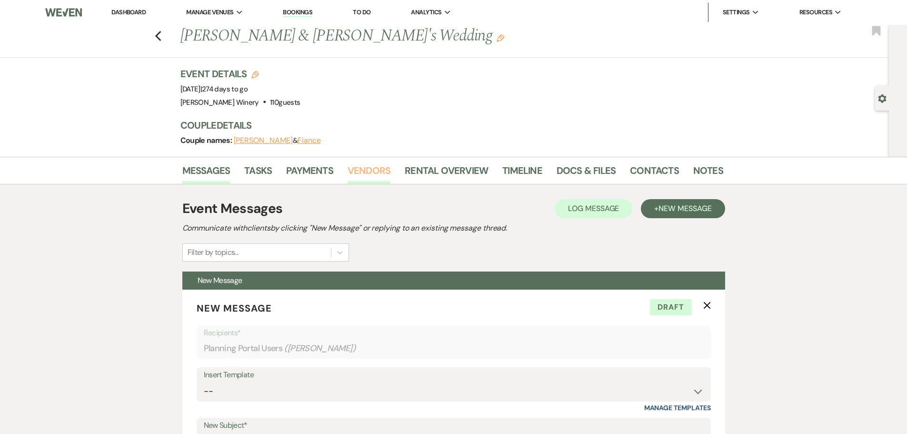
click at [385, 175] on link "Vendors" at bounding box center [369, 173] width 43 height 21
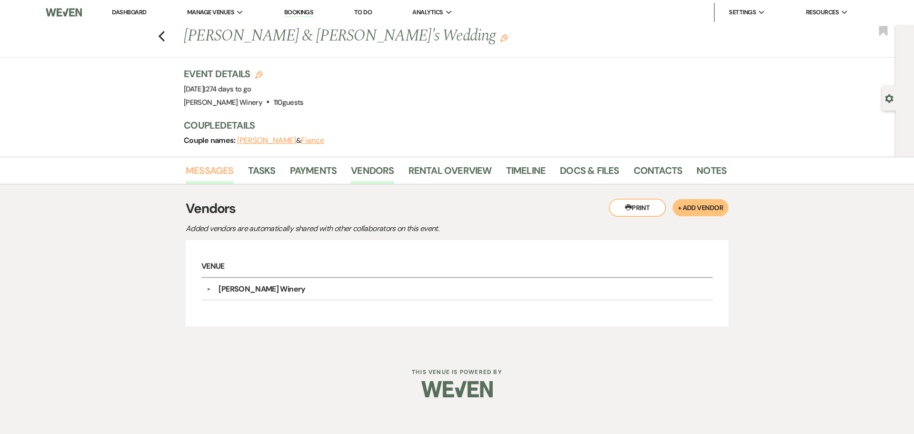
click at [230, 176] on link "Messages" at bounding box center [210, 173] width 48 height 21
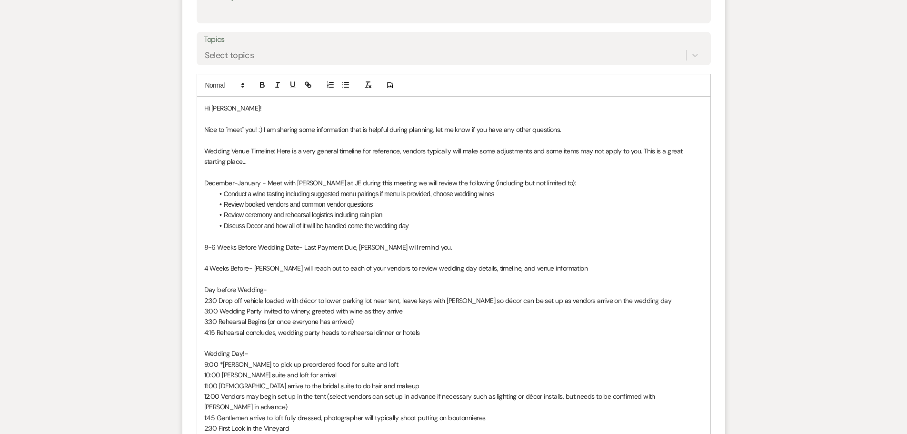
scroll to position [143, 0]
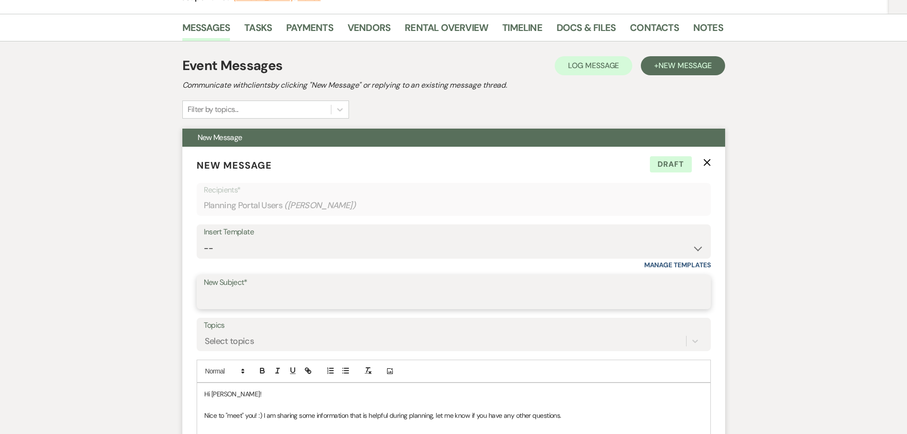
click at [239, 294] on input "New Subject*" at bounding box center [454, 299] width 500 height 19
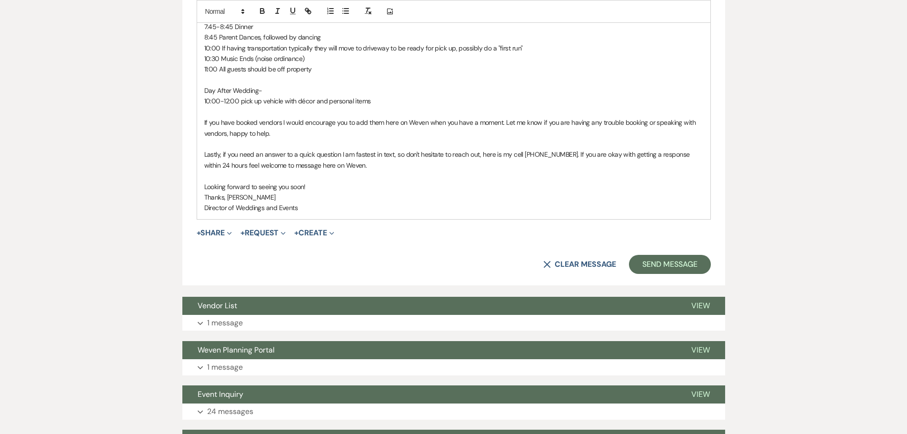
scroll to position [1000, 0]
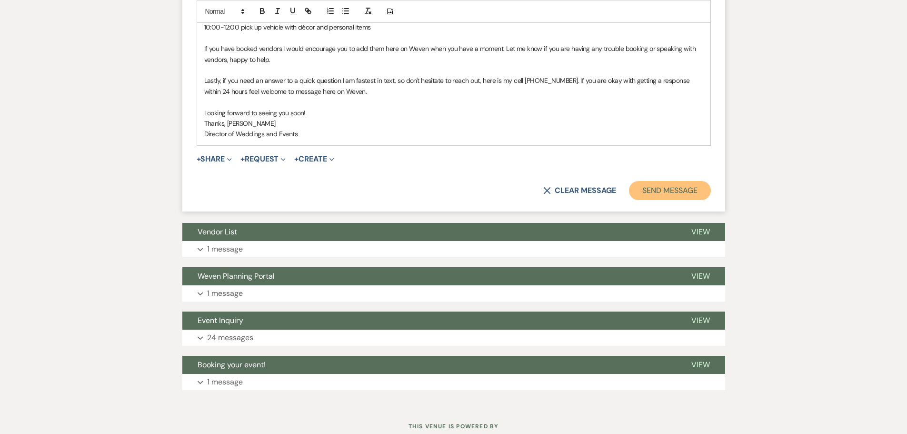
click at [671, 181] on button "Send Message" at bounding box center [669, 190] width 81 height 19
